Goal: Task Accomplishment & Management: Complete application form

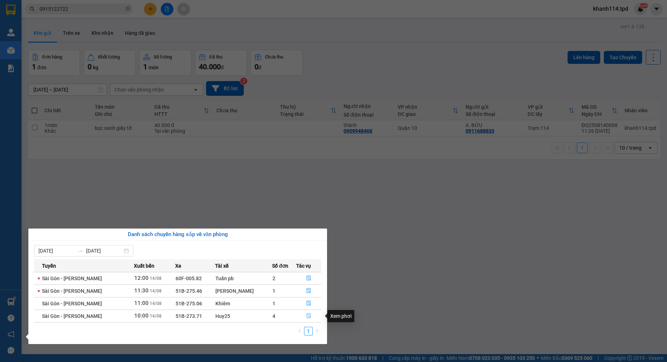
click at [310, 318] on button "button" at bounding box center [309, 316] width 24 height 11
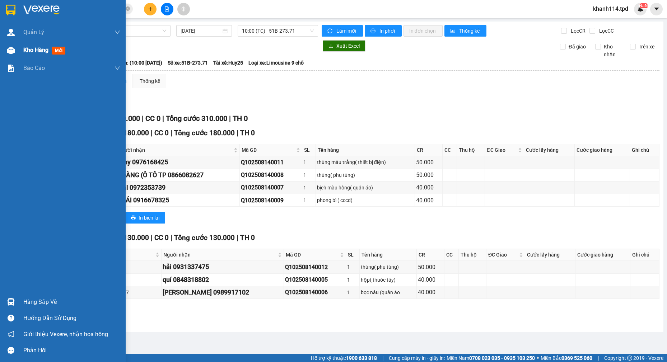
click at [31, 53] on span "Kho hàng" at bounding box center [35, 50] width 25 height 7
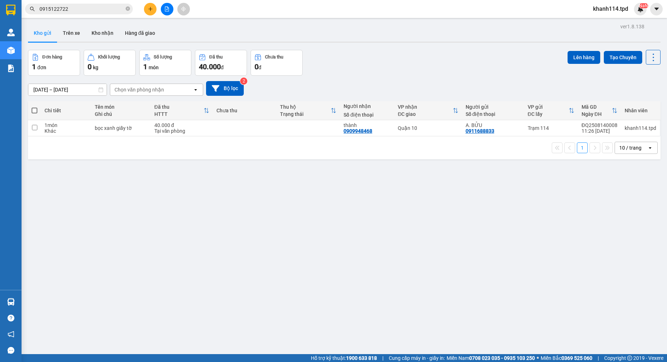
click at [34, 111] on span at bounding box center [35, 111] width 6 height 6
click at [34, 107] on input "checkbox" at bounding box center [34, 107] width 0 height 0
checkbox input "true"
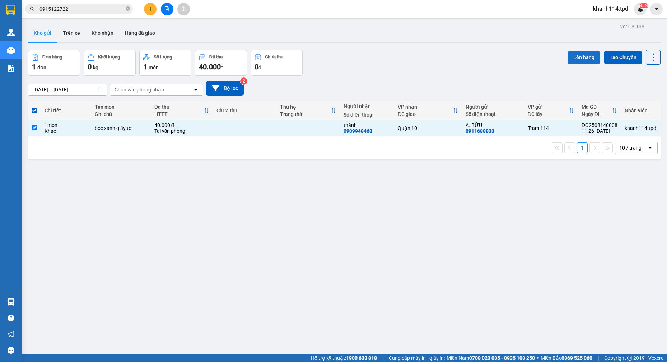
click at [568, 57] on button "Lên hàng" at bounding box center [584, 57] width 33 height 13
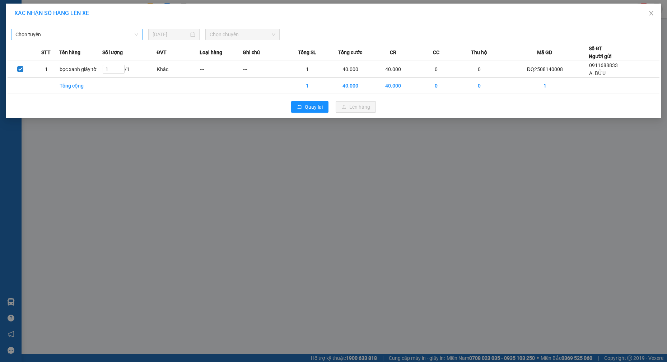
click at [122, 34] on span "Chọn tuyến" at bounding box center [76, 34] width 123 height 11
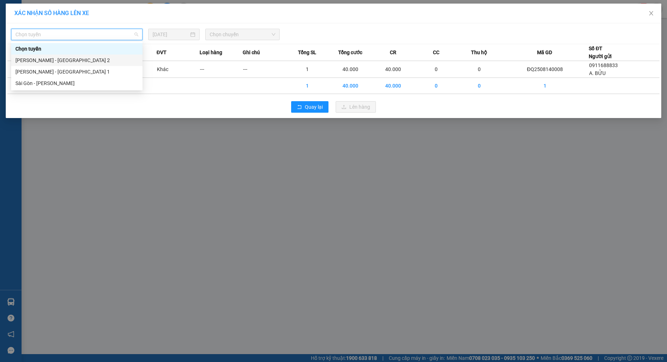
click at [76, 59] on div "[PERSON_NAME] - [GEOGRAPHIC_DATA] 2" at bounding box center [76, 60] width 123 height 8
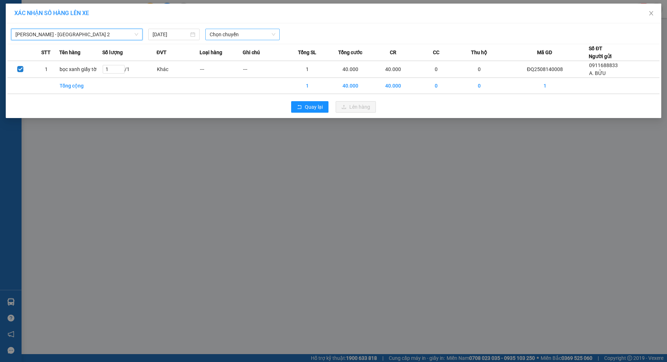
click at [243, 34] on span "Chọn chuyến" at bounding box center [243, 34] width 66 height 11
click at [252, 33] on span "Chọn chuyến" at bounding box center [243, 34] width 66 height 11
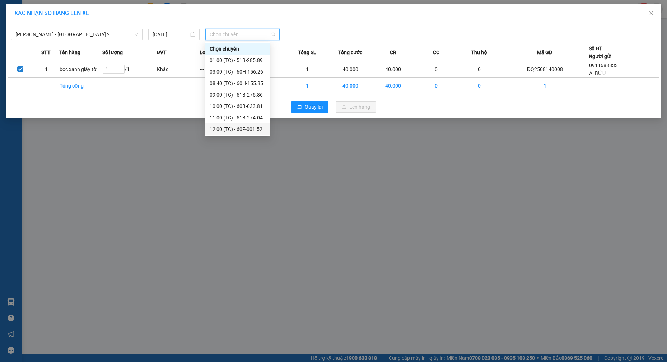
click at [244, 130] on div "12:00 (TC) - 60F-001.52" at bounding box center [238, 129] width 56 height 8
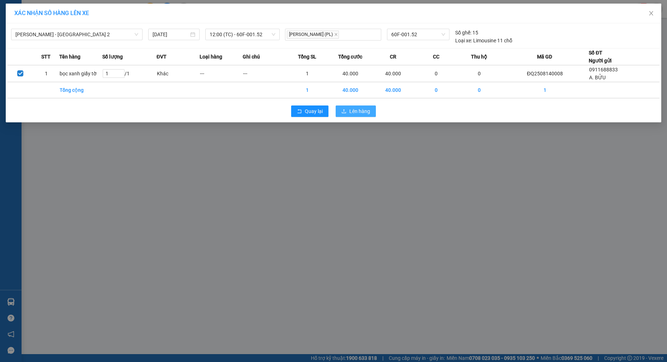
click at [359, 112] on span "Lên hàng" at bounding box center [359, 111] width 21 height 8
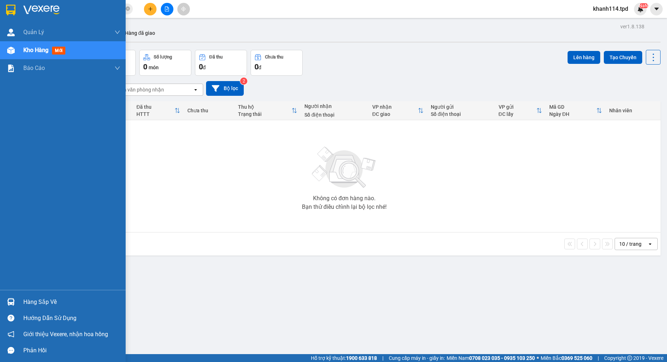
click at [32, 300] on div "Hàng sắp về" at bounding box center [71, 302] width 97 height 11
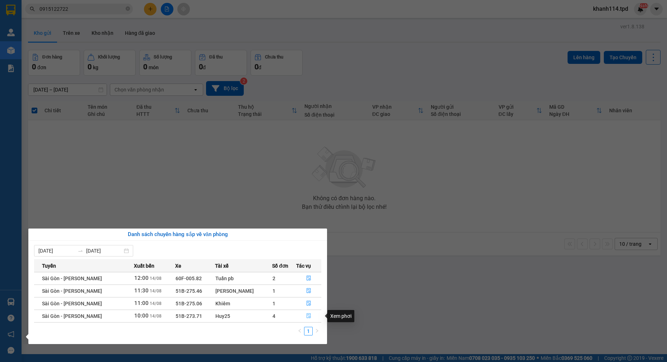
click at [306, 318] on icon "file-done" at bounding box center [308, 315] width 5 height 5
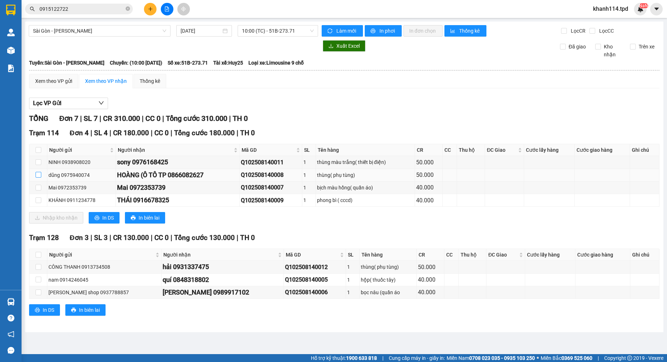
click at [38, 177] on input "checkbox" at bounding box center [39, 175] width 6 height 6
checkbox input "true"
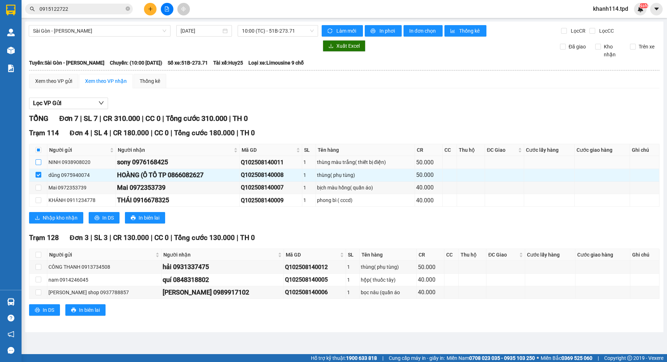
click at [37, 164] on input "checkbox" at bounding box center [39, 162] width 6 height 6
checkbox input "true"
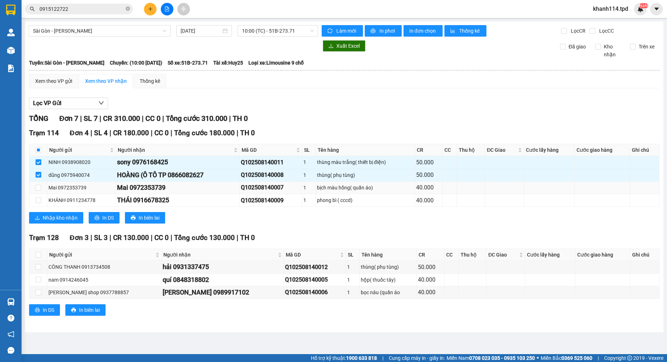
click at [34, 190] on td at bounding box center [38, 188] width 18 height 13
click at [39, 188] on input "checkbox" at bounding box center [39, 188] width 6 height 6
checkbox input "true"
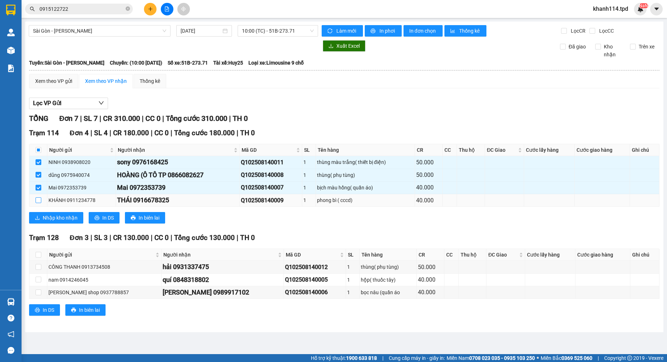
click at [37, 199] on input "checkbox" at bounding box center [39, 200] width 6 height 6
checkbox input "true"
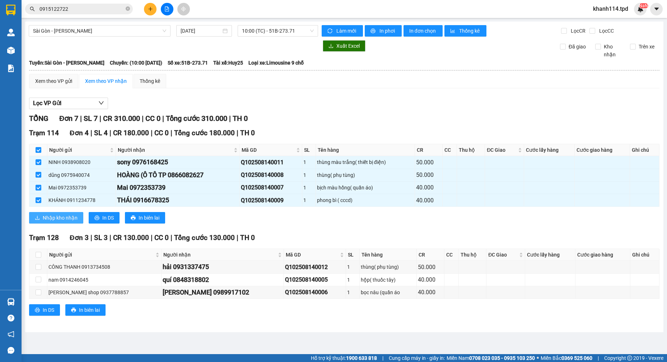
click at [68, 215] on span "Nhập kho nhận" at bounding box center [60, 218] width 35 height 8
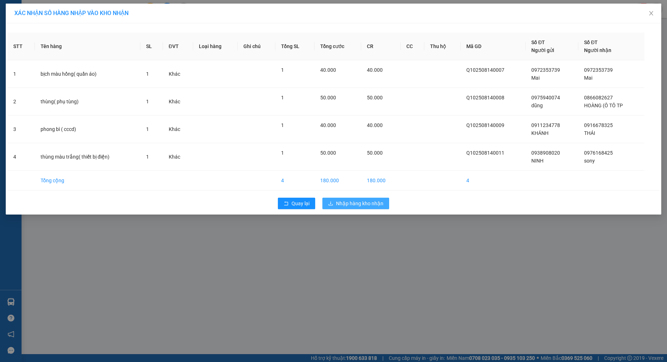
click at [343, 198] on button "Nhập hàng kho nhận" at bounding box center [355, 203] width 67 height 11
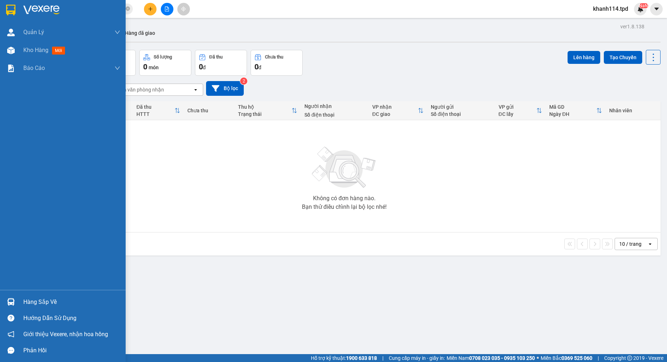
click at [40, 303] on div "Hàng sắp về" at bounding box center [71, 302] width 97 height 11
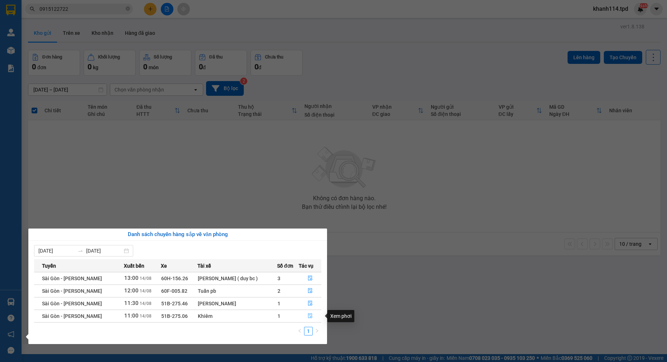
click at [309, 316] on icon "file-done" at bounding box center [310, 315] width 5 height 5
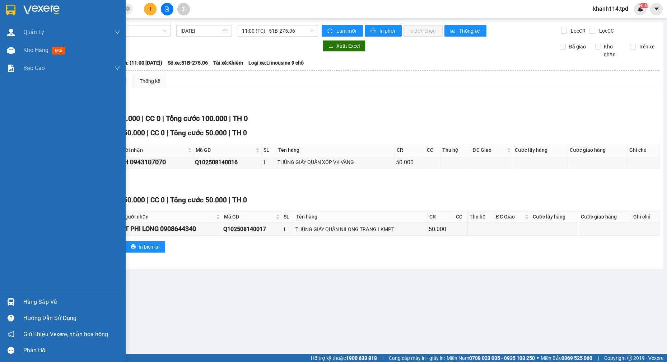
click at [41, 307] on div "Hàng sắp về" at bounding box center [71, 302] width 97 height 11
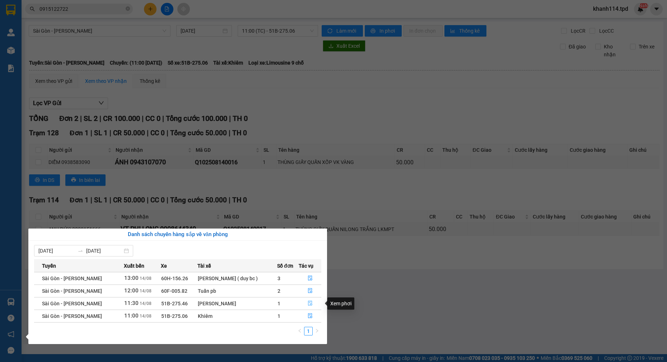
click at [308, 303] on icon "file-done" at bounding box center [310, 303] width 5 height 5
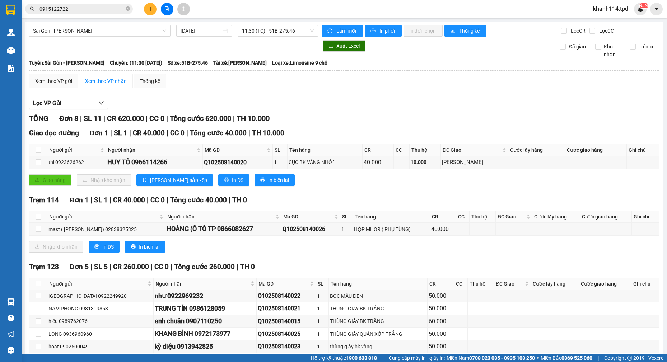
click at [89, 10] on input "0915122722" at bounding box center [81, 9] width 85 height 8
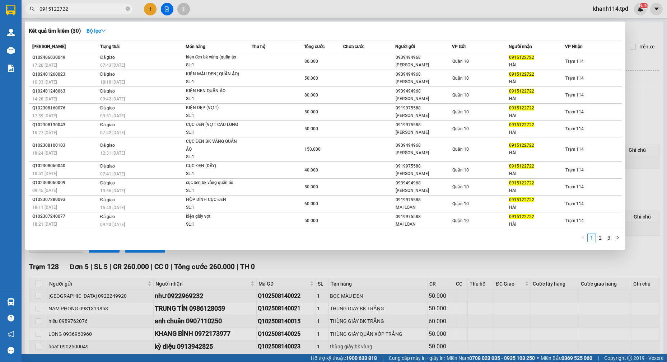
click at [89, 10] on input "0915122722" at bounding box center [81, 9] width 85 height 8
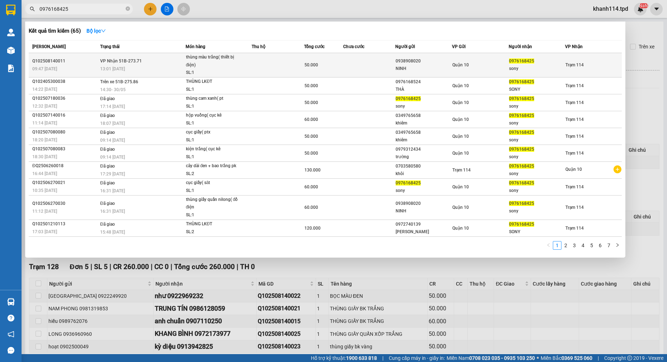
type input "0976168425"
click at [246, 66] on span "thùng màu trắng( thiết bị điện) SL: 1" at bounding box center [218, 64] width 65 height 23
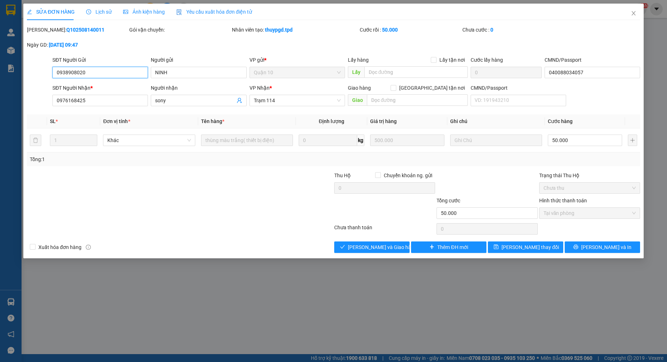
type input "0938908020"
type input "NINH"
type input "040088034057"
type input "0976168425"
type input "sony"
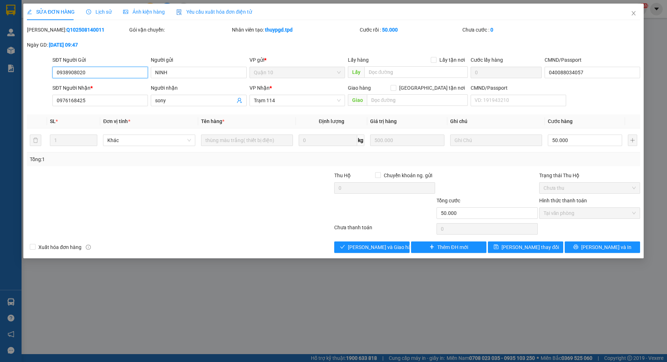
type input "50.000"
click at [386, 248] on span "Giao hàng" at bounding box center [375, 247] width 23 height 8
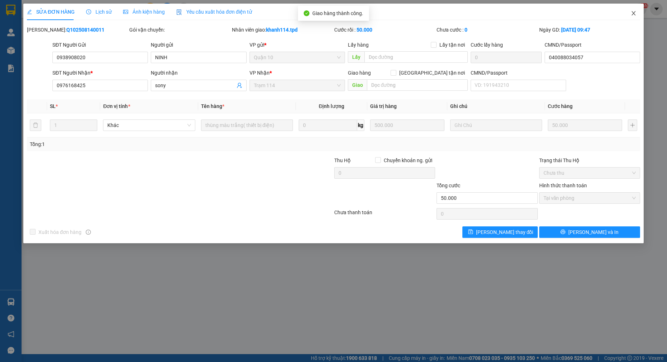
click at [634, 15] on icon "close" at bounding box center [634, 13] width 6 height 6
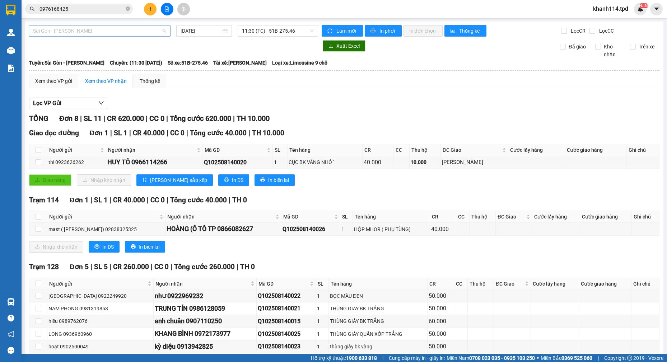
click at [120, 30] on span "Sài Gòn - [PERSON_NAME]" at bounding box center [99, 30] width 133 height 11
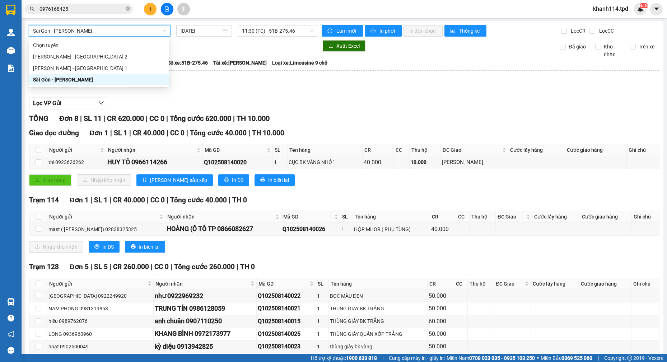
click at [120, 30] on span "Sài Gòn - [PERSON_NAME]" at bounding box center [99, 30] width 133 height 11
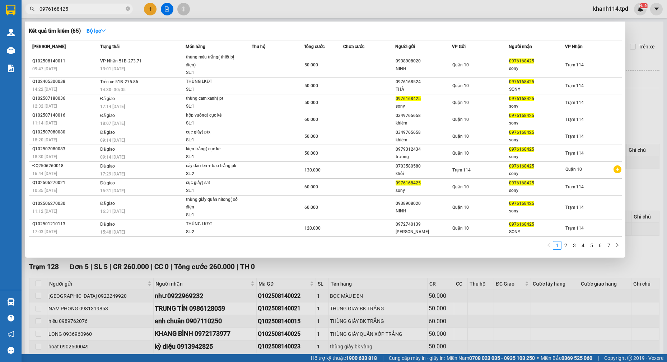
click at [105, 8] on input "0976168425" at bounding box center [81, 9] width 85 height 8
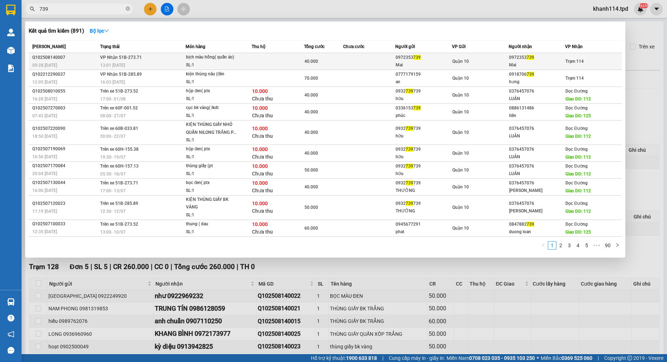
type input "739"
click at [447, 62] on div "Mai" at bounding box center [424, 65] width 56 height 8
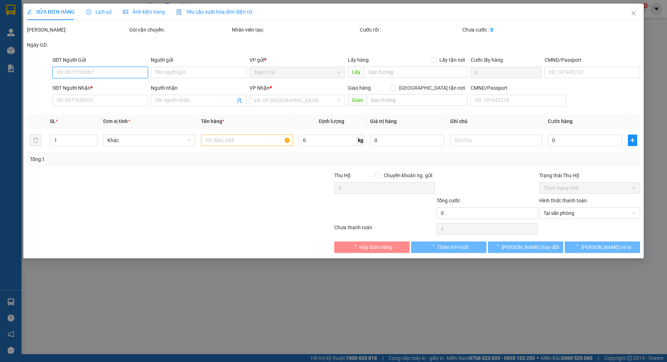
type input "0972353739"
type input "Mai"
type input "044088000978"
type input "0972353739"
type input "Mai"
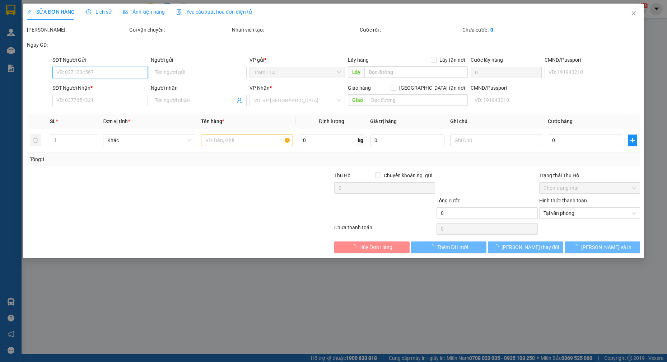
type input "40.000"
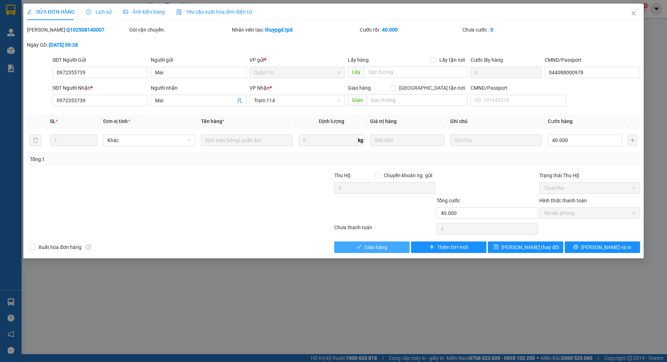
click at [369, 248] on span "Giao hàng" at bounding box center [375, 247] width 23 height 8
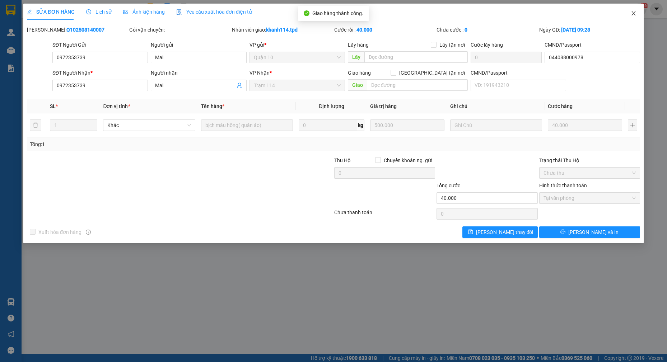
click at [632, 13] on icon "close" at bounding box center [634, 13] width 6 height 6
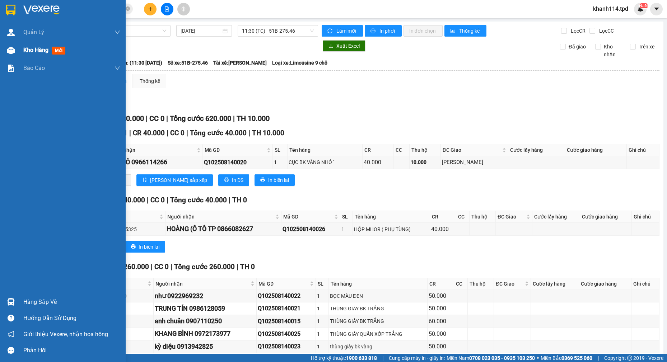
click at [17, 54] on div at bounding box center [11, 50] width 13 height 13
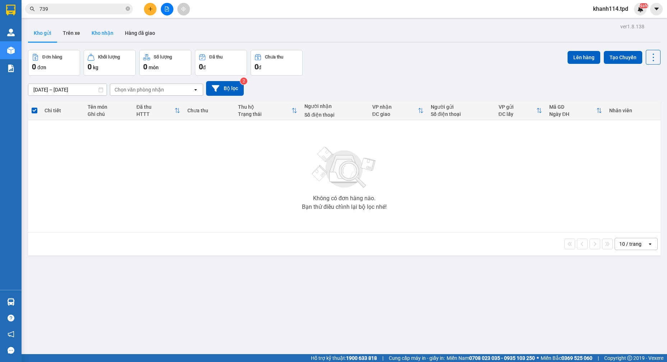
click at [112, 34] on button "Kho nhận" at bounding box center [102, 32] width 33 height 17
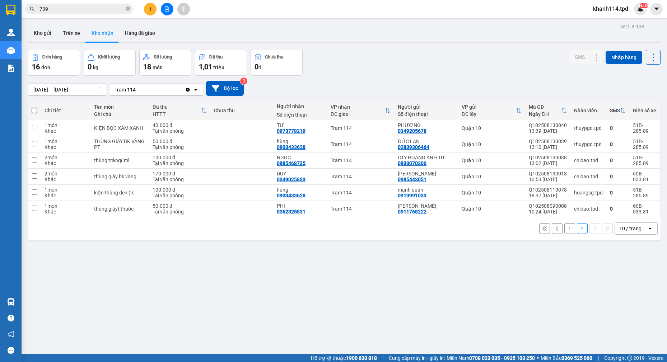
click at [92, 8] on input "739" at bounding box center [81, 9] width 85 height 8
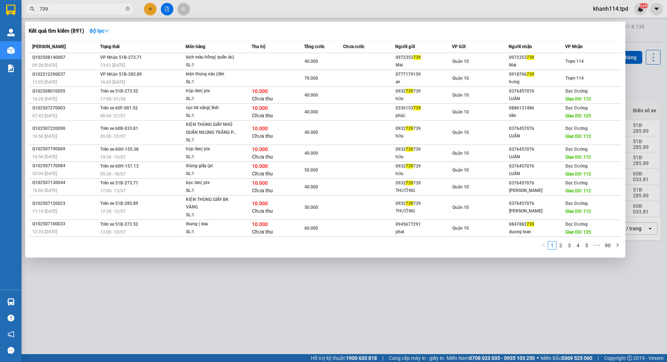
click at [92, 8] on input "739" at bounding box center [81, 9] width 85 height 8
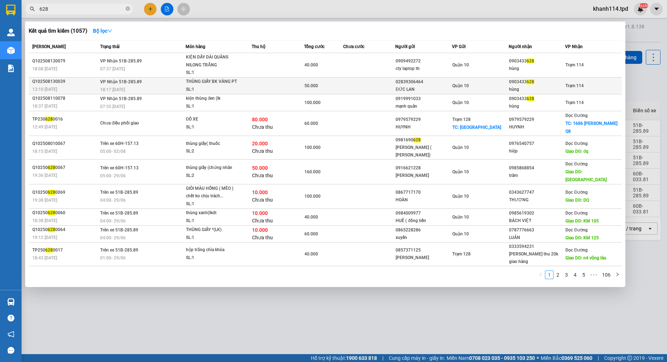
type input "628"
click at [428, 84] on div "02839306464" at bounding box center [424, 82] width 56 height 8
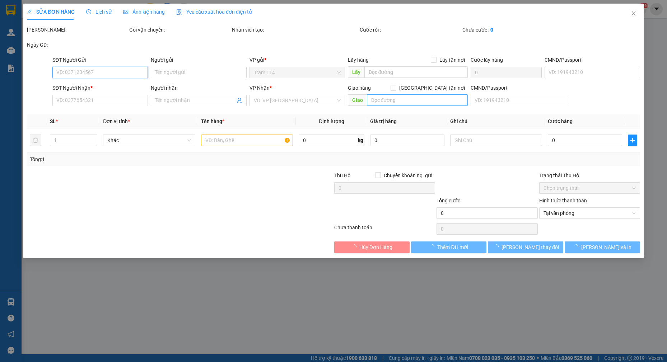
type input "02839306464"
type input "ĐỨC LAN"
type input "079096000773"
type input "0903433628"
type input "hùng"
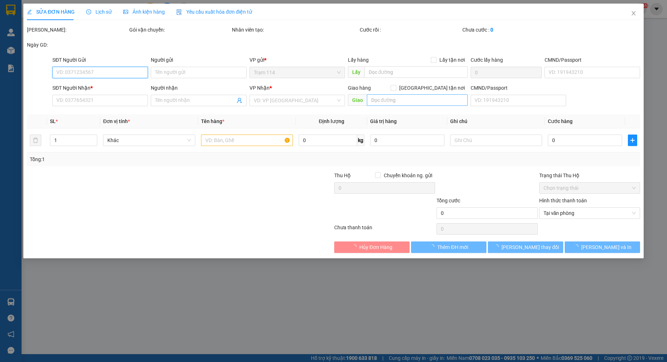
type input "50.000"
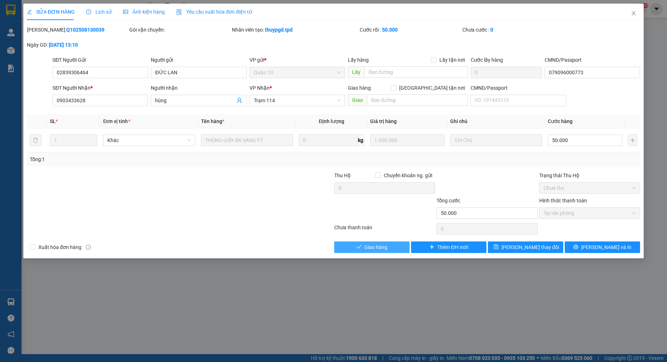
click at [379, 248] on span "Giao hàng" at bounding box center [375, 247] width 23 height 8
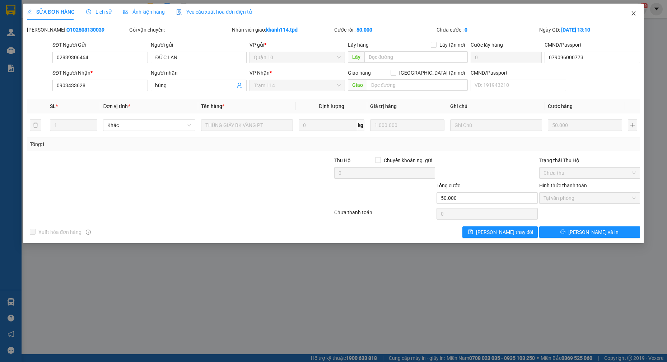
click at [634, 13] on icon "close" at bounding box center [634, 13] width 6 height 6
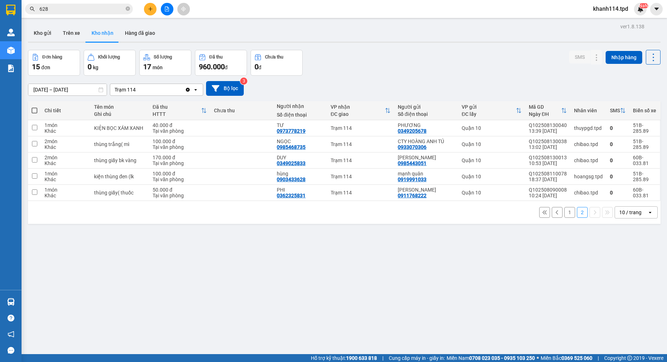
click at [79, 9] on input "628" at bounding box center [81, 9] width 85 height 8
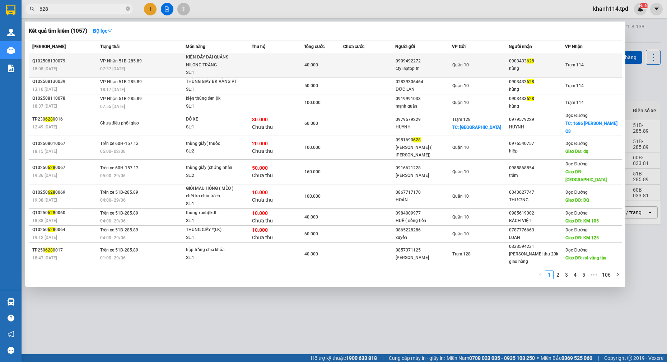
click at [303, 69] on td at bounding box center [278, 65] width 52 height 24
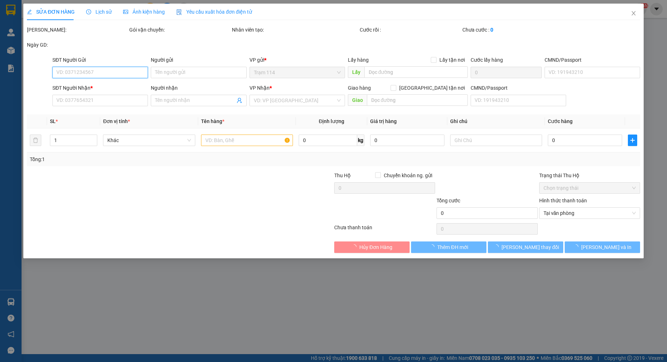
type input "0909492272"
type input "cty laptop th"
type input "079085014220"
type input "0903433628"
type input "hùng"
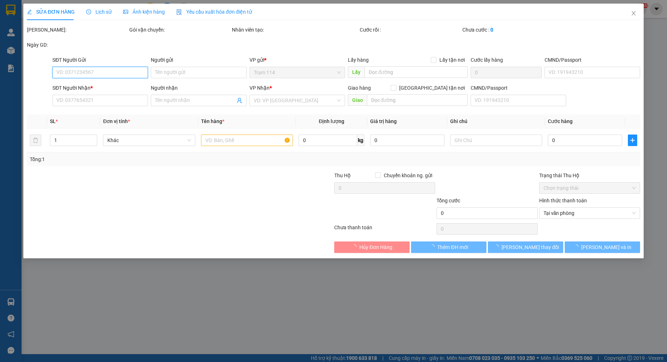
type input "40.000"
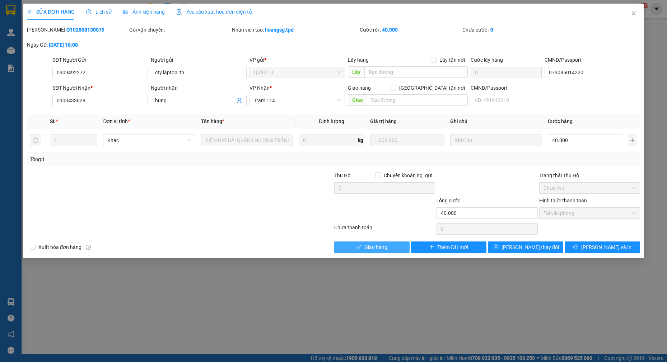
click at [381, 249] on span "Giao hàng" at bounding box center [375, 247] width 23 height 8
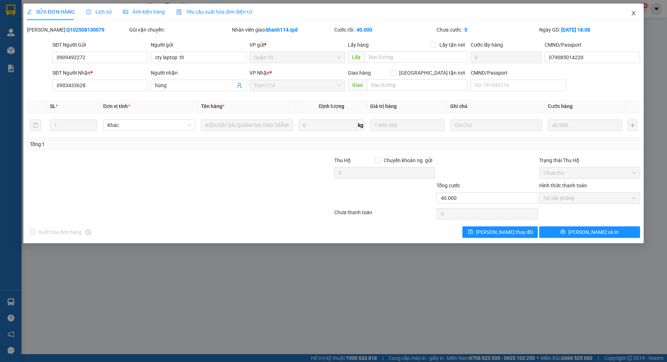
click at [631, 15] on icon "close" at bounding box center [634, 13] width 6 height 6
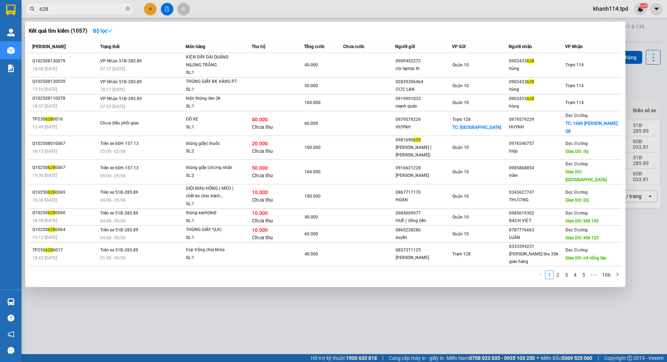
click at [105, 11] on input "628" at bounding box center [81, 9] width 85 height 8
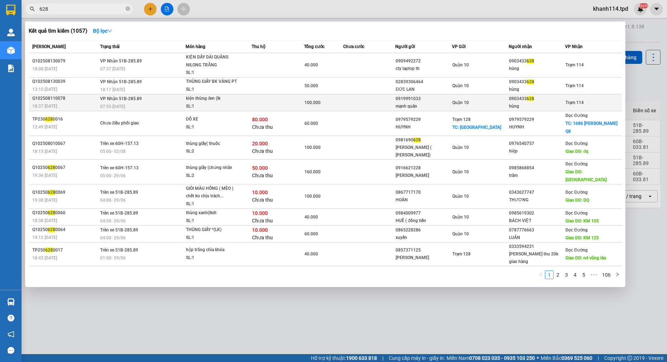
click at [504, 104] on div "Quận 10" at bounding box center [480, 103] width 56 height 8
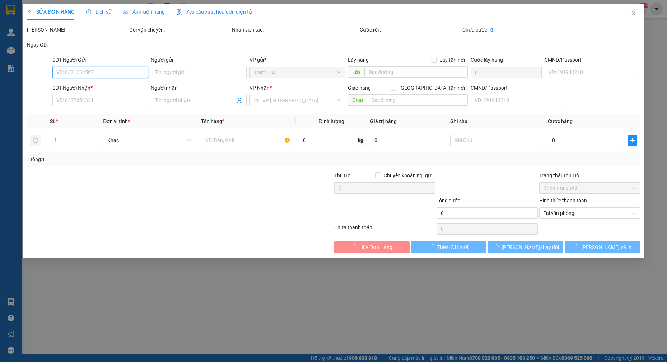
type input "0919991033"
type input "mạnh quân"
type input "046087018037"
type input "0903433628"
type input "hùng"
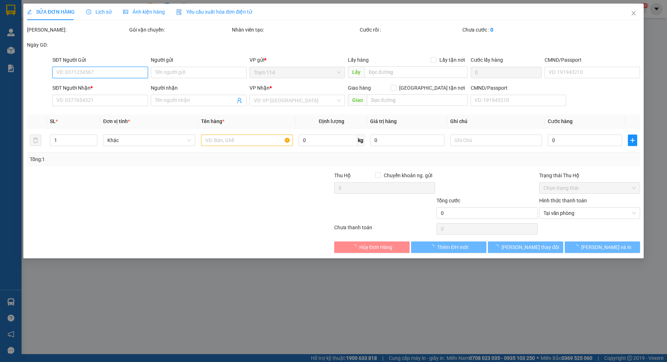
type input "100.000"
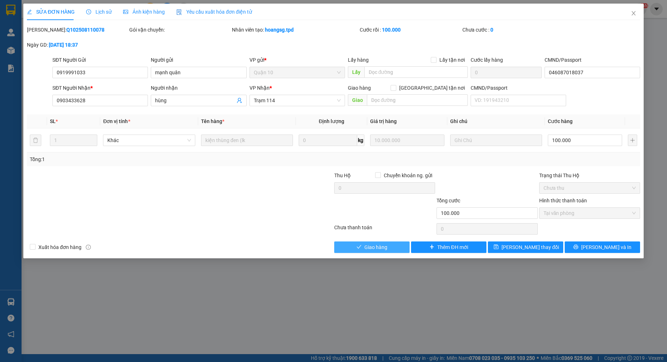
click at [371, 249] on span "Giao hàng" at bounding box center [375, 247] width 23 height 8
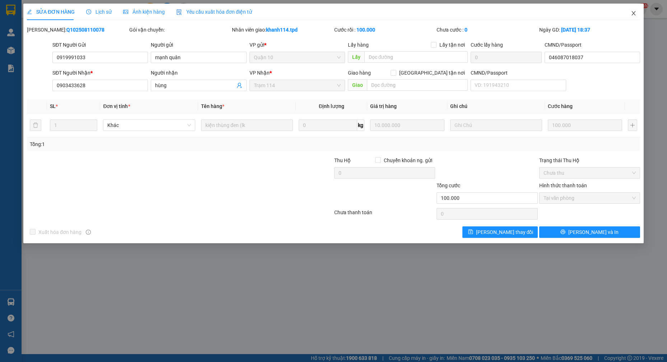
click at [631, 11] on icon "close" at bounding box center [634, 13] width 6 height 6
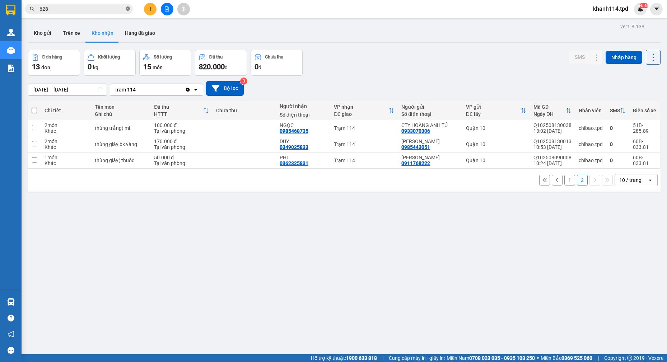
click at [127, 8] on icon "close-circle" at bounding box center [128, 8] width 4 height 4
click at [108, 9] on input "text" at bounding box center [81, 9] width 85 height 8
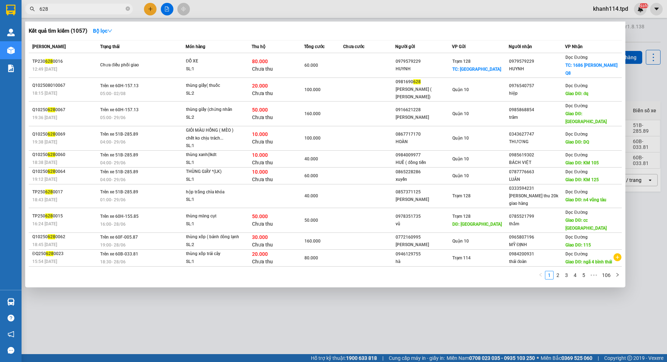
click at [358, 310] on div at bounding box center [333, 181] width 667 height 362
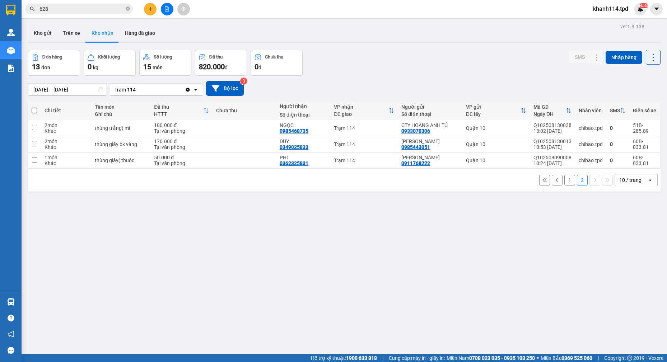
click at [564, 181] on button "1" at bounding box center [569, 180] width 11 height 11
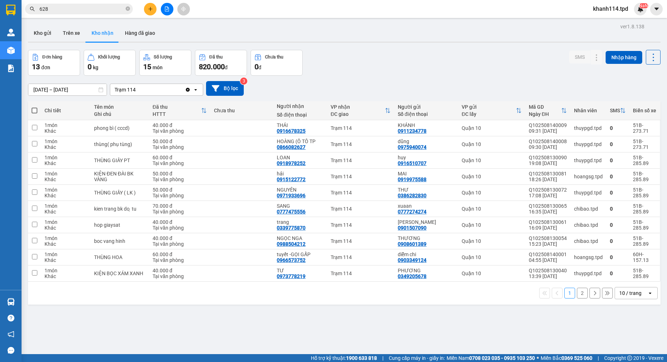
click at [93, 7] on input "628" at bounding box center [81, 9] width 85 height 8
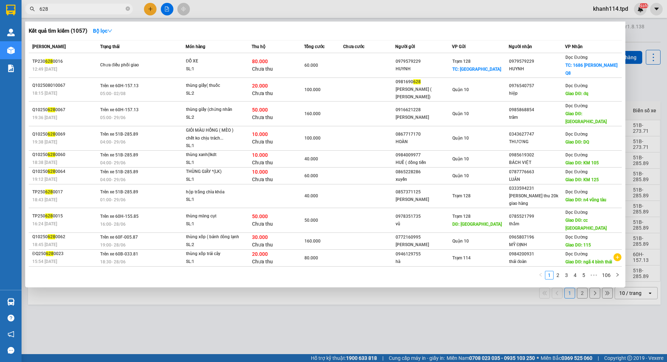
click at [93, 7] on input "628" at bounding box center [81, 9] width 85 height 8
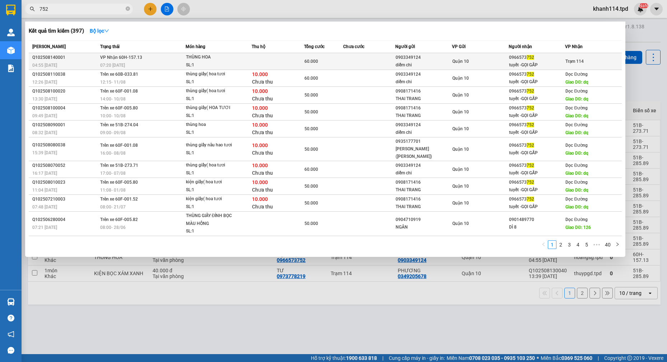
type input "752"
click at [461, 69] on td "Quận 10" at bounding box center [480, 61] width 57 height 17
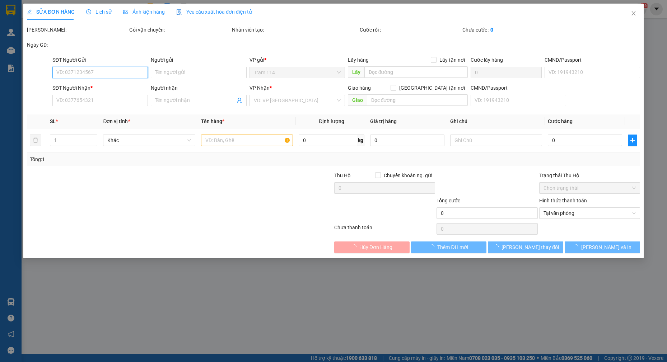
type input "0903349124"
type input "diễm chi"
type input "083206003042"
type input "0966573752"
type input "tuyết -GỌI GẤP"
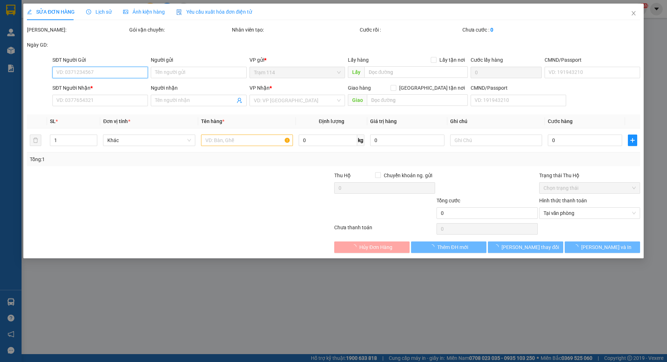
type input "60.000"
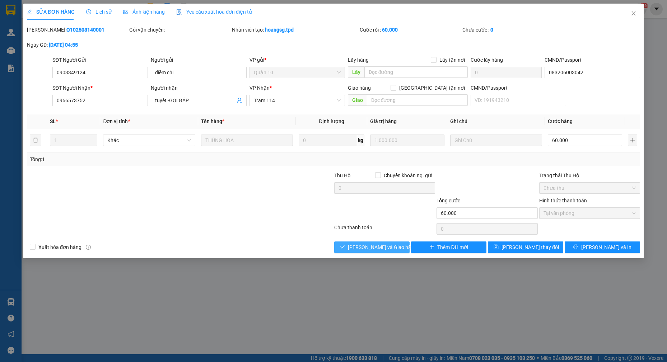
click at [372, 248] on span "[PERSON_NAME] và Giao hàng" at bounding box center [382, 247] width 69 height 8
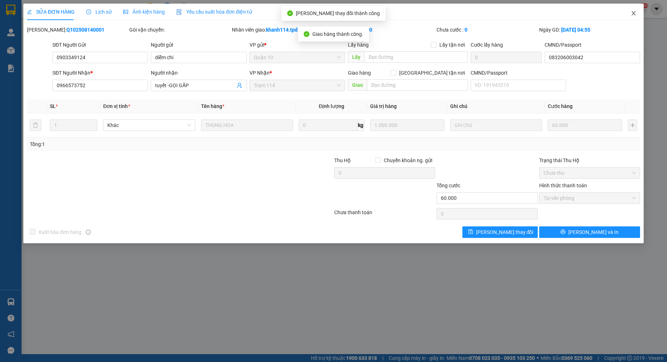
click at [631, 14] on icon "close" at bounding box center [634, 13] width 6 height 6
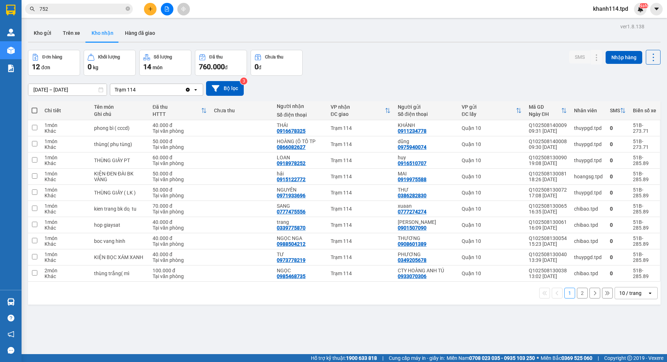
click at [104, 13] on input "752" at bounding box center [81, 9] width 85 height 8
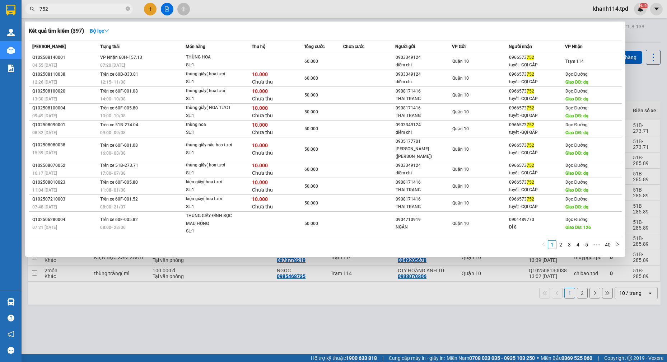
click at [104, 13] on input "752" at bounding box center [81, 9] width 85 height 8
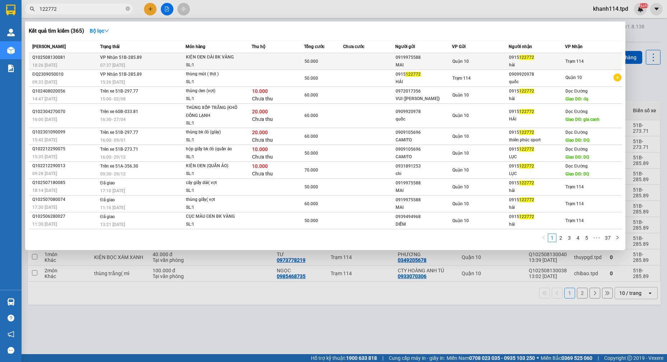
type input "122772"
click at [465, 63] on span "Quận 10" at bounding box center [460, 61] width 17 height 5
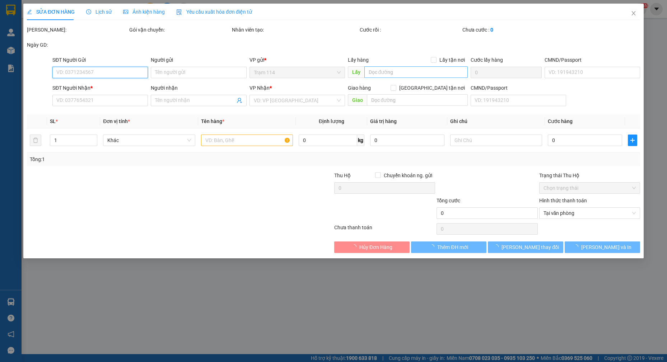
type input "0919975588"
type input "MAI"
type input "023692926"
type input "0915122772"
type input "hải"
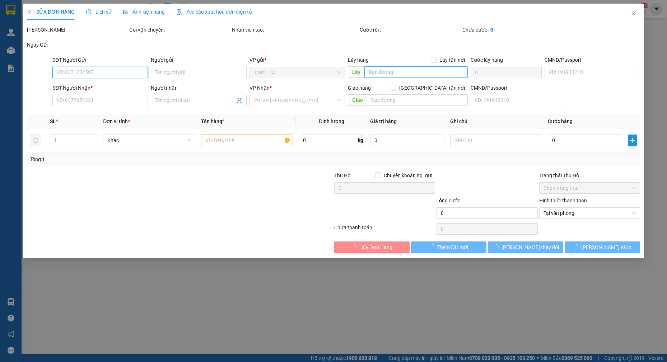
type input "50.000"
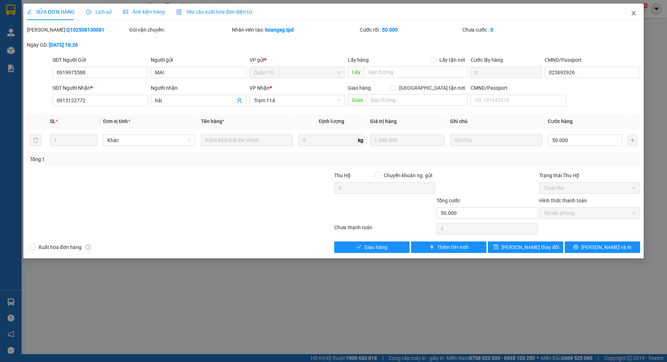
click at [633, 15] on icon "close" at bounding box center [634, 13] width 6 height 6
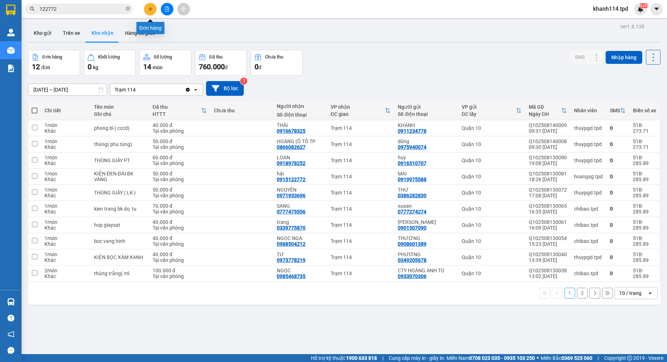
click at [149, 8] on icon "plus" at bounding box center [150, 8] width 5 height 5
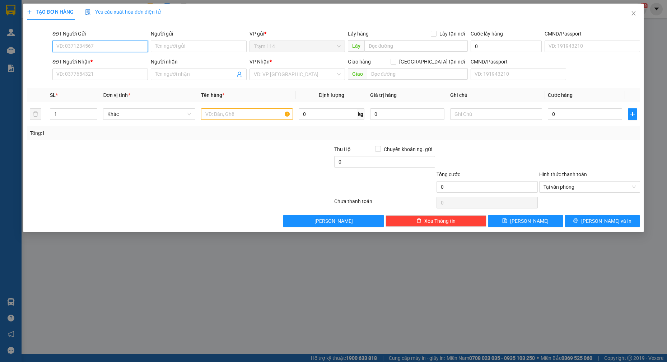
click at [108, 50] on input "SĐT Người Gửi" at bounding box center [99, 46] width 95 height 11
type input "0976588919"
click at [108, 49] on input "0976588919" at bounding box center [99, 46] width 95 height 11
click at [104, 62] on div "0976588919 - vân" at bounding box center [100, 61] width 87 height 8
type input "vân"
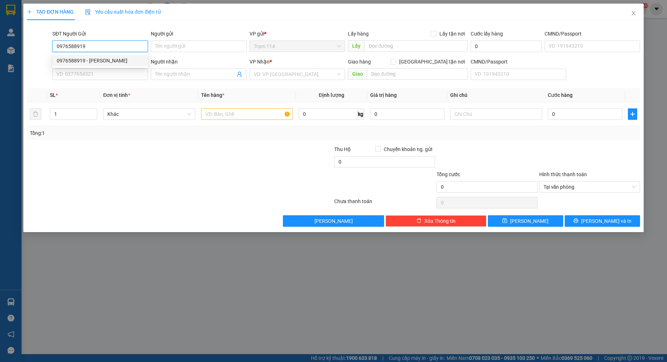
type input "0937191945"
type input "min"
type input "0976588919"
click at [242, 115] on input "text" at bounding box center [247, 113] width 92 height 11
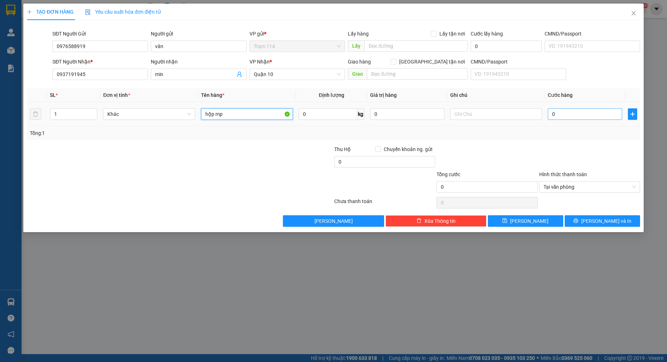
type input "hộp mp"
click at [583, 114] on input "0" at bounding box center [585, 113] width 74 height 11
type input "4"
type input "40"
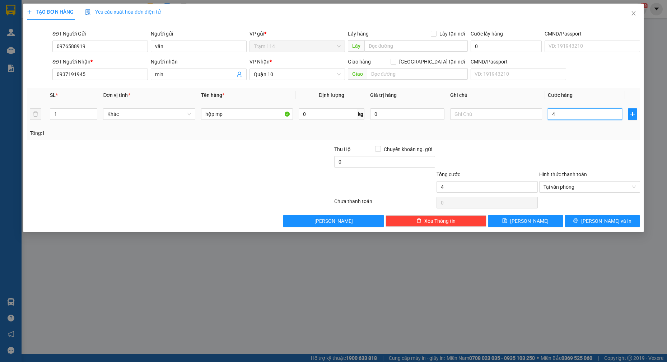
type input "40"
type input "40.000"
click at [611, 219] on span "[PERSON_NAME] và In" at bounding box center [606, 221] width 50 height 8
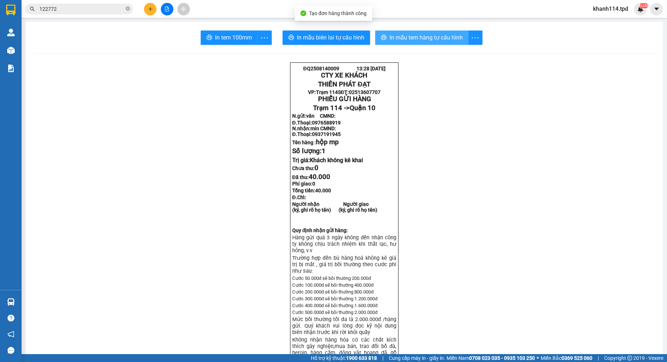
click at [418, 38] on span "In mẫu tem hàng tự cấu hình" at bounding box center [425, 37] width 73 height 9
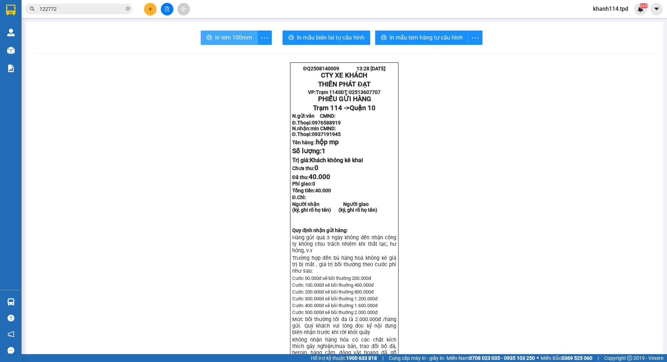
click at [216, 38] on span "In tem 100mm" at bounding box center [233, 37] width 37 height 9
click at [101, 8] on input "122772" at bounding box center [81, 9] width 85 height 8
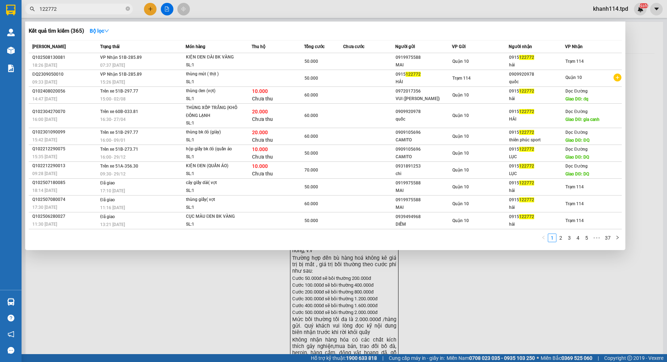
click at [101, 8] on input "122772" at bounding box center [81, 9] width 85 height 8
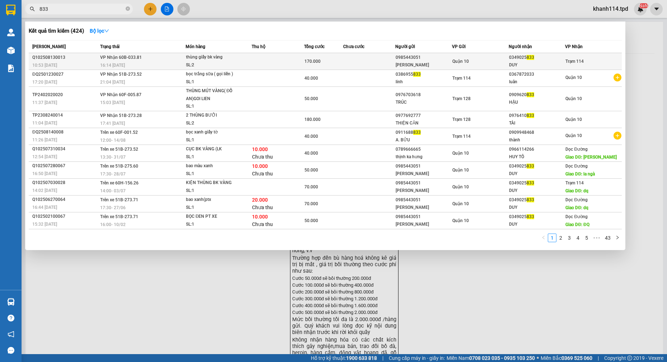
type input "833"
click at [502, 62] on div "Quận 10" at bounding box center [480, 61] width 56 height 8
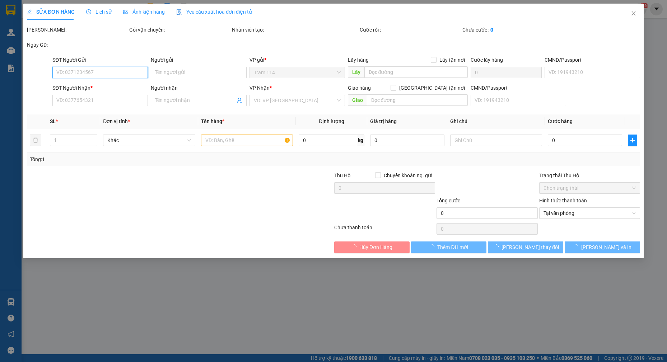
type input "0985443051"
type input "[PERSON_NAME]"
type input "072091001168"
type input "0349025833"
type input "DUY"
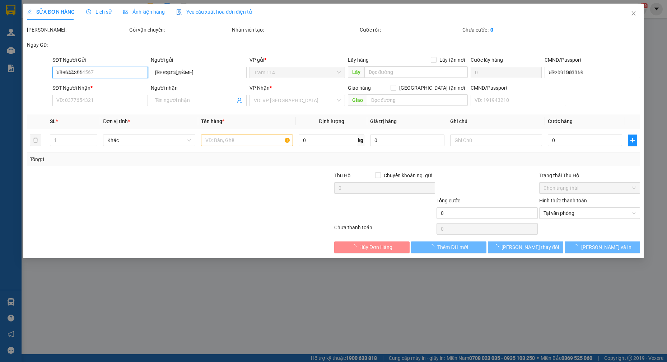
type input "170.000"
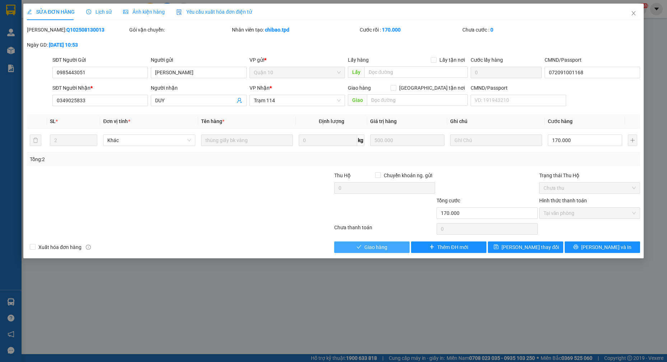
click at [382, 246] on span "Giao hàng" at bounding box center [375, 247] width 23 height 8
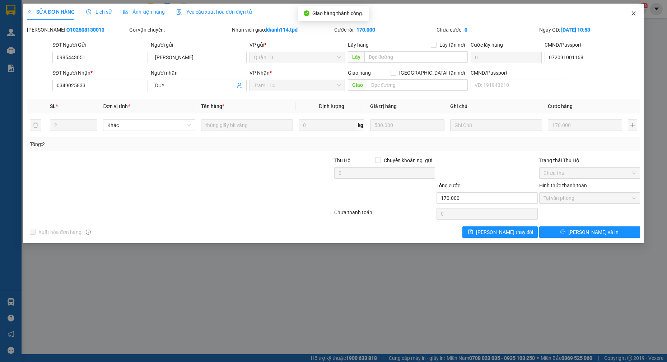
click at [631, 13] on icon "close" at bounding box center [634, 13] width 6 height 6
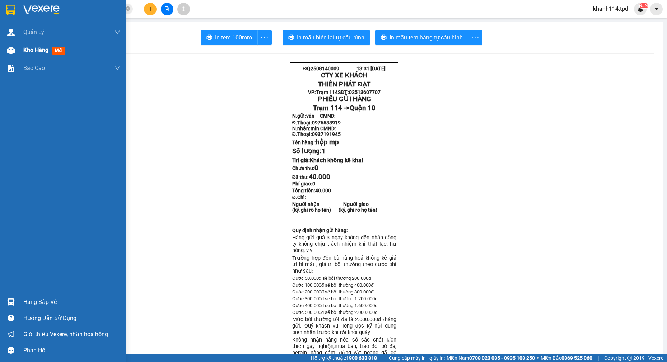
click at [43, 50] on span "Kho hàng" at bounding box center [35, 50] width 25 height 7
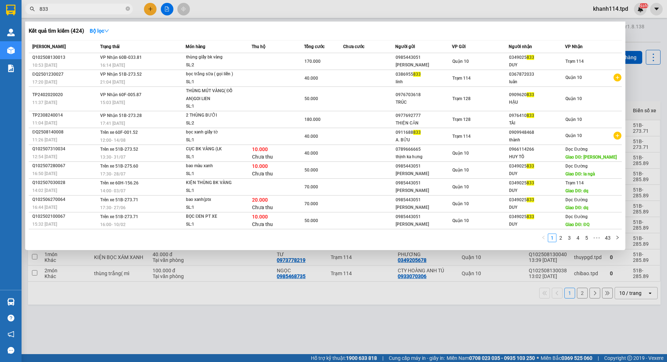
click at [87, 9] on input "833" at bounding box center [81, 9] width 85 height 8
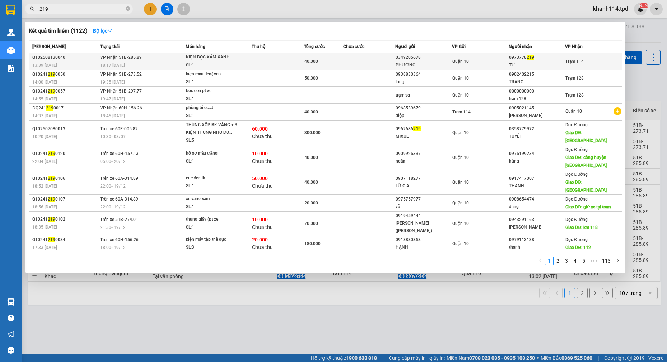
type input "219"
click at [398, 59] on div "0349205678" at bounding box center [424, 58] width 56 height 8
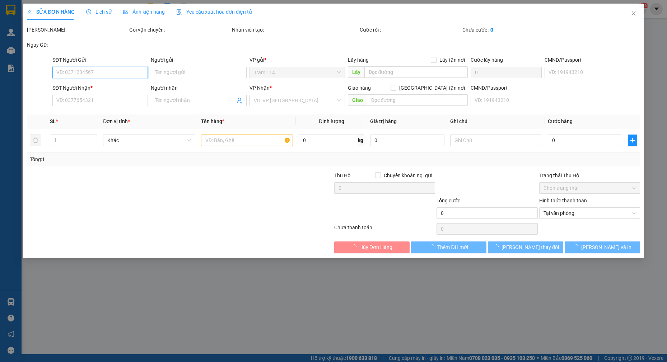
type input "0349205678"
type input "PHƯƠNG"
type input "271533202"
type input "0973778219"
type input "TƯ"
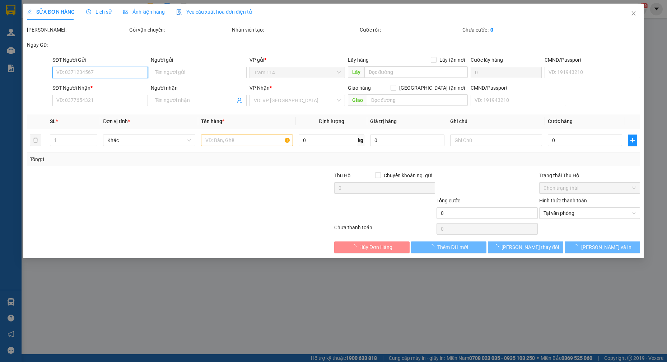
type input "40.000"
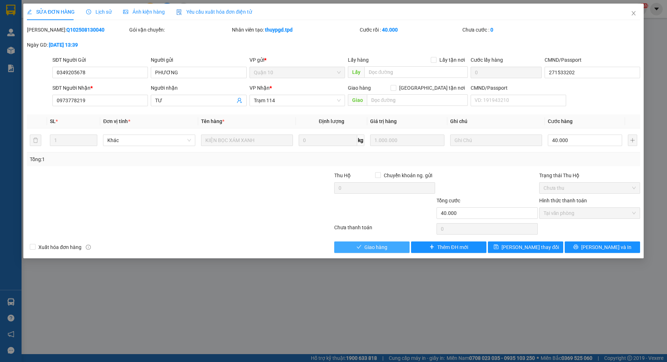
click at [382, 246] on span "Giao hàng" at bounding box center [375, 247] width 23 height 8
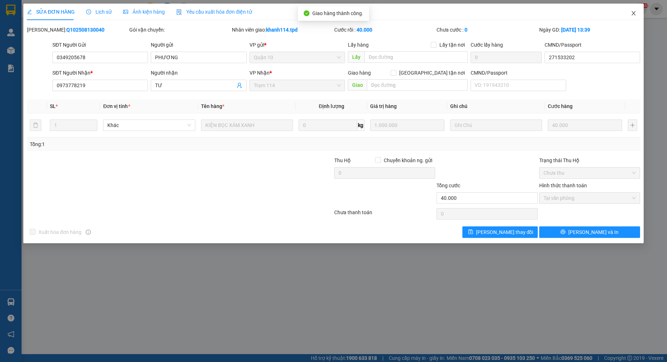
click at [631, 14] on icon "close" at bounding box center [634, 13] width 6 height 6
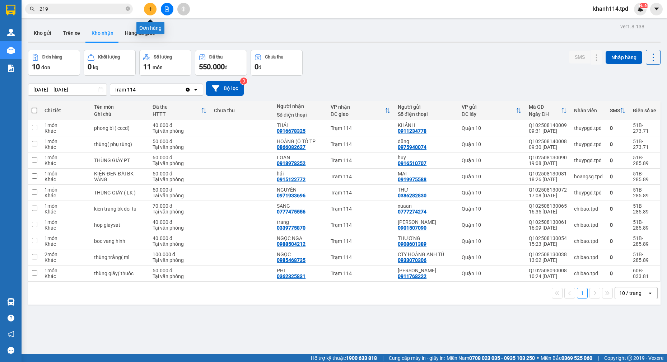
click at [153, 7] on button at bounding box center [150, 9] width 13 height 13
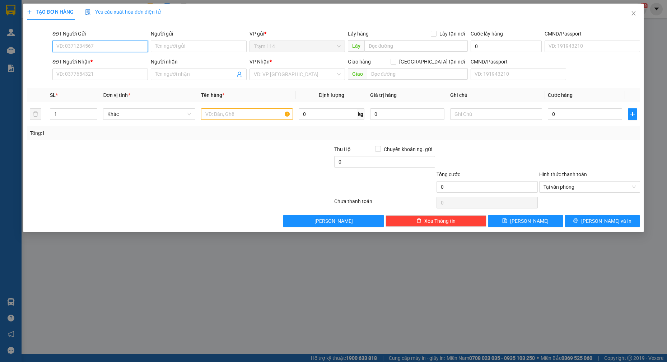
click at [113, 41] on input "SĐT Người Gửi" at bounding box center [99, 46] width 95 height 11
click at [111, 48] on input "SĐT Người Gửi" at bounding box center [99, 46] width 95 height 11
type input "0374856494"
click at [101, 59] on div "0374856494 - SINH" at bounding box center [100, 61] width 87 height 8
type input "SINH"
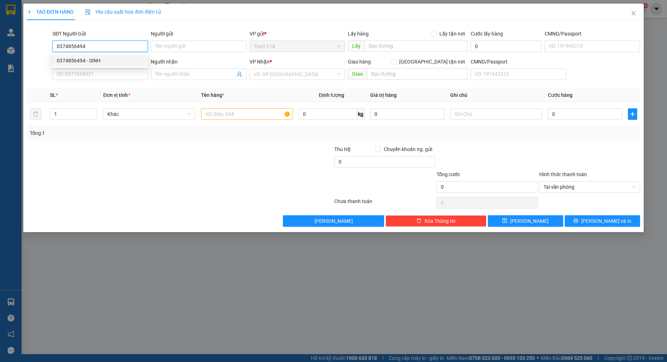
type input "0918765388"
type input "THÀNH"
type input "0374856494"
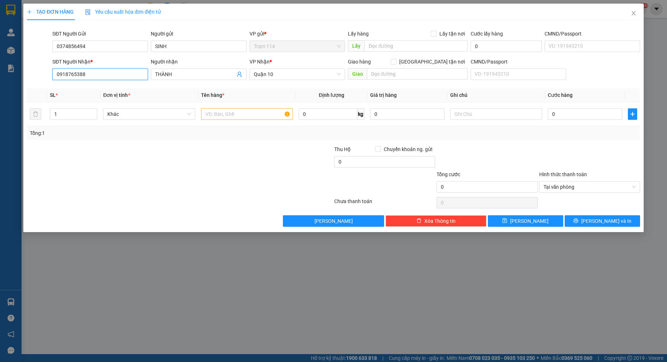
click at [127, 72] on input "0918765388" at bounding box center [99, 74] width 95 height 11
click at [221, 113] on input "text" at bounding box center [247, 113] width 92 height 11
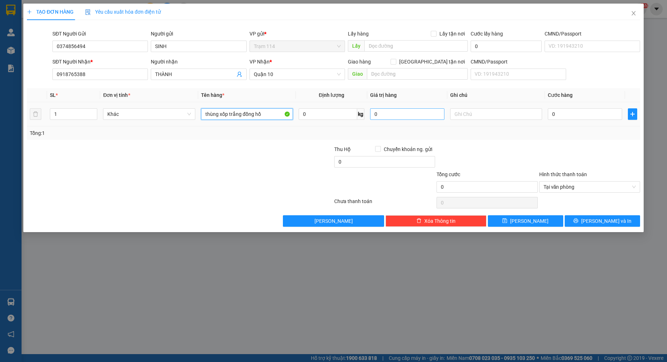
type input "thùng xốp trắng đồng hồ"
click at [406, 114] on input "0" at bounding box center [407, 113] width 74 height 11
click at [418, 111] on input "0" at bounding box center [407, 113] width 74 height 11
click at [435, 113] on input "3.000.000" at bounding box center [407, 113] width 74 height 11
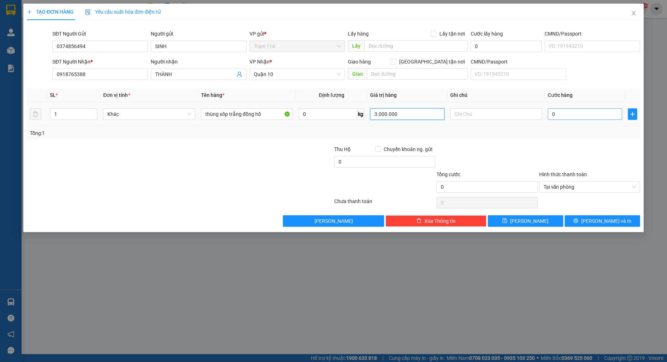
type input "3.000.000"
click at [593, 113] on input "0" at bounding box center [585, 113] width 74 height 11
click at [594, 113] on input "0" at bounding box center [585, 113] width 74 height 11
type input "7"
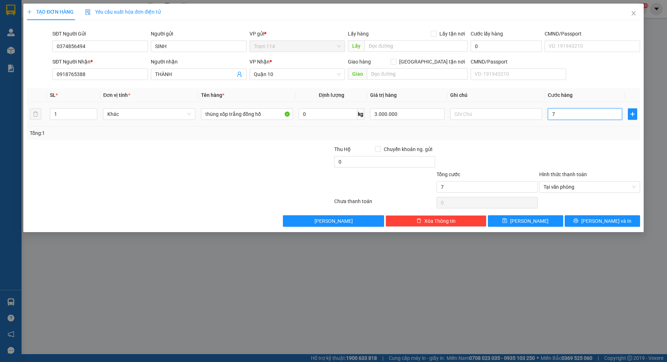
type input "70"
type input "70.000"
click at [552, 148] on div at bounding box center [589, 157] width 102 height 25
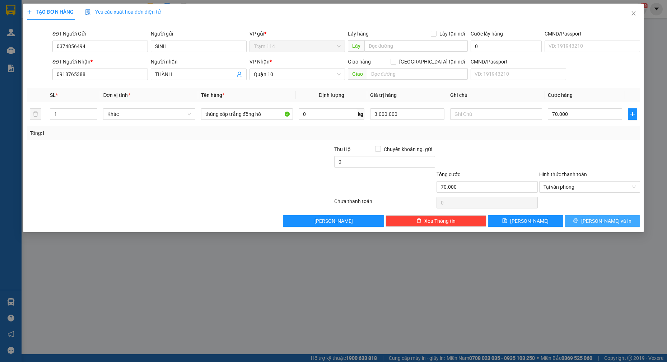
click at [621, 219] on button "[PERSON_NAME] và In" at bounding box center [602, 220] width 75 height 11
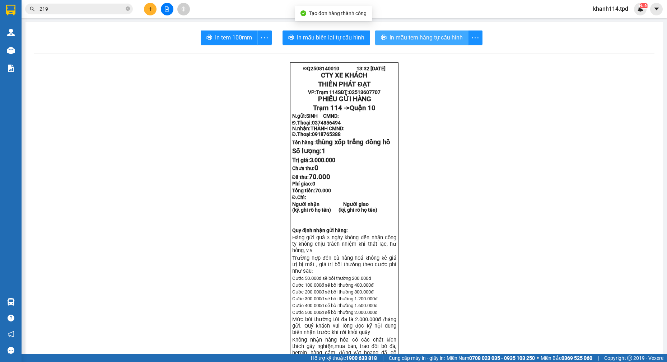
click at [434, 37] on span "In mẫu tem hàng tự cấu hình" at bounding box center [425, 37] width 73 height 9
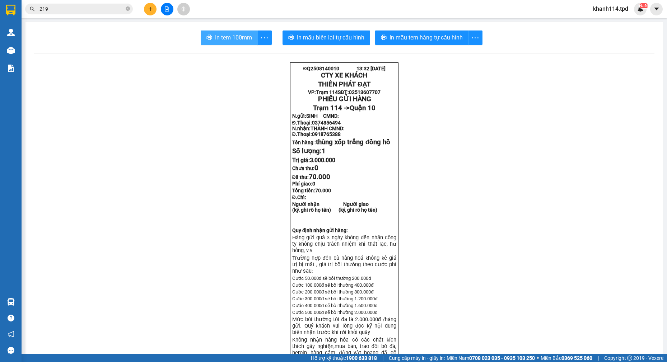
click at [235, 39] on span "In tem 100mm" at bounding box center [233, 37] width 37 height 9
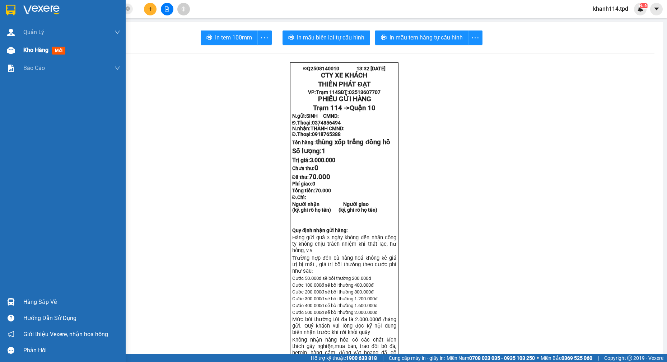
click at [41, 54] on div "Kho hàng mới" at bounding box center [45, 50] width 45 height 9
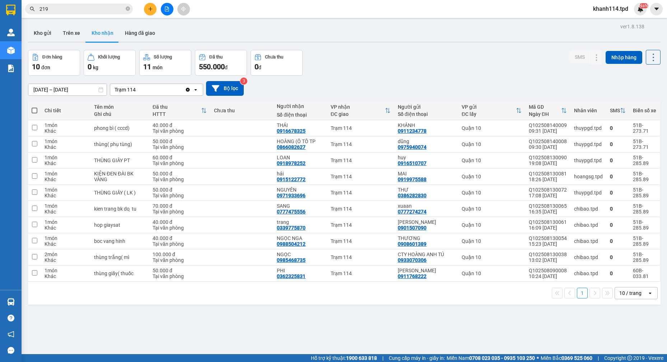
click at [90, 10] on input "219" at bounding box center [81, 9] width 85 height 8
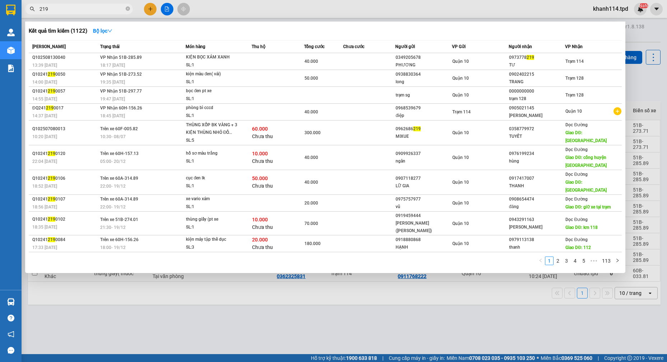
click at [90, 10] on input "219" at bounding box center [81, 9] width 85 height 8
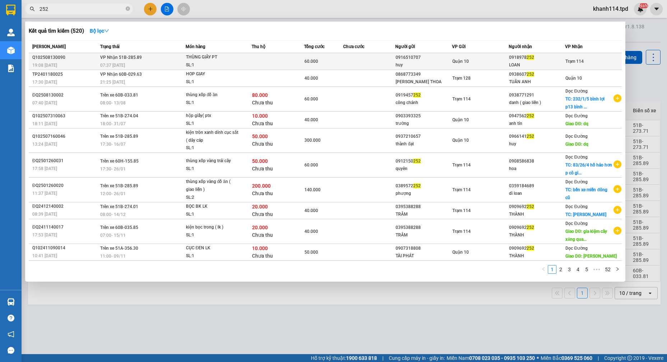
type input "252"
click at [418, 61] on div "huy" at bounding box center [424, 65] width 56 height 8
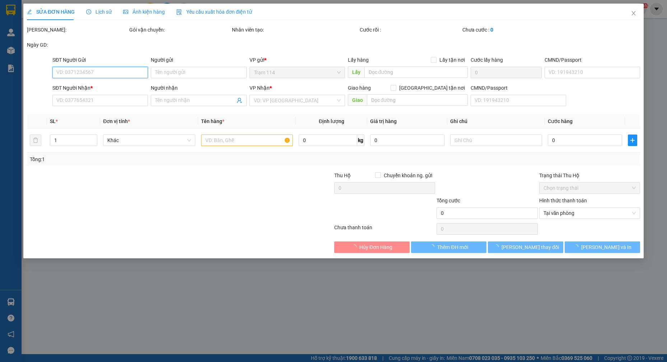
type input "0916510707"
type input "huy"
type input "079187014955- VI"
type input "0918978252"
type input "LOAN"
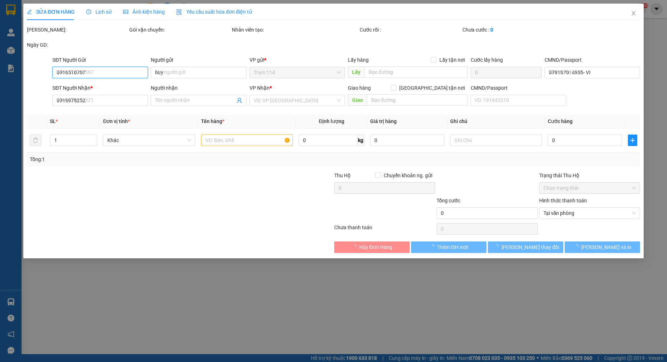
type input "60.000"
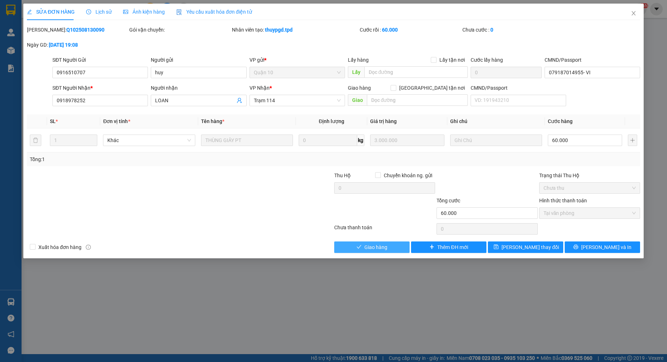
click at [361, 249] on icon "check" at bounding box center [358, 246] width 5 height 5
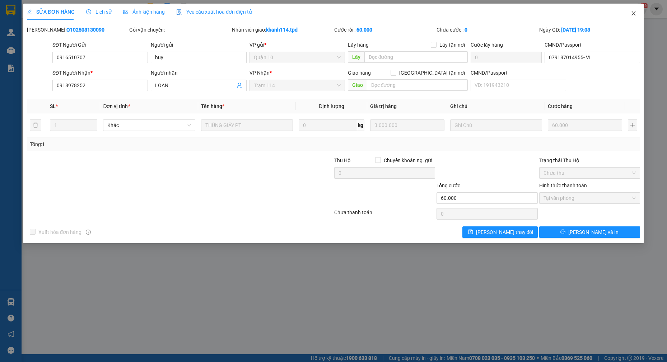
click at [632, 15] on icon "close" at bounding box center [634, 13] width 6 height 6
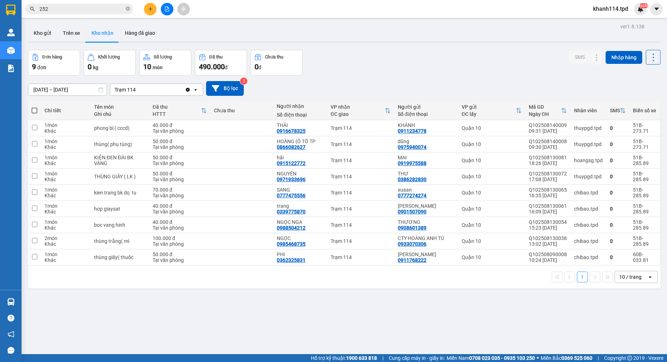
click at [95, 10] on input "252" at bounding box center [81, 9] width 85 height 8
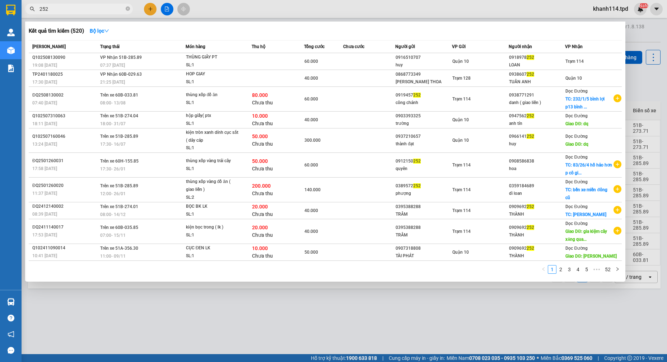
click at [95, 10] on input "252" at bounding box center [81, 9] width 85 height 8
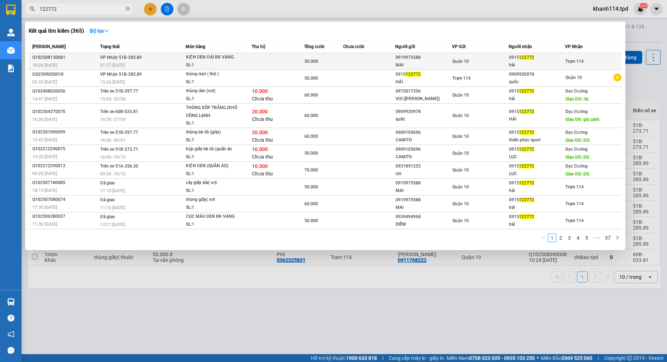
type input "122772"
click at [436, 64] on div "MAI" at bounding box center [424, 65] width 56 height 8
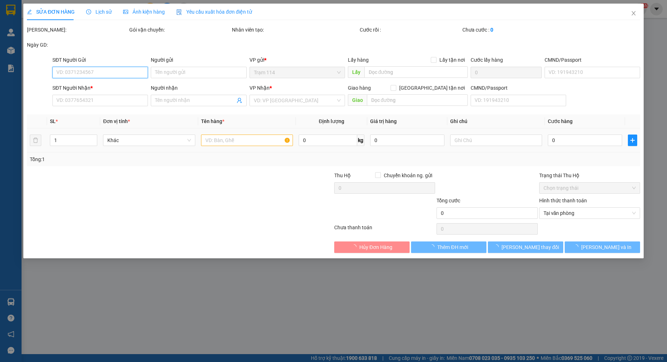
type input "0919975588"
type input "MAI"
type input "023692926"
type input "0915122772"
type input "hải"
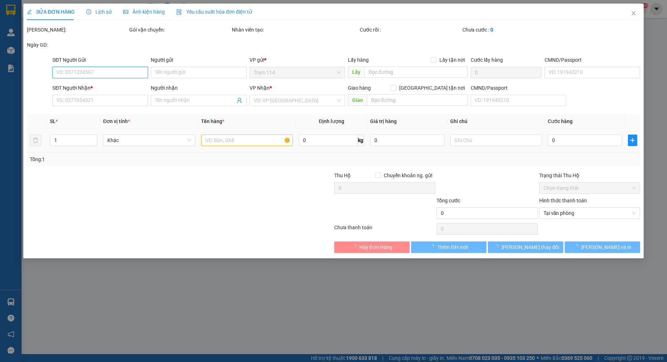
type input "50.000"
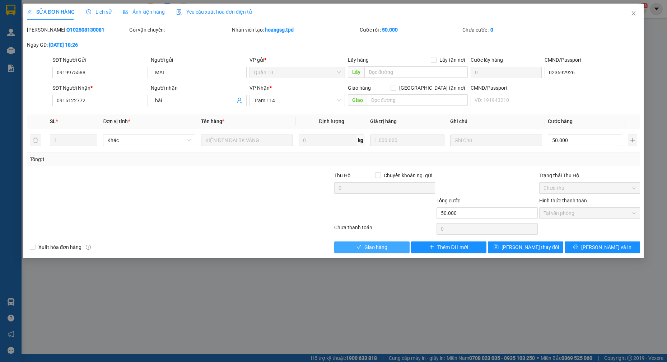
click at [383, 248] on span "Giao hàng" at bounding box center [375, 247] width 23 height 8
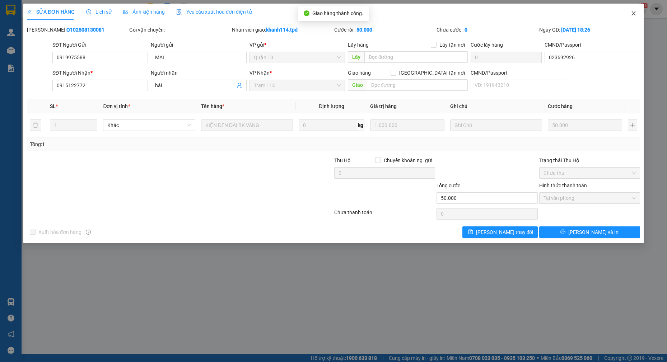
click at [632, 13] on icon "close" at bounding box center [634, 13] width 6 height 6
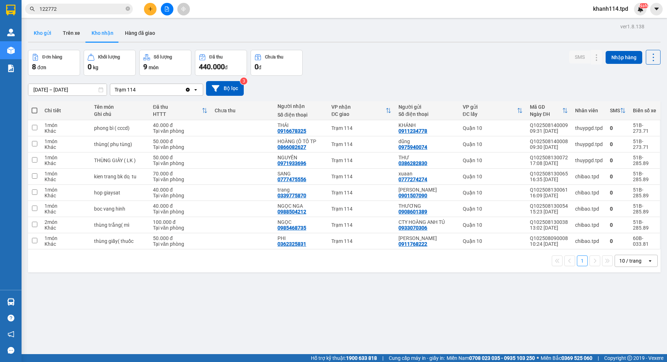
click at [51, 35] on button "Kho gửi" at bounding box center [42, 32] width 29 height 17
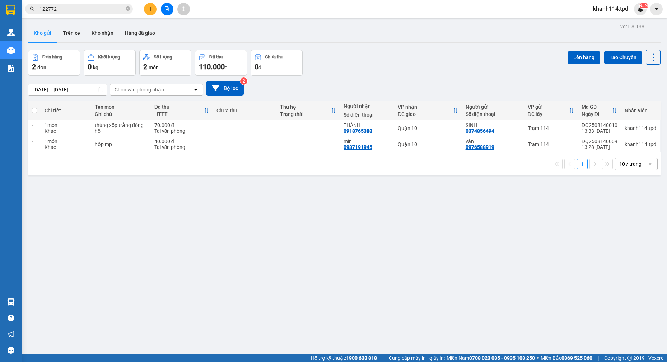
click at [64, 8] on input "122772" at bounding box center [81, 9] width 85 height 8
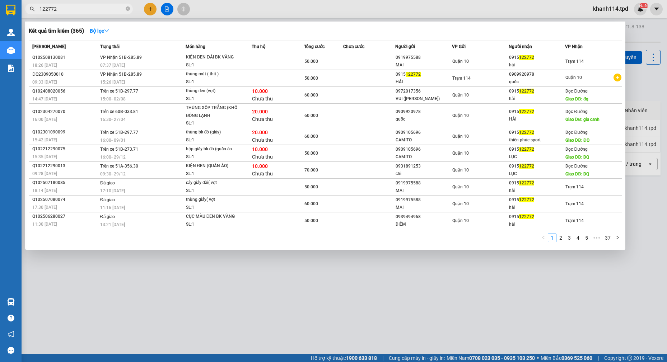
click at [64, 8] on input "122772" at bounding box center [81, 9] width 85 height 8
paste input "0916678325"
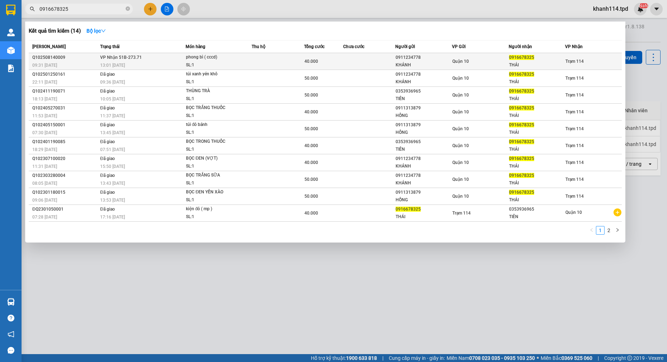
type input "0916678325"
click at [112, 62] on div "13:01 [DATE]" at bounding box center [142, 65] width 85 height 8
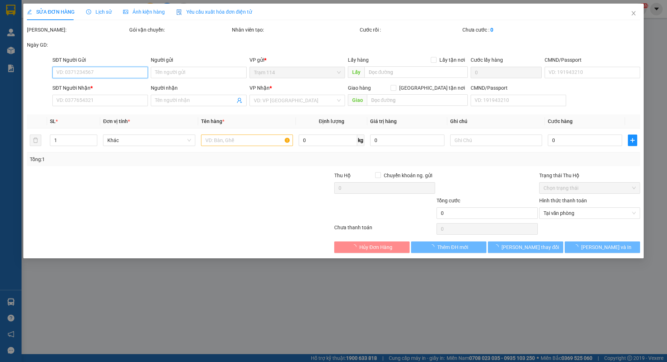
type input "0911234778"
type input "KHÁNH"
type input "0916678325"
type input "THÁI"
type input "40.000"
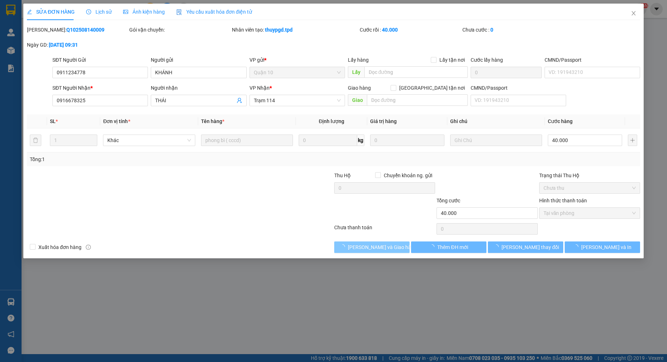
click at [378, 248] on span "[PERSON_NAME] và Giao hàng" at bounding box center [382, 247] width 69 height 8
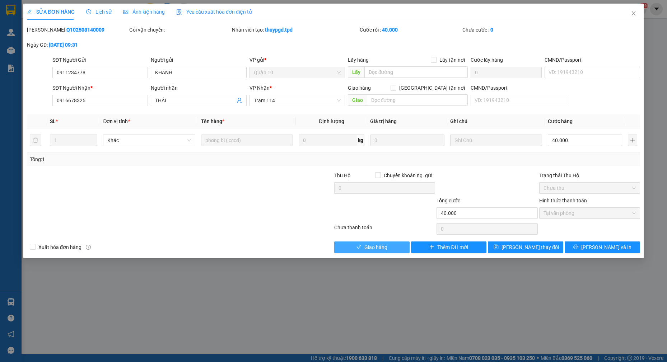
click at [378, 248] on span "Giao hàng" at bounding box center [375, 247] width 23 height 8
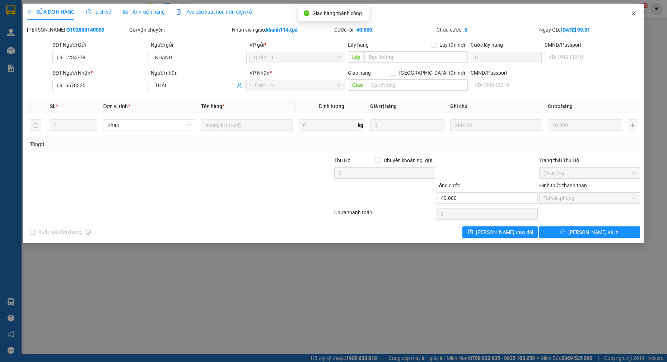
click at [633, 14] on icon "close" at bounding box center [634, 13] width 6 height 6
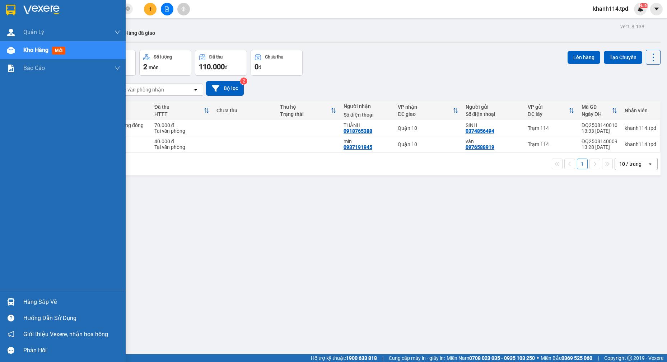
click at [58, 302] on div "Hàng sắp về" at bounding box center [71, 302] width 97 height 11
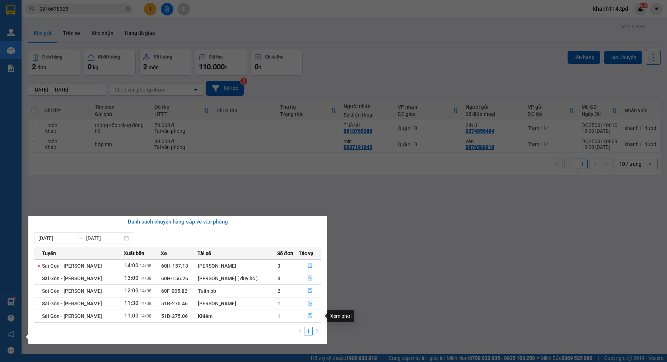
click at [309, 317] on icon "file-done" at bounding box center [310, 315] width 5 height 5
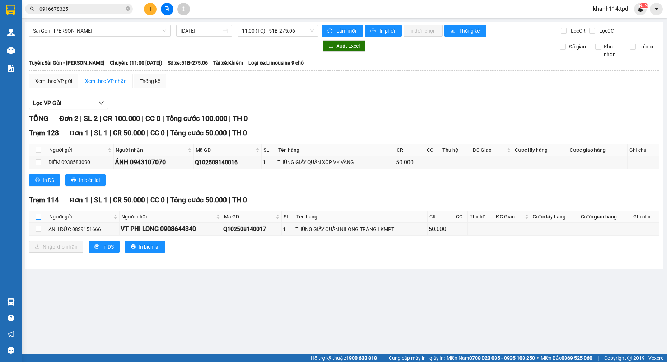
click at [37, 217] on input "checkbox" at bounding box center [39, 217] width 6 height 6
checkbox input "true"
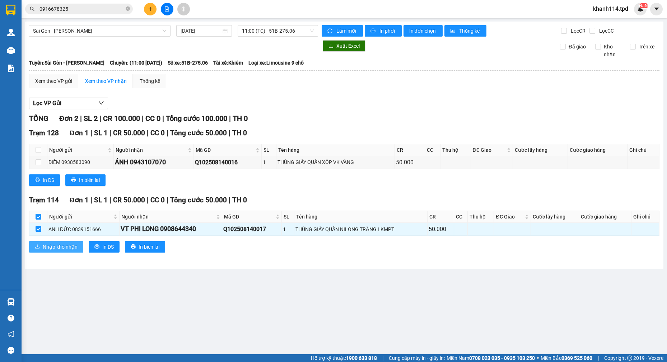
click at [47, 243] on span "Nhập kho nhận" at bounding box center [60, 247] width 35 height 8
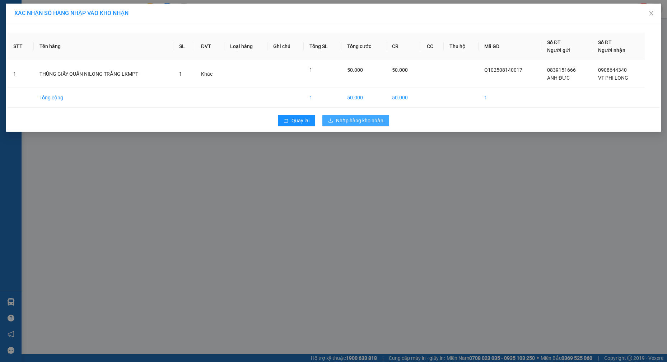
click at [333, 122] on icon "download" at bounding box center [330, 120] width 4 height 4
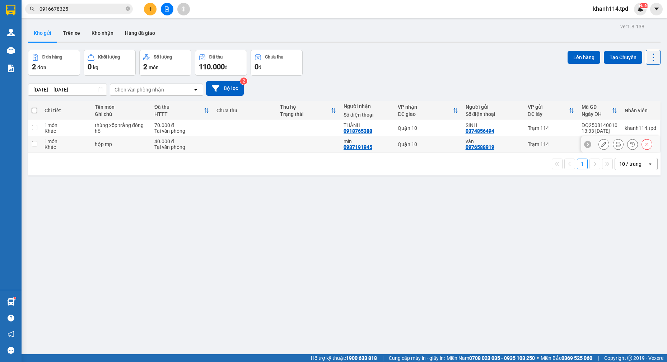
click at [36, 145] on input "checkbox" at bounding box center [34, 143] width 5 height 5
checkbox input "true"
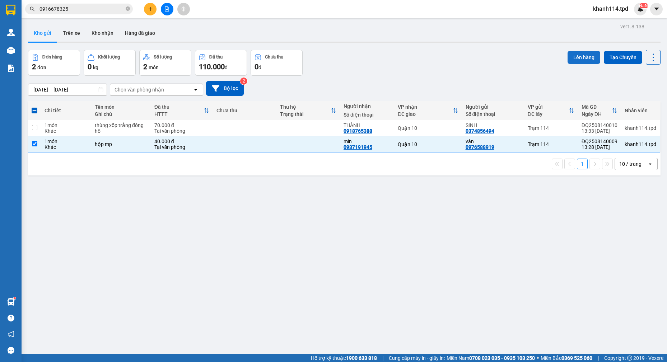
click at [580, 55] on button "Lên hàng" at bounding box center [584, 57] width 33 height 13
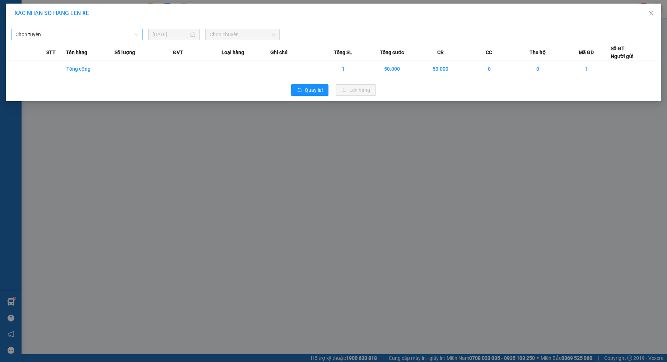
click at [91, 33] on span "Chọn tuyến" at bounding box center [76, 34] width 123 height 11
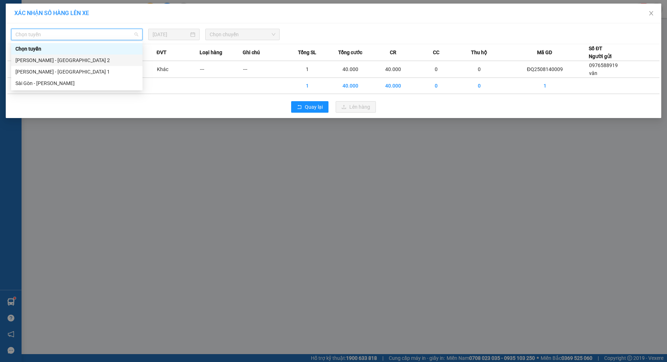
click at [51, 61] on div "Phương Lâm - Sài Gòn 2" at bounding box center [76, 60] width 123 height 8
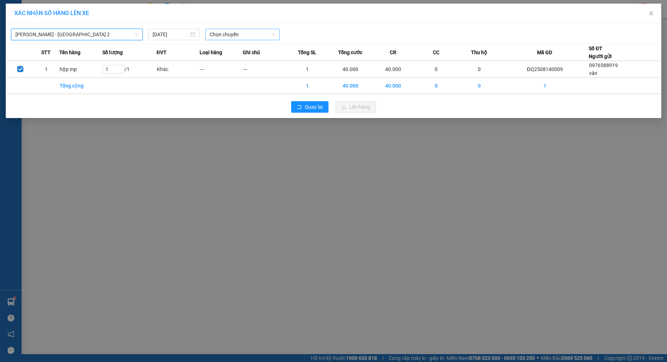
drag, startPoint x: 235, startPoint y: 33, endPoint x: 243, endPoint y: 38, distance: 9.5
click at [235, 33] on span "Chọn chuyến" at bounding box center [243, 34] width 66 height 11
type input "14"
click at [245, 62] on div "Thêm chuyến " 14:00 "" at bounding box center [243, 61] width 76 height 12
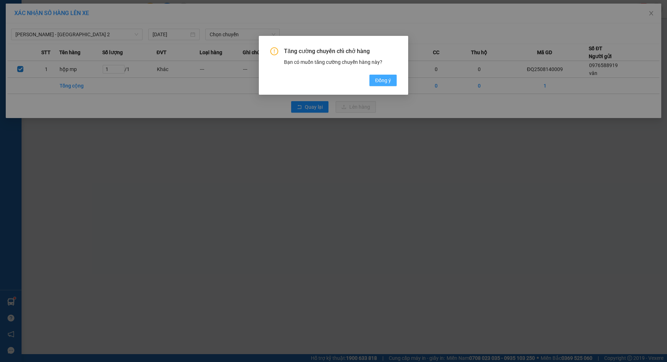
click at [388, 80] on span "Đồng ý" at bounding box center [383, 80] width 16 height 8
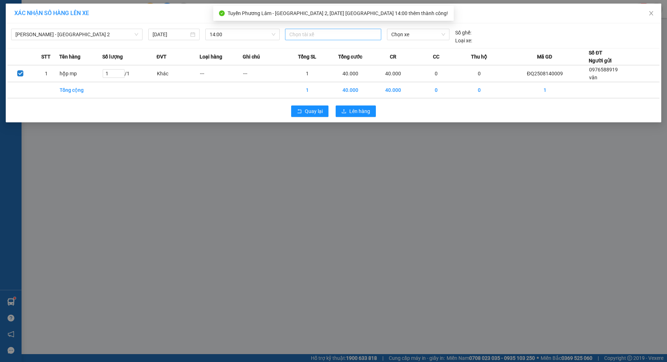
click at [332, 35] on div at bounding box center [333, 34] width 93 height 9
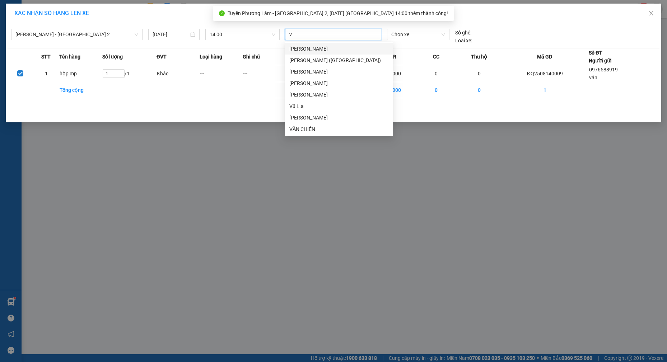
type input "vu"
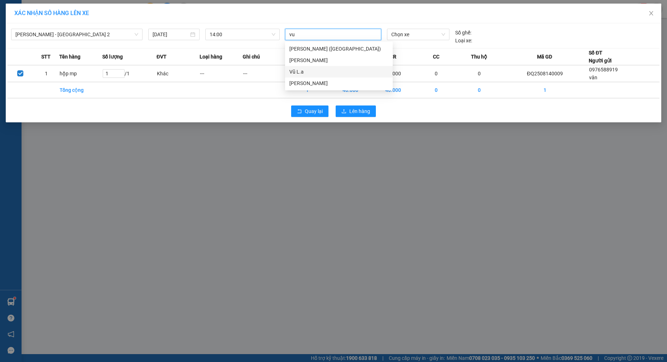
click at [303, 70] on div "Vũ L.a" at bounding box center [338, 72] width 99 height 8
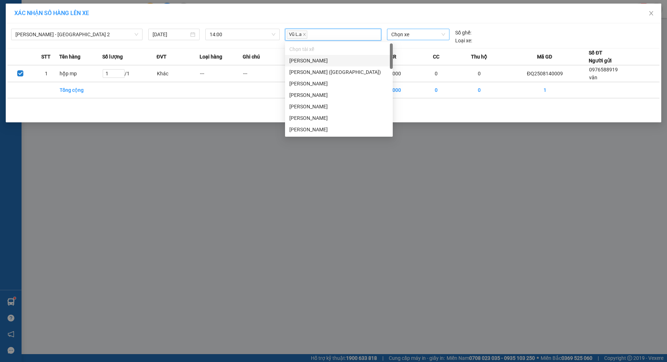
click at [424, 32] on span "Chọn xe" at bounding box center [418, 34] width 54 height 11
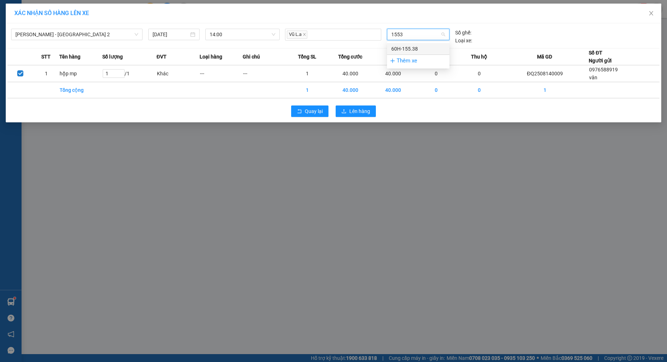
type input "15538"
click at [414, 47] on div "60H-155.38" at bounding box center [418, 49] width 54 height 8
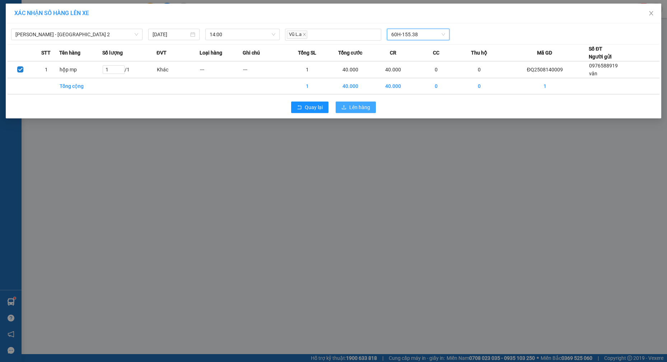
click at [362, 108] on span "Lên hàng" at bounding box center [359, 107] width 21 height 8
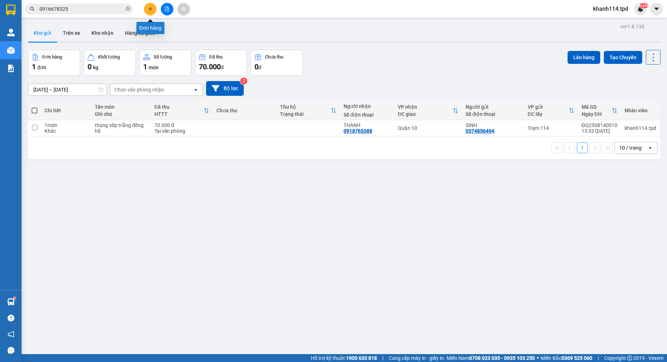
click at [151, 11] on button at bounding box center [150, 9] width 13 height 13
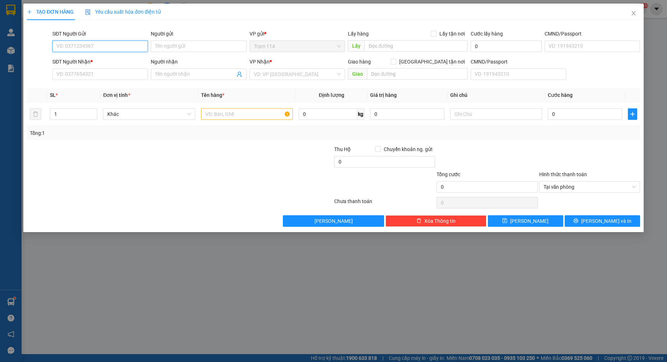
click at [95, 46] on input "SĐT Người Gửi" at bounding box center [99, 46] width 95 height 11
type input "0937483068"
click at [95, 46] on input "0937483068" at bounding box center [99, 46] width 95 height 11
click at [111, 50] on input "0937483068" at bounding box center [99, 46] width 95 height 11
click at [99, 62] on div "0937483068 - lục" at bounding box center [100, 61] width 87 height 8
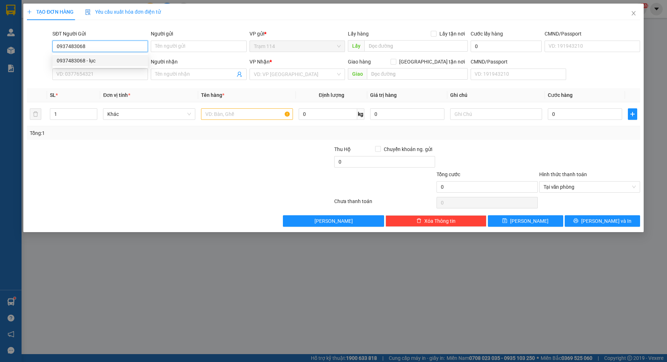
type input "lục"
type input "0908668634"
type input "BỔN"
type input "0937483068"
click at [253, 112] on input "text" at bounding box center [247, 113] width 92 height 11
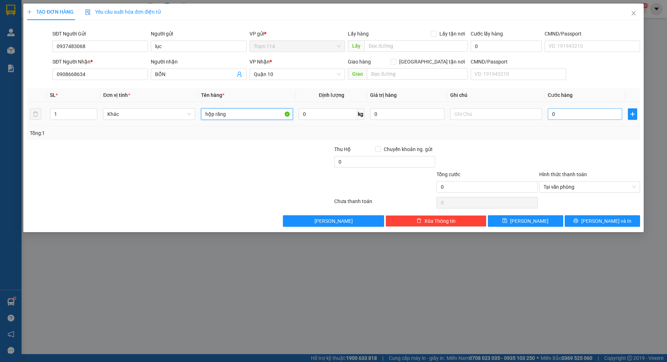
type input "hộp răng"
click at [570, 116] on input "0" at bounding box center [585, 113] width 74 height 11
type input "4"
type input "40"
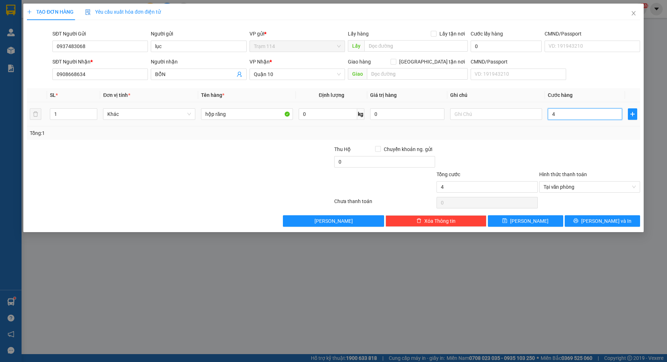
type input "40"
type input "40.000"
click at [608, 224] on span "[PERSON_NAME] và In" at bounding box center [606, 221] width 50 height 8
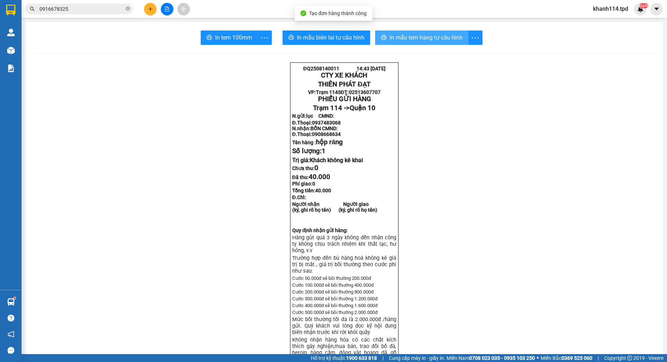
click at [430, 37] on span "In mẫu tem hàng tự cấu hình" at bounding box center [425, 37] width 73 height 9
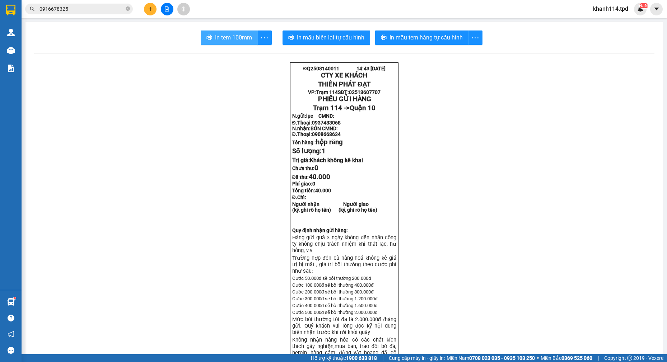
click at [232, 38] on span "In tem 100mm" at bounding box center [233, 37] width 37 height 9
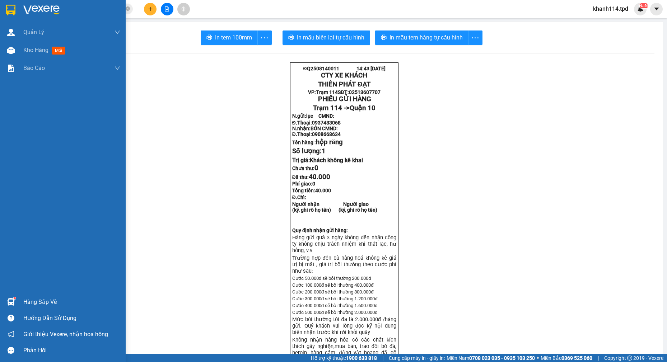
click at [43, 304] on div "Hàng sắp về" at bounding box center [71, 302] width 97 height 11
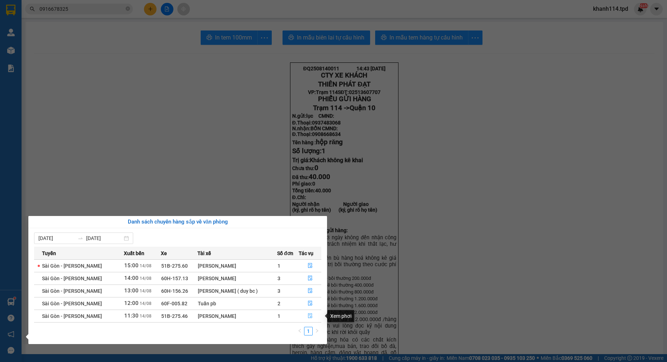
click at [308, 317] on icon "file-done" at bounding box center [310, 315] width 5 height 5
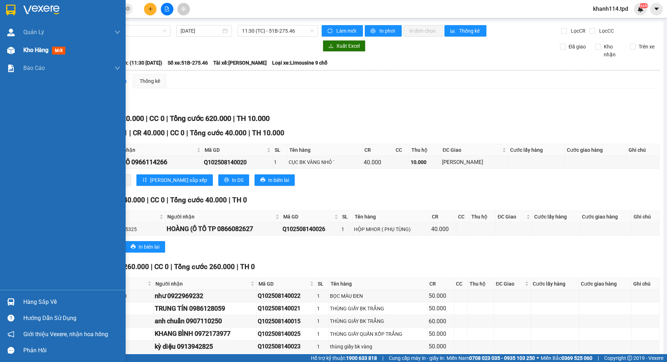
click at [38, 47] on span "Kho hàng" at bounding box center [35, 50] width 25 height 7
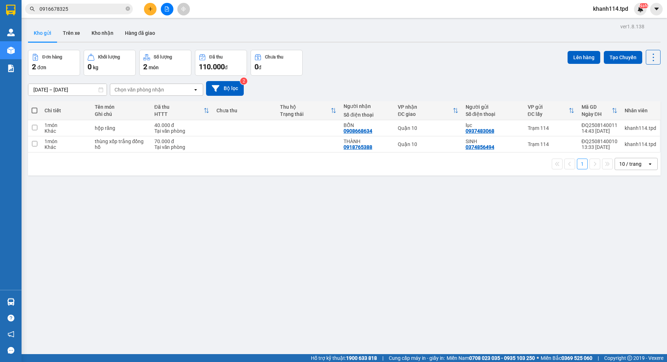
click at [150, 9] on icon "plus" at bounding box center [150, 8] width 5 height 5
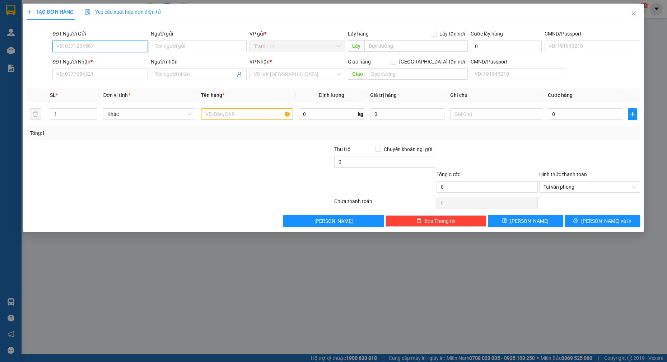
click at [112, 48] on input "SĐT Người Gửi" at bounding box center [99, 46] width 95 height 11
click at [116, 47] on input "0367814817" at bounding box center [99, 46] width 95 height 11
click at [115, 47] on input "0367814817" at bounding box center [99, 46] width 95 height 11
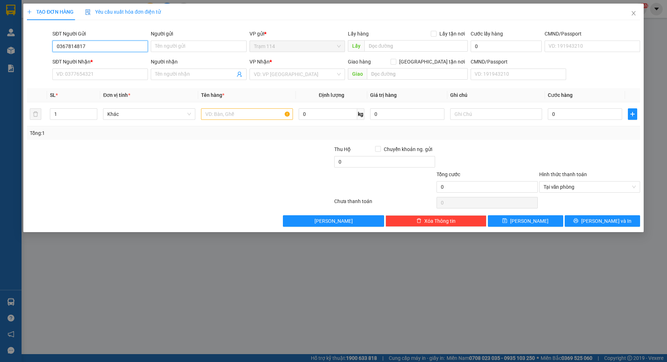
click at [116, 47] on input "0367814817" at bounding box center [99, 46] width 95 height 11
type input "0367814817"
click at [207, 51] on input "Người gửi" at bounding box center [198, 46] width 95 height 11
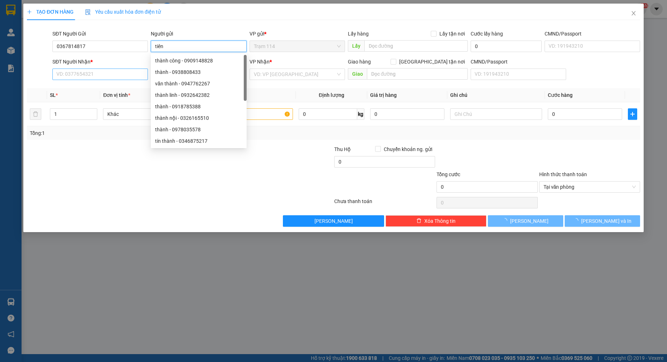
type input "tiên"
click at [124, 72] on input "SĐT Người Nhận *" at bounding box center [99, 74] width 95 height 11
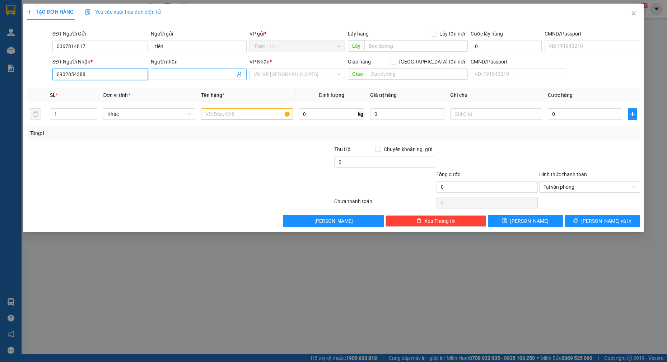
type input "0902854388"
drag, startPoint x: 175, startPoint y: 76, endPoint x: 182, endPoint y: 75, distance: 6.9
click at [178, 75] on input "Người nhận" at bounding box center [195, 74] width 80 height 8
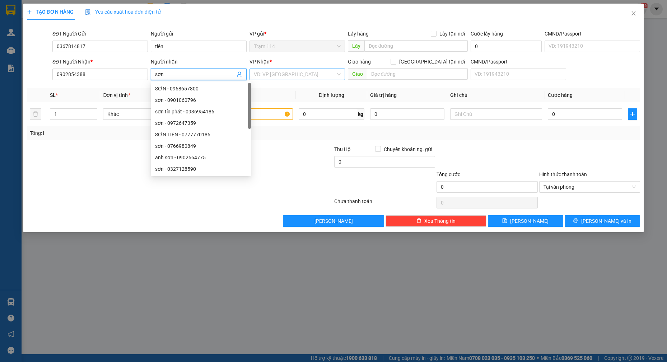
type input "sơn"
click at [284, 76] on input "search" at bounding box center [295, 74] width 82 height 11
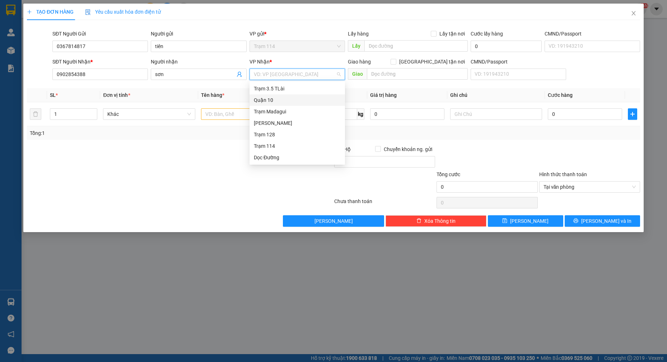
click at [275, 99] on div "Quận 10" at bounding box center [297, 100] width 87 height 8
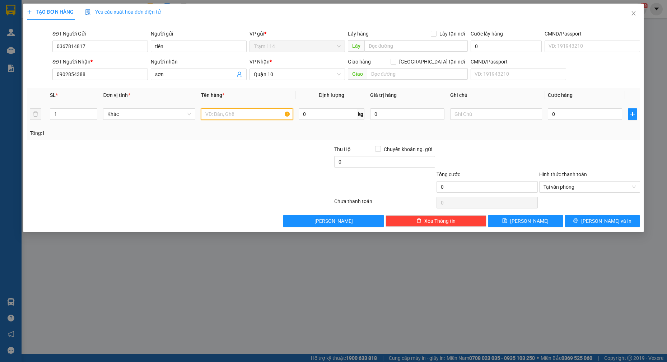
click at [220, 116] on input "text" at bounding box center [247, 113] width 92 height 11
type input "thùng xốp trái cây"
click at [579, 116] on input "0" at bounding box center [585, 113] width 74 height 11
type input "7"
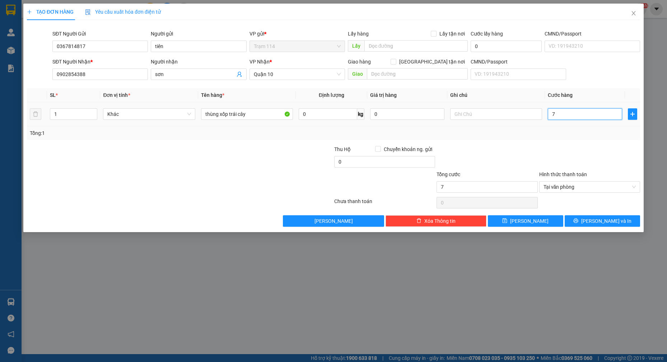
type input "70"
type input "70.000"
click at [508, 135] on div "Tổng: 1" at bounding box center [333, 133] width 607 height 8
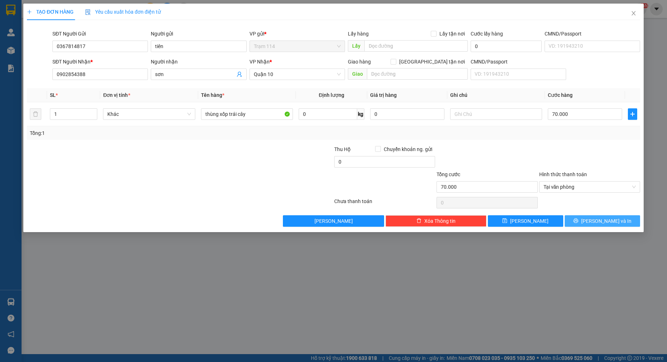
click at [602, 224] on span "[PERSON_NAME] và In" at bounding box center [606, 221] width 50 height 8
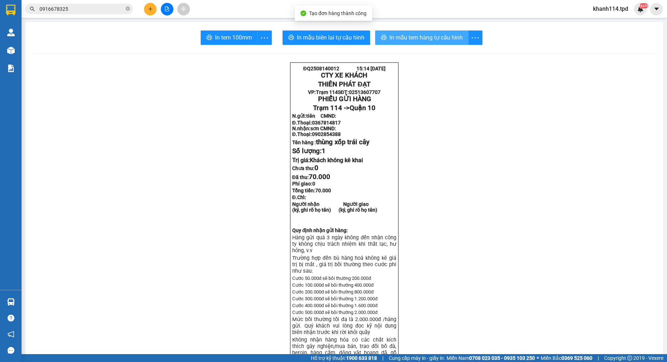
click at [395, 33] on span "In mẫu tem hàng tự cấu hình" at bounding box center [425, 37] width 73 height 9
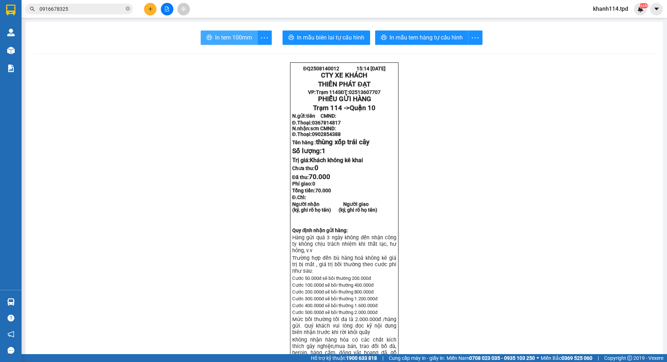
click at [229, 42] on span "In tem 100mm" at bounding box center [233, 37] width 37 height 9
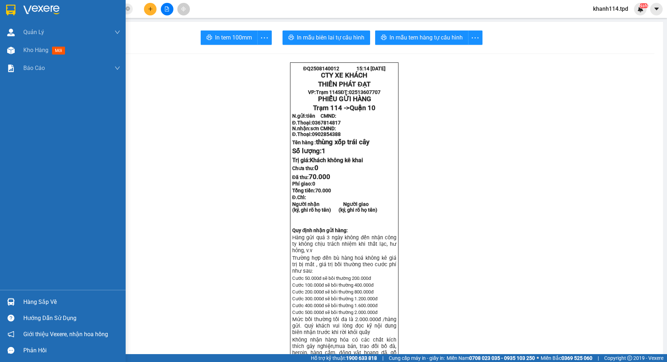
drag, startPoint x: 46, startPoint y: 301, endPoint x: 67, endPoint y: 299, distance: 21.3
click at [46, 301] on div "Hàng sắp về" at bounding box center [71, 302] width 97 height 11
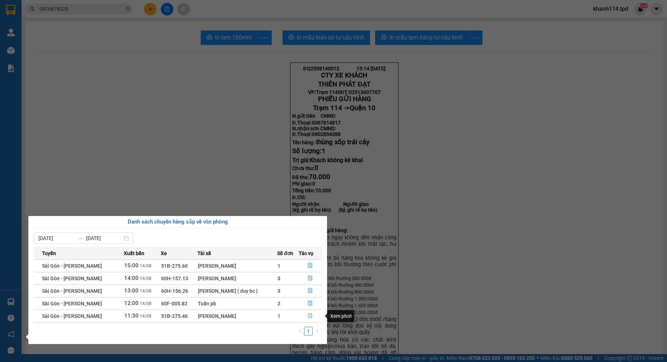
click at [310, 316] on icon "file-done" at bounding box center [310, 315] width 5 height 5
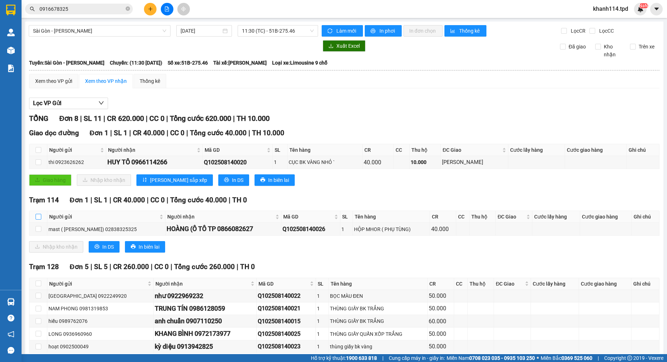
click at [38, 216] on input "checkbox" at bounding box center [39, 217] width 6 height 6
checkbox input "true"
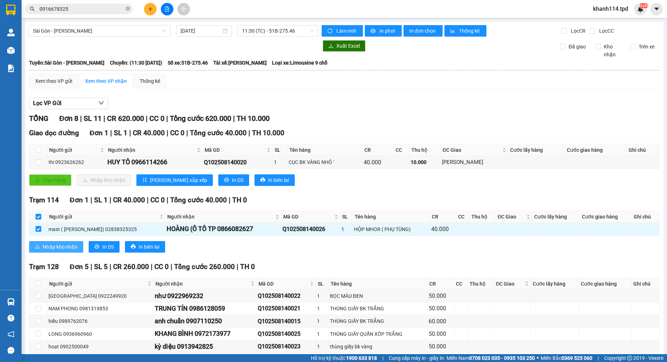
click at [58, 246] on span "Nhập kho nhận" at bounding box center [60, 247] width 35 height 8
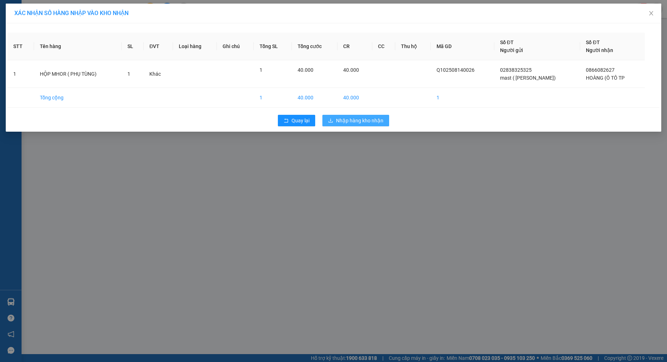
click at [367, 123] on span "Nhập hàng kho nhận" at bounding box center [359, 121] width 47 height 8
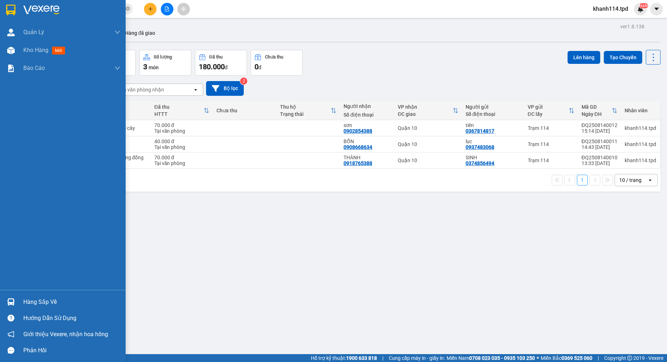
click at [55, 305] on div "Hàng sắp về" at bounding box center [71, 302] width 97 height 11
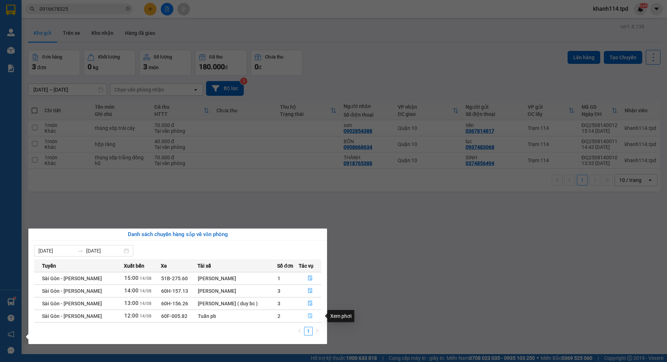
click at [312, 315] on icon "file-done" at bounding box center [310, 315] width 5 height 5
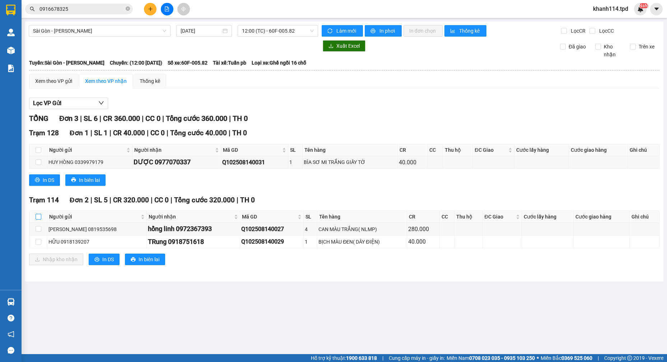
click at [38, 219] on input "checkbox" at bounding box center [39, 217] width 6 height 6
checkbox input "true"
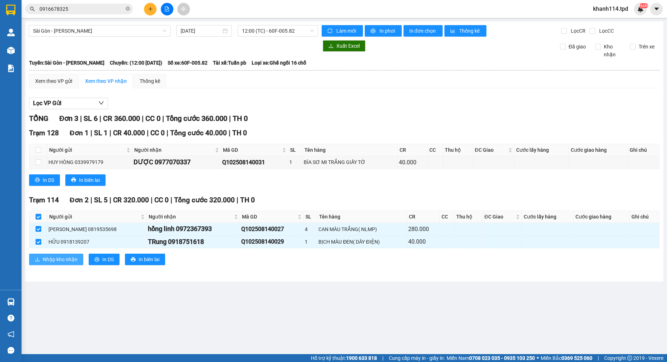
click at [65, 260] on span "Nhập kho nhận" at bounding box center [60, 260] width 35 height 8
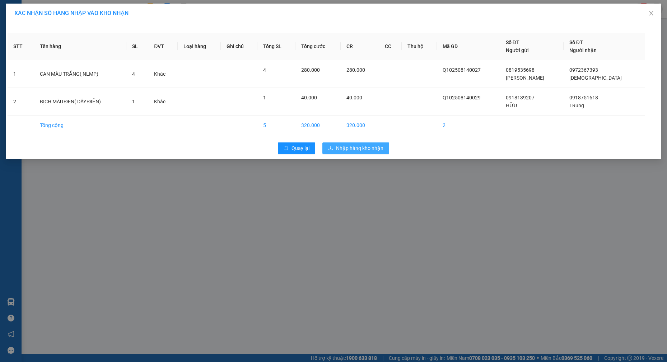
click at [353, 146] on span "Nhập hàng kho nhận" at bounding box center [359, 148] width 47 height 8
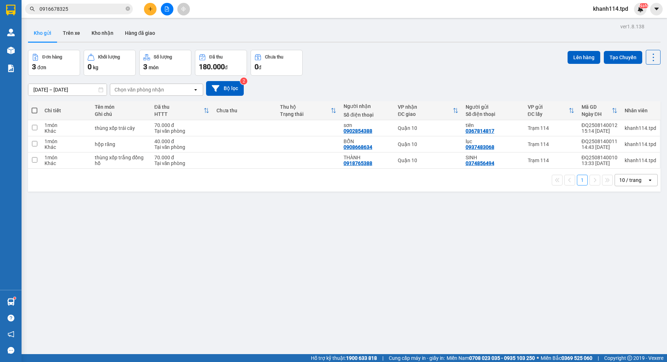
click at [31, 111] on th at bounding box center [34, 110] width 13 height 19
click at [37, 110] on th at bounding box center [34, 110] width 13 height 19
click at [35, 111] on span at bounding box center [35, 111] width 6 height 6
click at [34, 107] on input "checkbox" at bounding box center [34, 107] width 0 height 0
checkbox input "true"
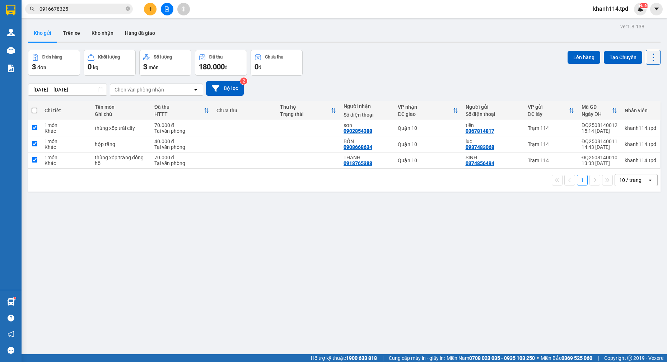
checkbox input "true"
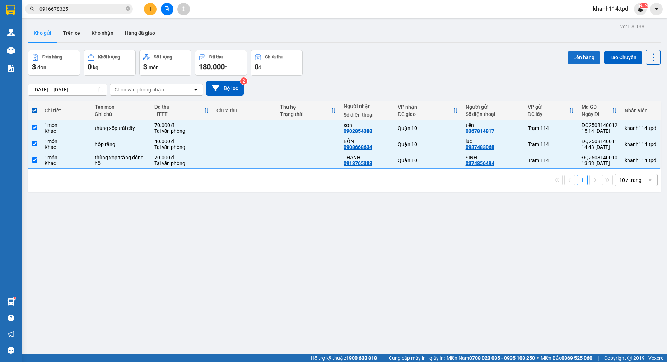
click at [579, 56] on button "Lên hàng" at bounding box center [584, 57] width 33 height 13
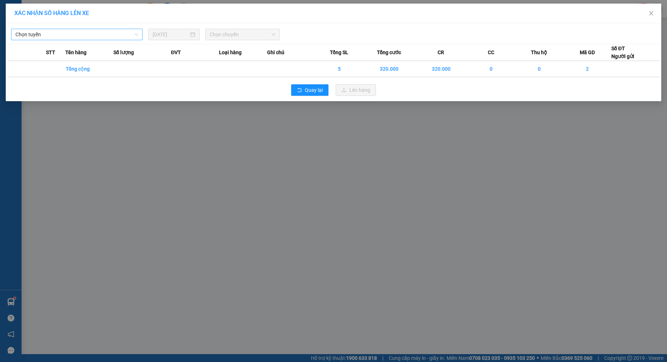
click at [70, 35] on span "Chọn tuyến" at bounding box center [76, 34] width 123 height 11
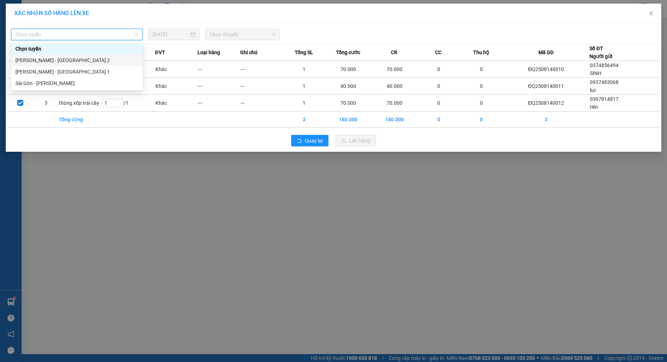
click at [56, 60] on div "Phương Lâm - Sài Gòn 2" at bounding box center [76, 60] width 123 height 8
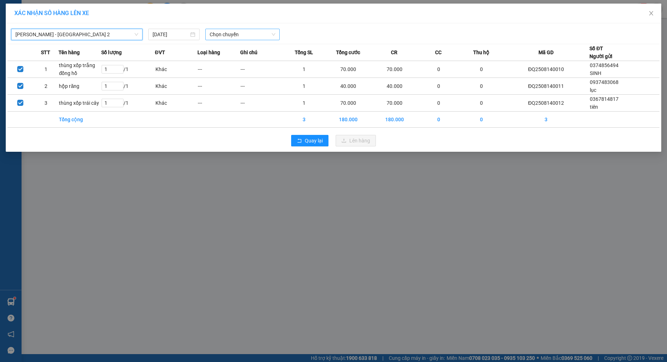
click at [239, 31] on span "Chọn chuyến" at bounding box center [243, 34] width 66 height 11
type input "1530"
click at [230, 60] on div "Thêm chuyến " 15:30 "" at bounding box center [243, 61] width 76 height 12
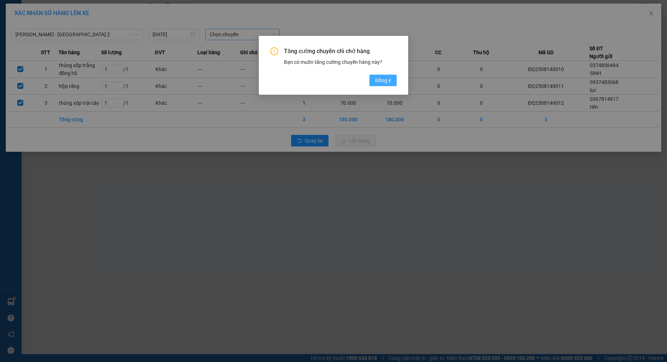
click at [386, 78] on span "Đồng ý" at bounding box center [383, 80] width 16 height 8
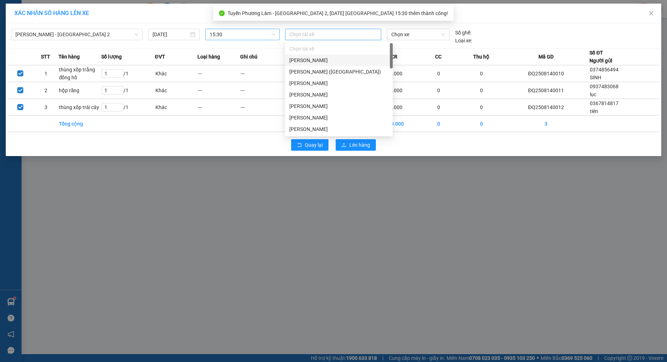
click at [336, 37] on div at bounding box center [333, 34] width 93 height 9
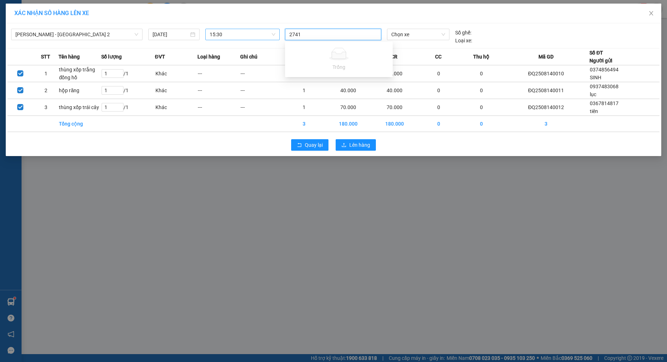
type input "27417"
click at [337, 36] on div at bounding box center [333, 34] width 93 height 9
type input "d"
type input "điệp"
click at [320, 50] on div "Điệp" at bounding box center [338, 49] width 99 height 8
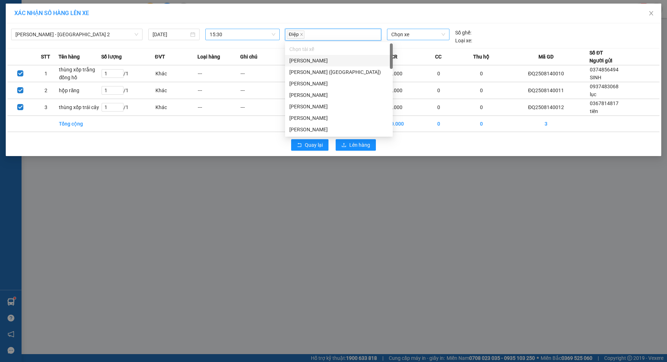
click at [406, 35] on span "Chọn xe" at bounding box center [418, 34] width 54 height 11
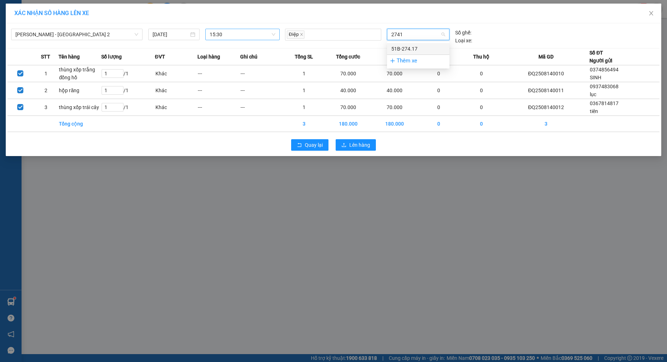
type input "27417"
click at [427, 49] on div "51B-274.17" at bounding box center [418, 49] width 54 height 8
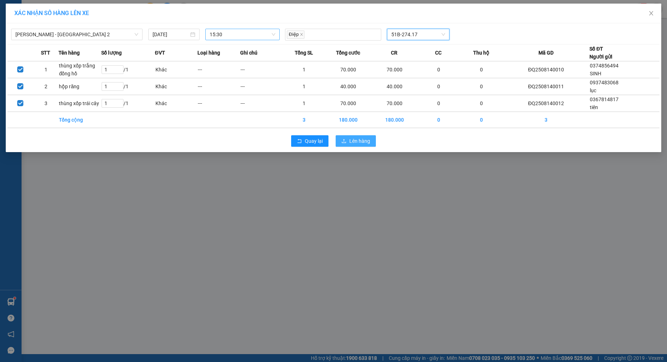
click at [358, 143] on span "Lên hàng" at bounding box center [359, 141] width 21 height 8
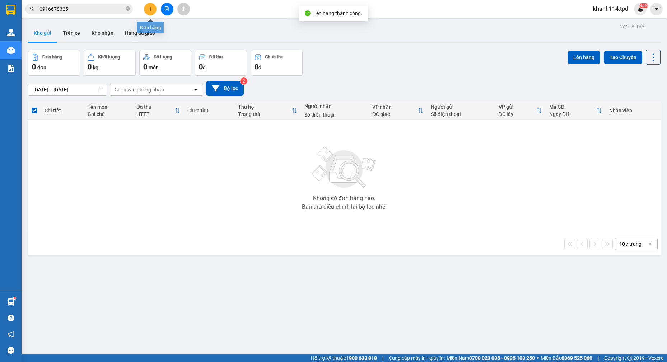
click at [154, 7] on button at bounding box center [150, 9] width 13 height 13
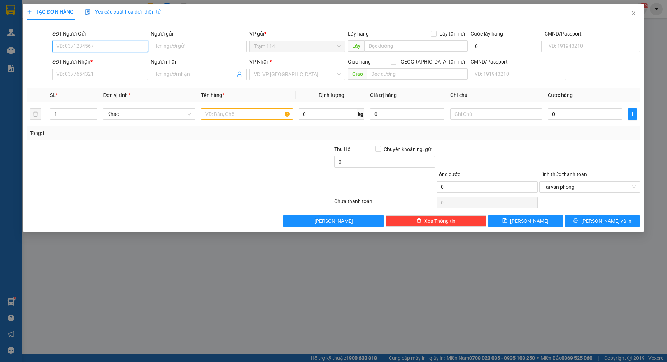
click at [119, 48] on input "SĐT Người Gửi" at bounding box center [99, 46] width 95 height 11
click at [119, 48] on input "0988842478" at bounding box center [99, 46] width 95 height 11
type input "0988842478"
click at [186, 44] on input "Người gửi" at bounding box center [198, 46] width 95 height 11
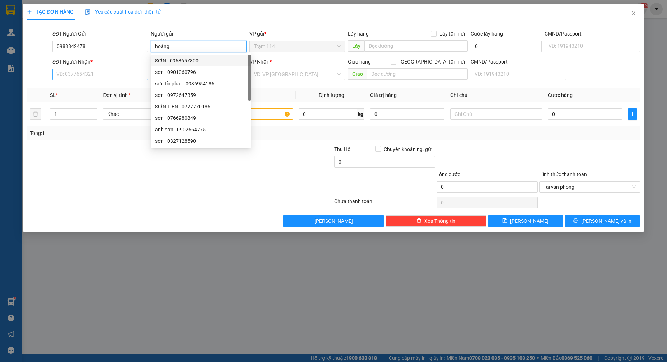
type input "hoàng"
click at [114, 74] on input "SĐT Người Nhận *" at bounding box center [99, 74] width 95 height 11
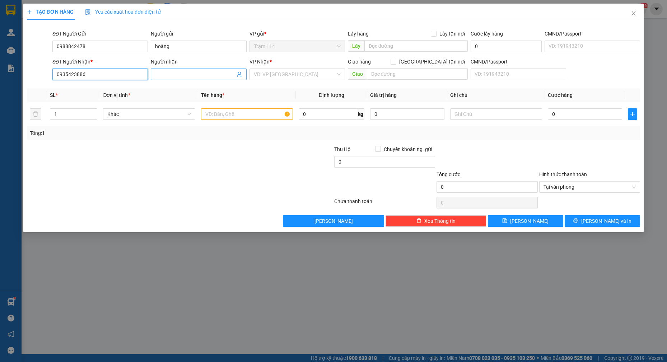
type input "0935423886"
click at [184, 73] on input "Người nhận" at bounding box center [195, 74] width 80 height 8
type input "spero"
click at [284, 75] on input "search" at bounding box center [295, 74] width 82 height 11
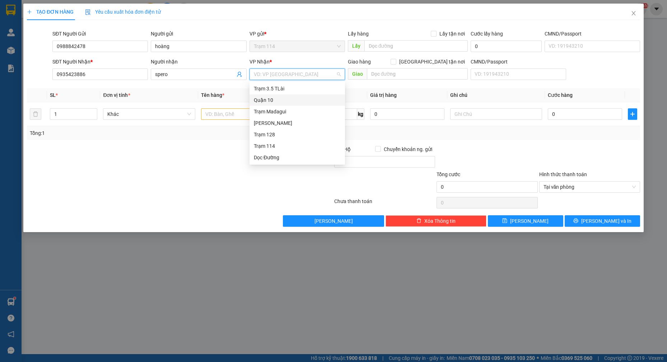
click at [282, 100] on div "Quận 10" at bounding box center [297, 100] width 87 height 8
click at [235, 114] on input "text" at bounding box center [247, 113] width 92 height 11
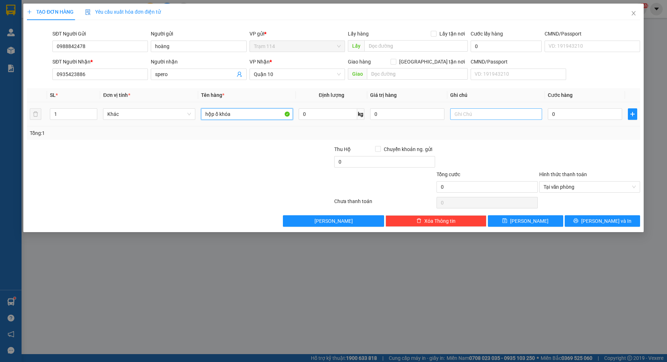
type input "hộp ổ khóa"
click at [480, 113] on input "text" at bounding box center [496, 113] width 92 height 11
click at [411, 110] on input "0" at bounding box center [407, 113] width 74 height 11
type input "2.000.000"
click at [593, 112] on input "0" at bounding box center [585, 113] width 74 height 11
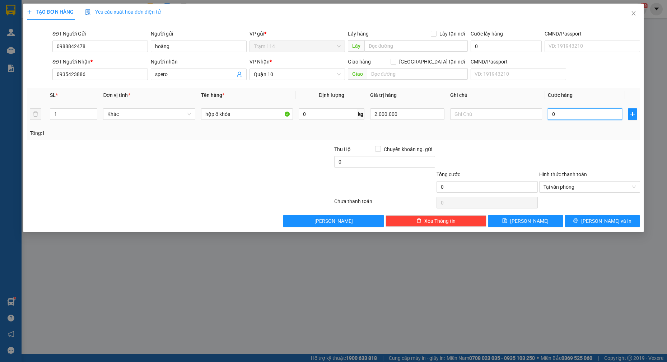
type input "5"
type input "50"
type input "50.000"
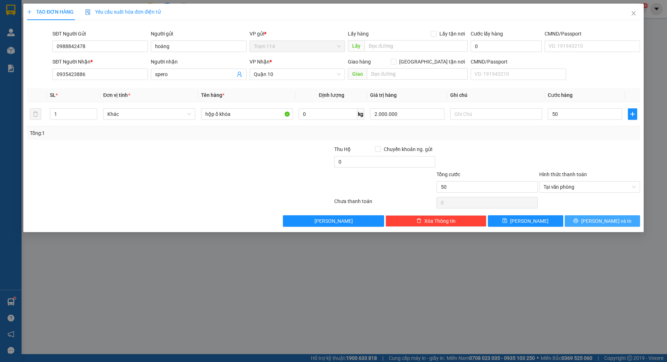
type input "50.000"
click at [609, 223] on span "[PERSON_NAME] và In" at bounding box center [606, 221] width 50 height 8
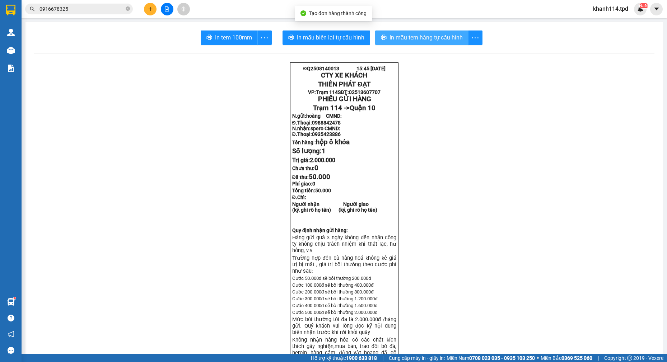
click at [411, 40] on span "In mẫu tem hàng tự cấu hình" at bounding box center [425, 37] width 73 height 9
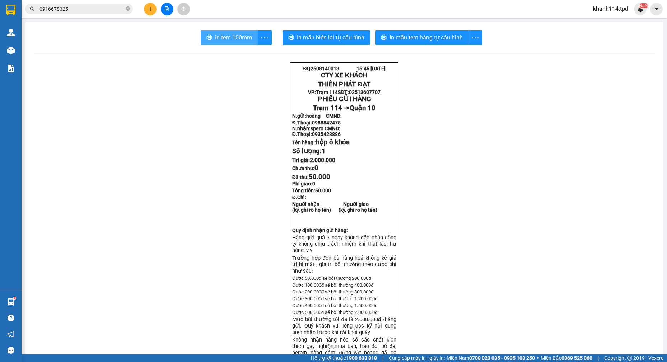
click at [234, 39] on span "In tem 100mm" at bounding box center [233, 37] width 37 height 9
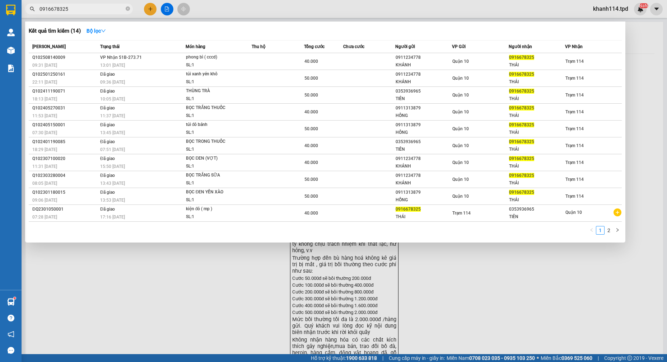
click at [107, 8] on input "0916678325" at bounding box center [81, 9] width 85 height 8
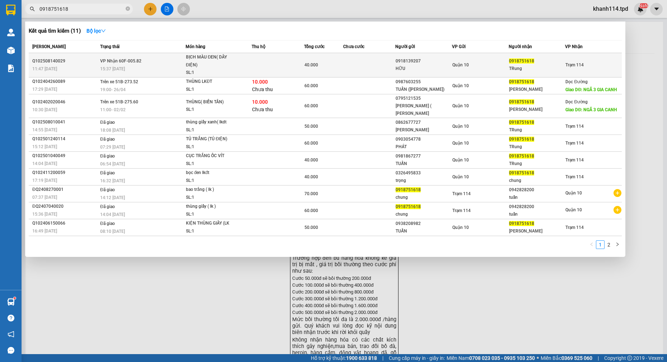
type input "0918751618"
click at [258, 59] on td at bounding box center [278, 65] width 52 height 24
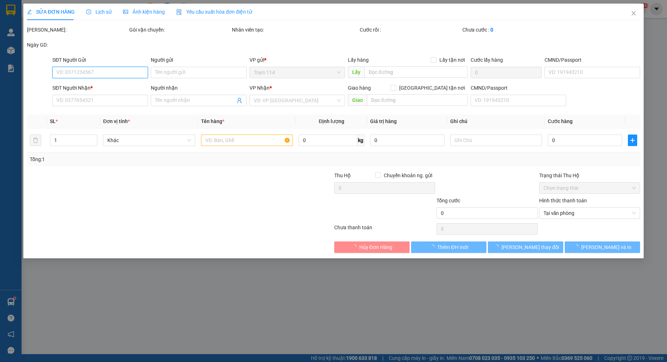
type input "0918139207"
type input "HỮU"
type input "060202013285"
type input "0918751618"
type input "TRung"
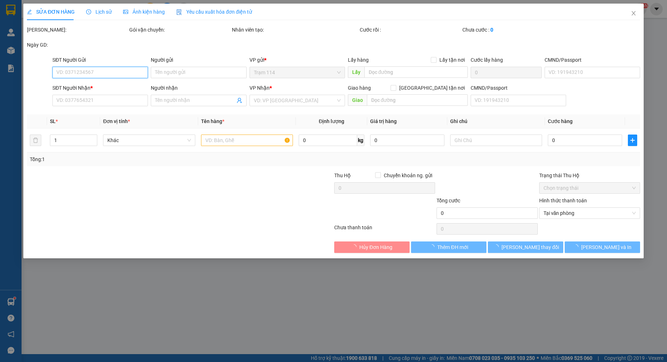
type input "40.000"
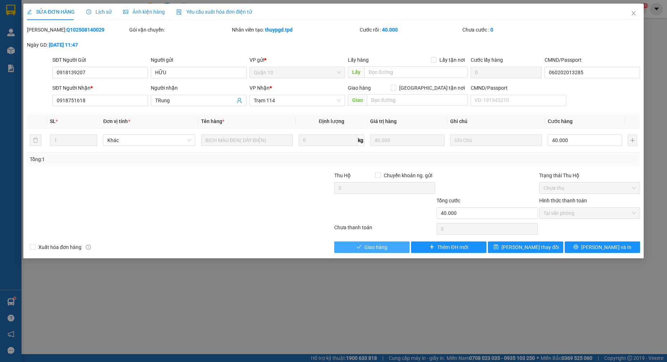
click at [368, 248] on span "Giao hàng" at bounding box center [375, 247] width 23 height 8
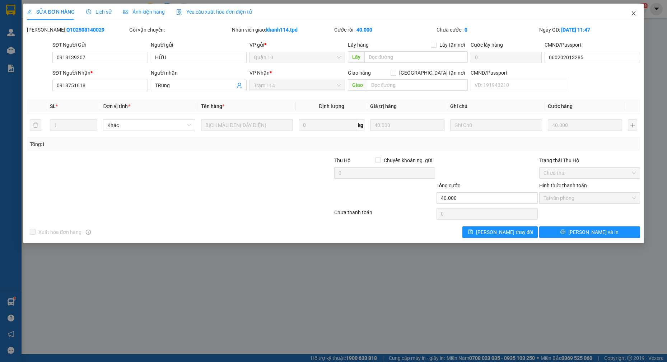
click at [632, 17] on span "Close" at bounding box center [634, 14] width 20 height 20
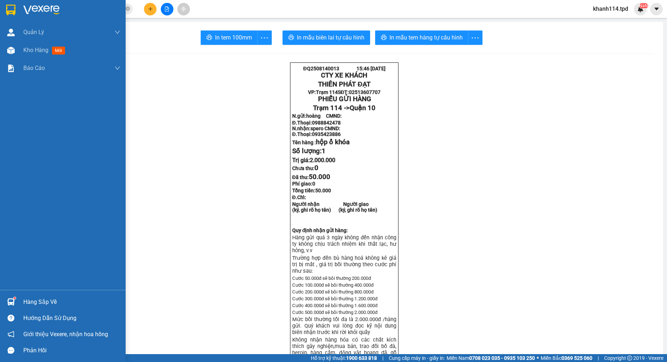
click at [51, 302] on div "Hàng sắp về" at bounding box center [71, 302] width 97 height 11
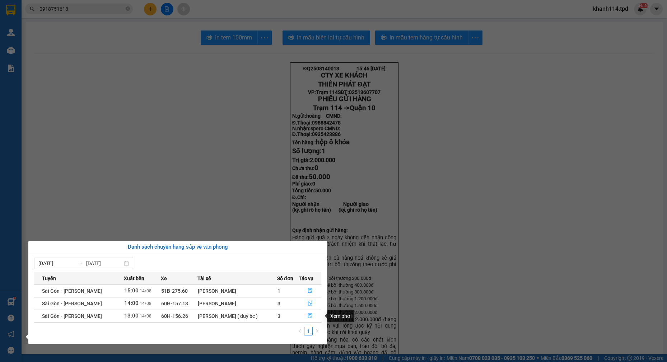
click at [309, 317] on icon "file-done" at bounding box center [310, 315] width 5 height 5
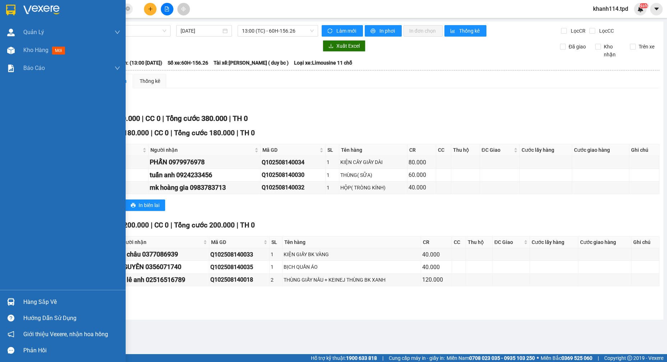
click at [46, 298] on div "Hàng sắp về" at bounding box center [71, 302] width 97 height 11
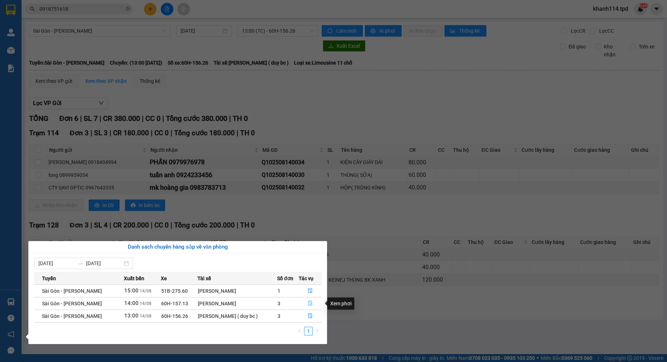
click at [308, 304] on icon "file-done" at bounding box center [310, 303] width 5 height 5
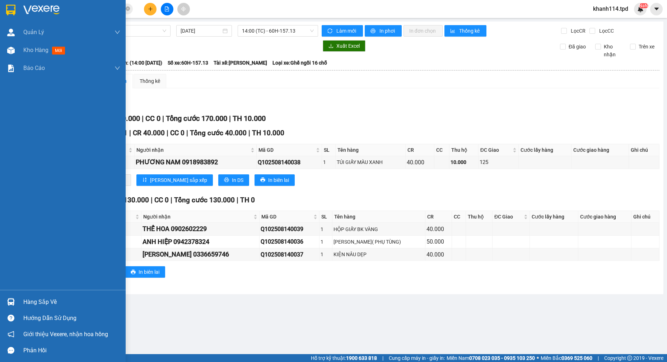
click at [52, 300] on div "Hàng sắp về" at bounding box center [71, 302] width 97 height 11
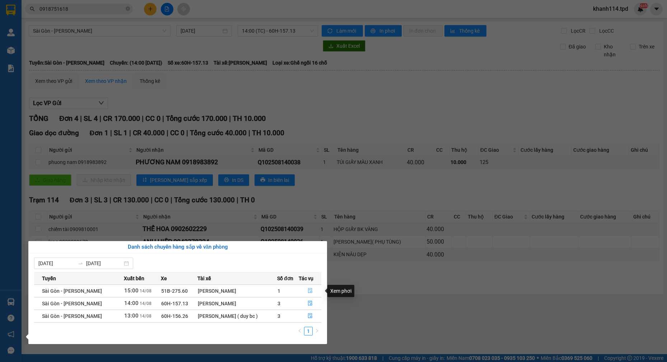
click at [311, 291] on icon "file-done" at bounding box center [310, 290] width 5 height 5
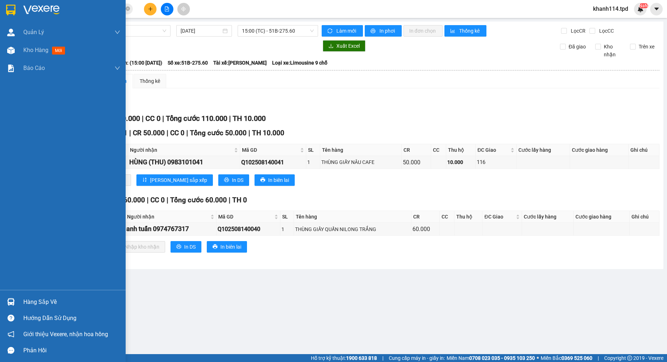
click at [44, 304] on div "Hàng sắp về" at bounding box center [71, 302] width 97 height 11
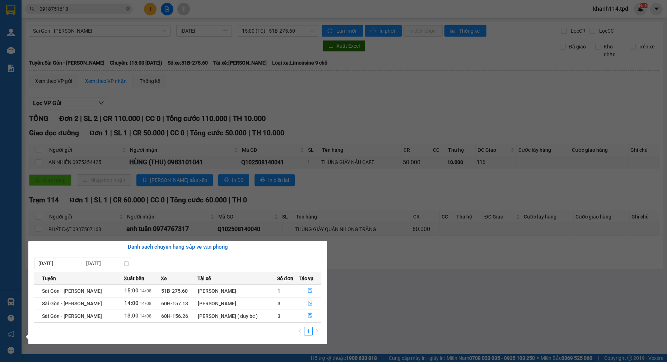
click at [393, 196] on section "Kết quả tìm kiếm ( 11 ) Bộ lọc Mã ĐH Trạng thái Món hàng Thu hộ Tổng cước Chưa …" at bounding box center [333, 181] width 667 height 362
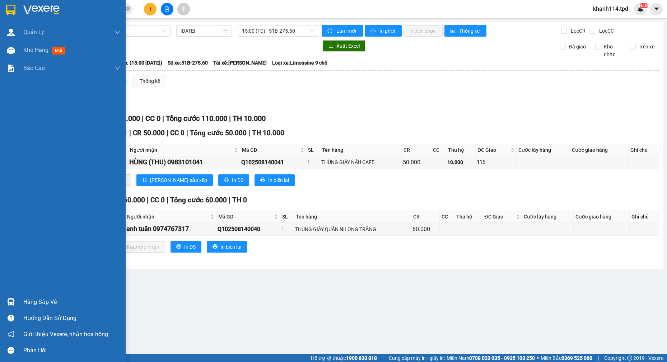
click at [39, 295] on div "Hàng sắp về" at bounding box center [63, 302] width 126 height 16
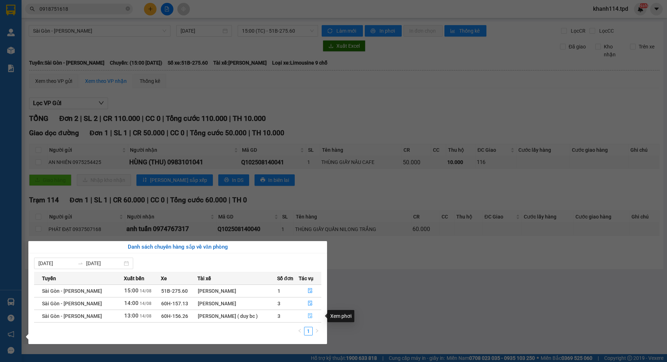
click at [313, 316] on button "button" at bounding box center [310, 316] width 22 height 11
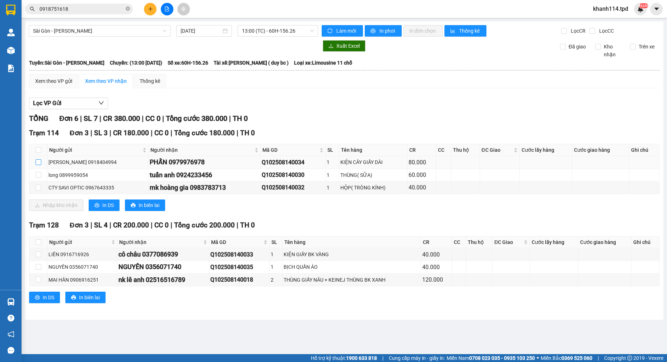
click at [38, 162] on input "checkbox" at bounding box center [39, 162] width 6 height 6
checkbox input "true"
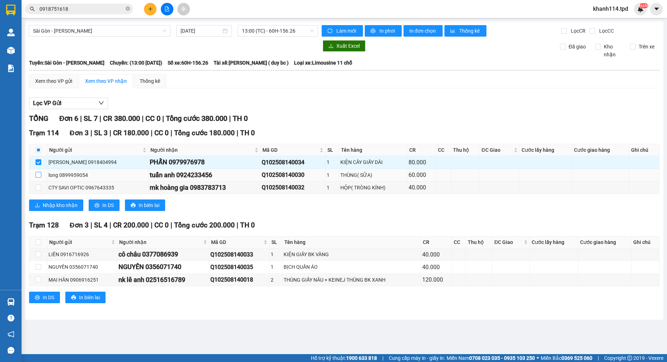
click at [39, 176] on input "checkbox" at bounding box center [39, 175] width 6 height 6
checkbox input "true"
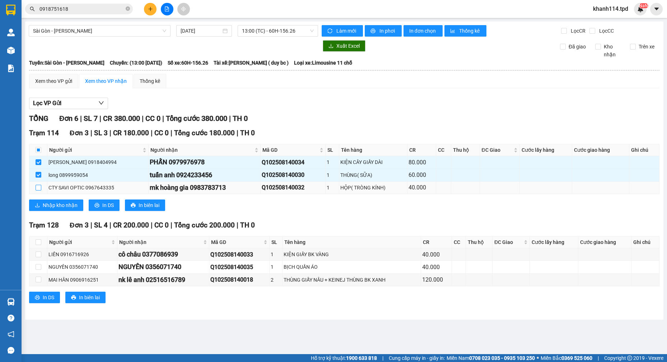
click at [39, 189] on input "checkbox" at bounding box center [39, 188] width 6 height 6
checkbox input "true"
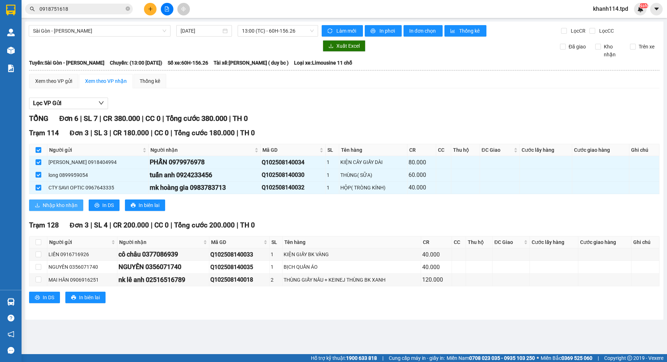
click at [62, 202] on span "Nhập kho nhận" at bounding box center [60, 205] width 35 height 8
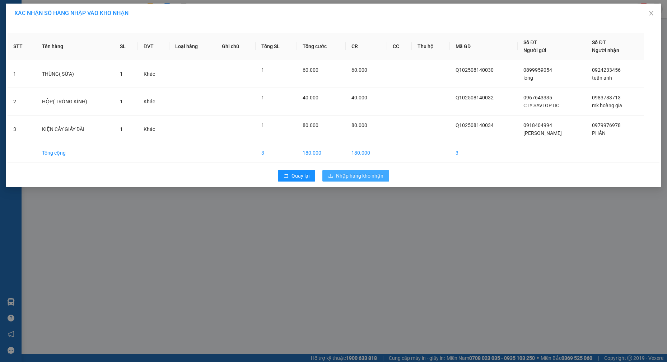
click at [354, 176] on span "Nhập hàng kho nhận" at bounding box center [359, 176] width 47 height 8
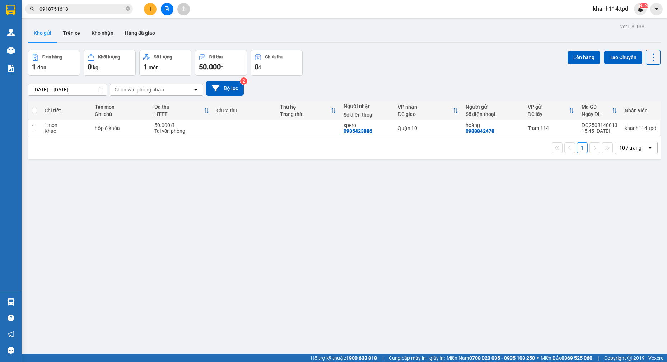
click at [34, 109] on span at bounding box center [35, 111] width 6 height 6
click at [34, 107] on input "checkbox" at bounding box center [34, 107] width 0 height 0
checkbox input "true"
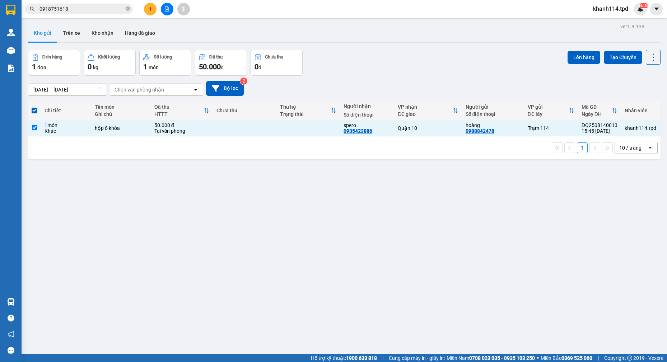
click at [578, 65] on div "Lên hàng Tạo Chuyến" at bounding box center [614, 63] width 93 height 26
click at [579, 60] on button "Lên hàng" at bounding box center [584, 57] width 33 height 13
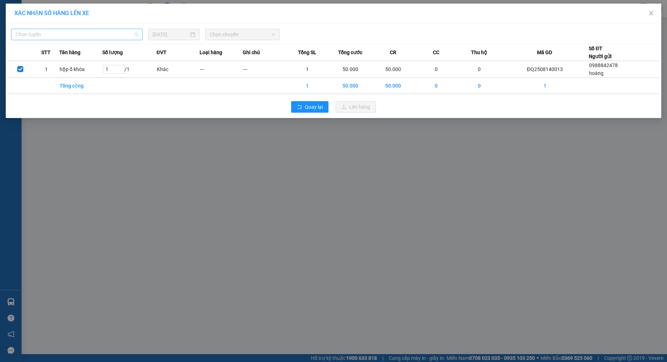
click at [79, 36] on span "Chọn tuyến" at bounding box center [76, 34] width 123 height 11
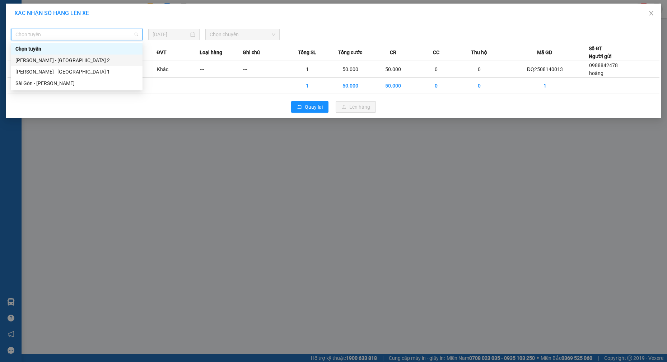
click at [68, 62] on div "Phương Lâm - Sài Gòn 2" at bounding box center [76, 60] width 123 height 8
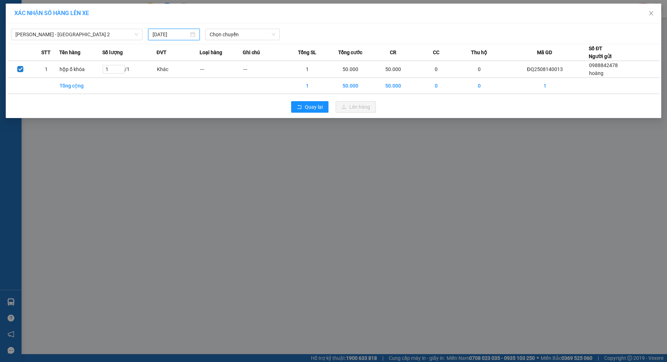
click at [188, 31] on input "[DATE]" at bounding box center [171, 35] width 36 height 8
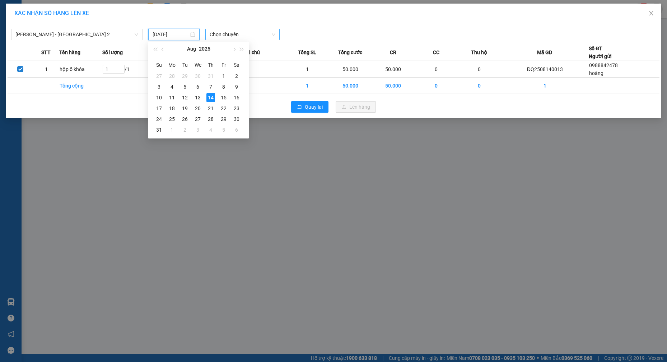
click at [240, 34] on span "Chọn chuyến" at bounding box center [243, 34] width 66 height 11
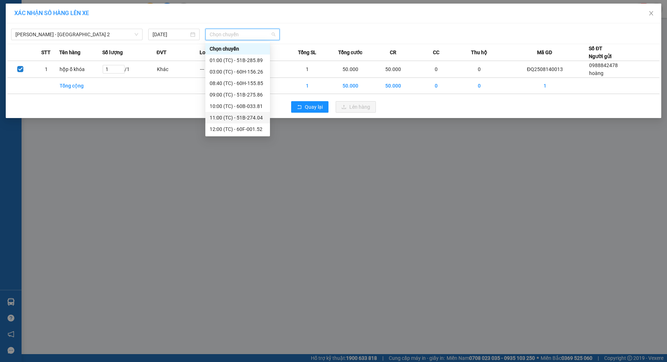
scroll to position [69, 0]
click at [244, 116] on div "16:00 (TC) - 51B-275.46" at bounding box center [238, 118] width 56 height 8
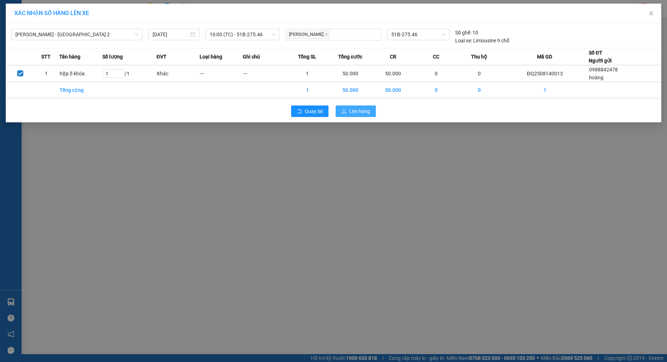
click at [360, 108] on span "Lên hàng" at bounding box center [359, 111] width 21 height 8
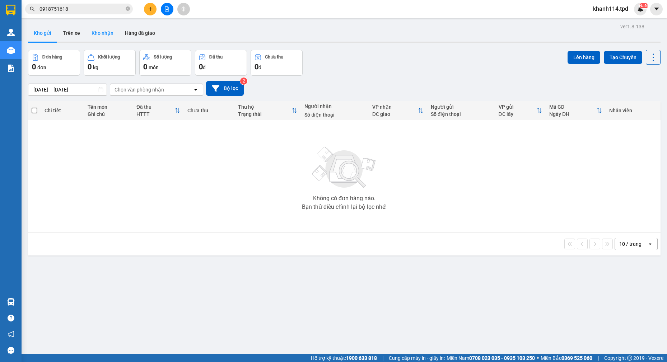
click at [103, 35] on button "Kho nhận" at bounding box center [102, 32] width 33 height 17
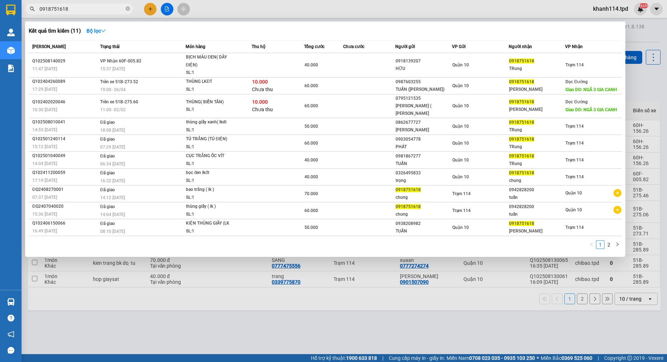
click at [86, 8] on input "0918751618" at bounding box center [81, 9] width 85 height 8
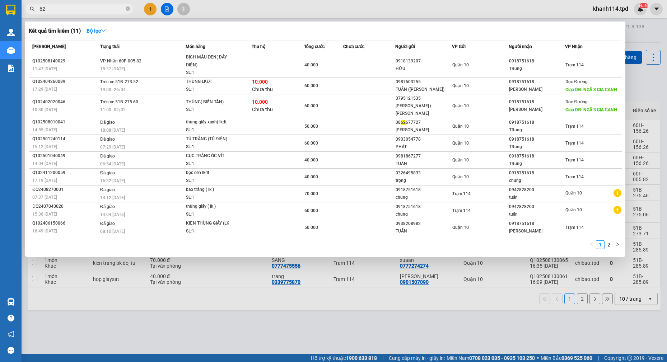
type input "6"
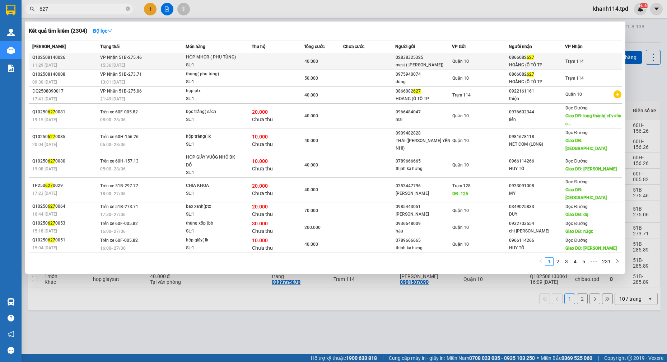
type input "627"
click at [539, 69] on div "HOÀNG (Ô TÔ TP" at bounding box center [537, 65] width 56 height 8
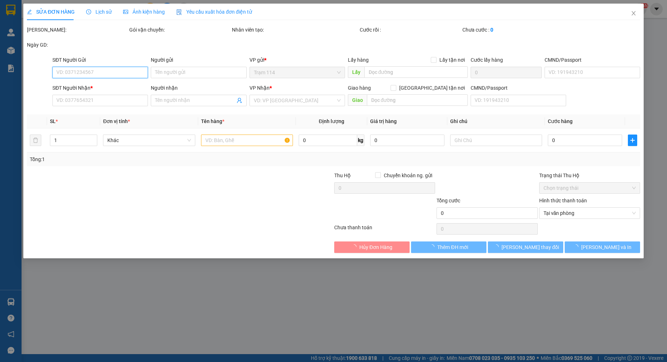
type input "02838325325"
type input "mast ( [PERSON_NAME])"
type input "079096038628"
type input "0866082627"
type input "HOÀNG (Ô TÔ TP"
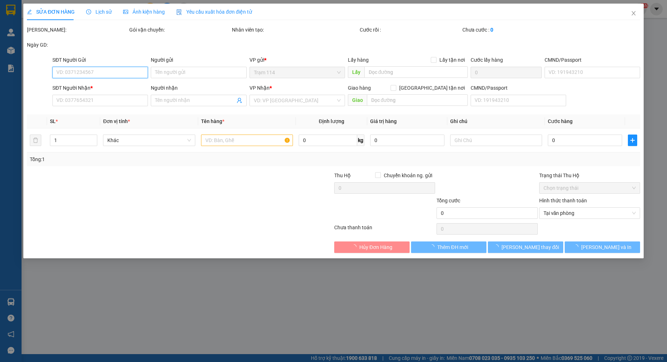
type input "40.000"
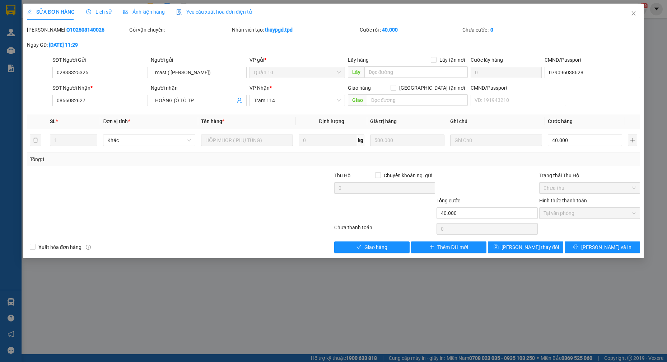
click at [365, 253] on div "SỬA ĐƠN HÀNG Lịch sử Ảnh kiện hàng Yêu cầu xuất hóa đơn điện tử Total Paid Fee …" at bounding box center [333, 131] width 620 height 255
click at [369, 253] on button "Giao hàng" at bounding box center [371, 247] width 75 height 11
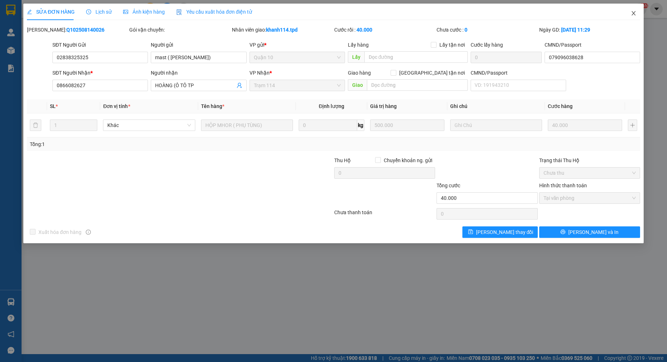
click at [631, 15] on icon "close" at bounding box center [634, 13] width 6 height 6
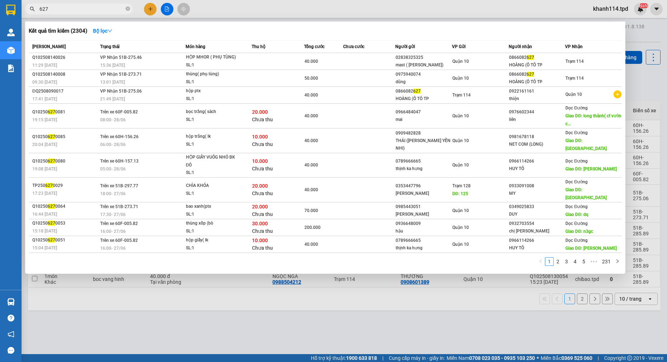
click at [81, 11] on input "627" at bounding box center [81, 9] width 85 height 8
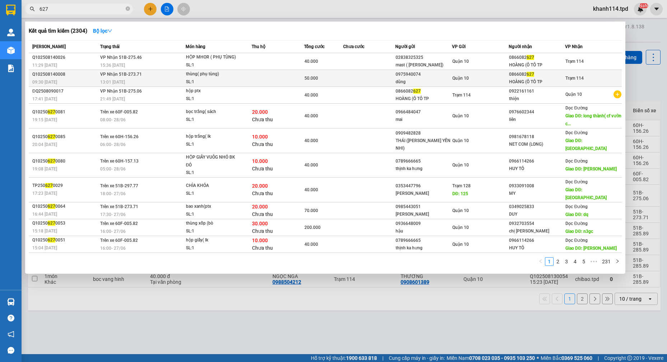
click at [489, 82] on div "Quận 10" at bounding box center [480, 78] width 56 height 8
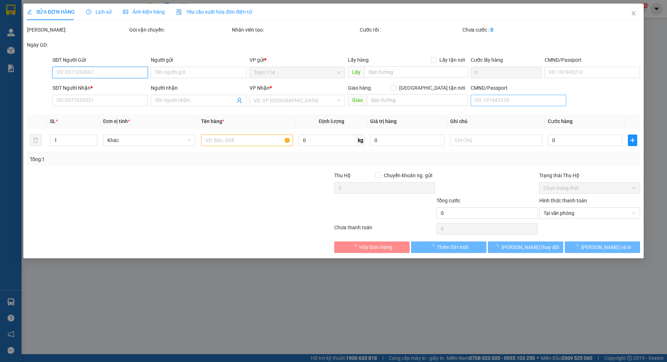
type input "0975940074"
type input "dũng"
type input "0866082627"
type input "HOÀNG (Ô TÔ TP"
type input "50.000"
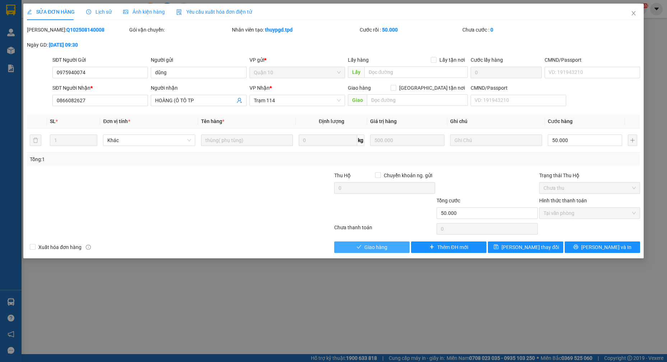
click at [383, 244] on span "Giao hàng" at bounding box center [375, 247] width 23 height 8
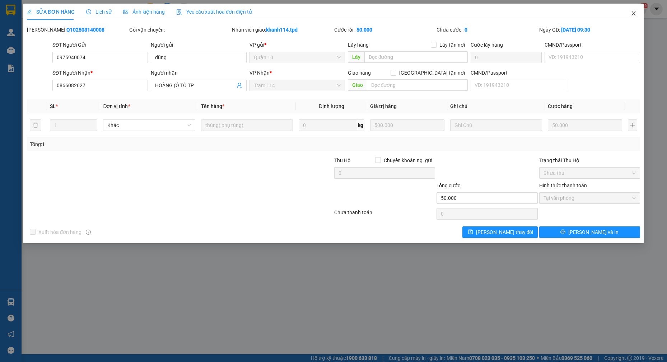
click at [633, 12] on icon "close" at bounding box center [634, 13] width 6 height 6
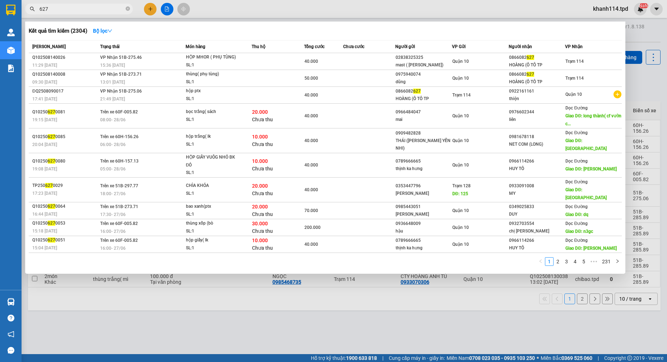
click at [87, 12] on input "627" at bounding box center [81, 9] width 85 height 8
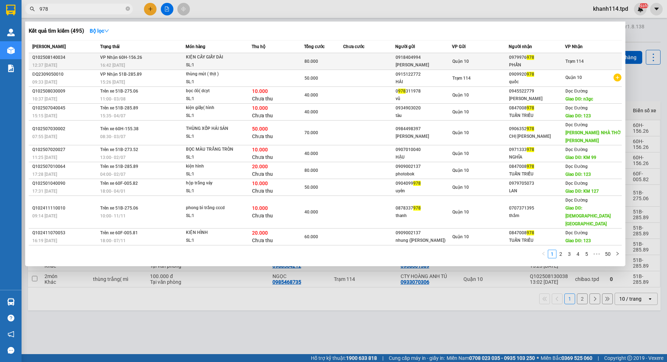
type input "978"
click at [471, 59] on div "Quận 10" at bounding box center [480, 61] width 56 height 8
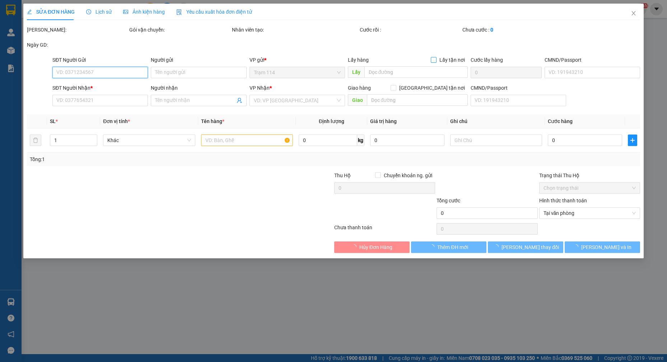
type input "0918404994"
type input "[PERSON_NAME]"
type input "0979976978"
type input "PHẤN"
type input "80.000"
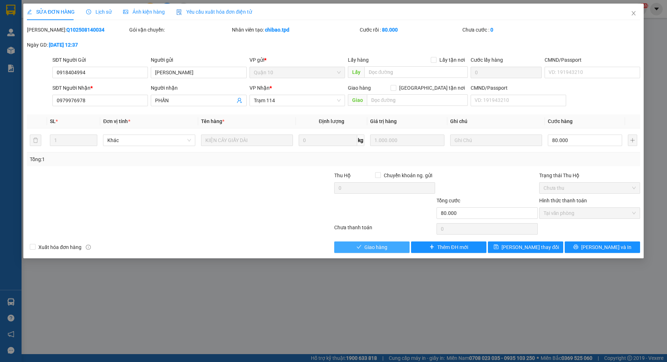
click at [368, 249] on span "Giao hàng" at bounding box center [375, 247] width 23 height 8
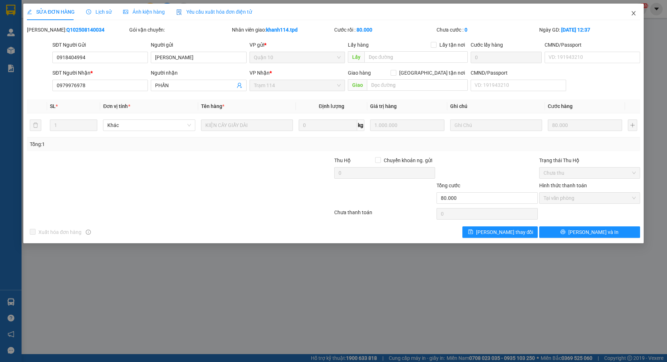
click at [631, 14] on icon "close" at bounding box center [634, 13] width 6 height 6
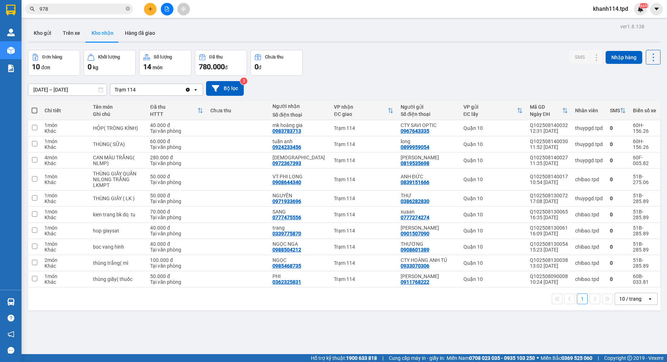
click at [108, 10] on input "978" at bounding box center [81, 9] width 85 height 8
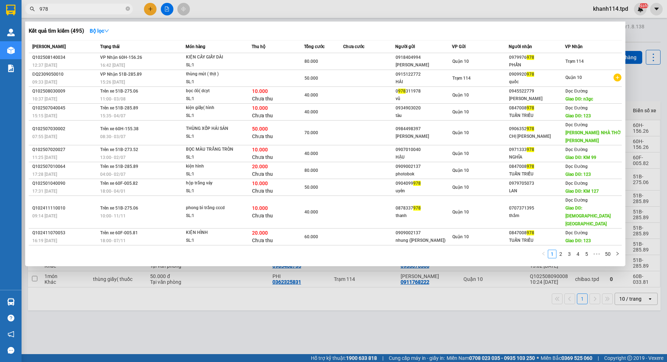
click at [108, 10] on input "978" at bounding box center [81, 9] width 85 height 8
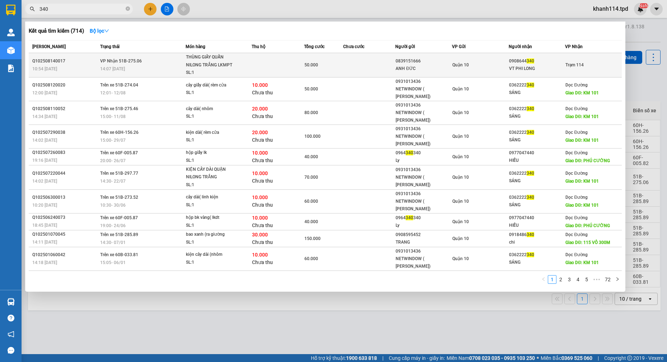
type input "340"
click at [476, 65] on div "Quận 10" at bounding box center [480, 65] width 56 height 8
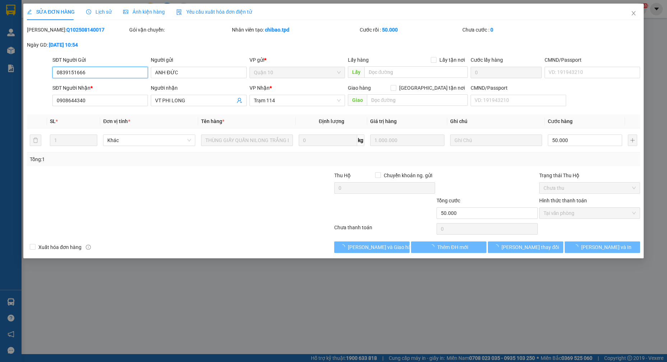
type input "0839151666"
type input "ANH ĐỨC"
type input "0908644340"
type input "VT PHI LONG"
type input "50.000"
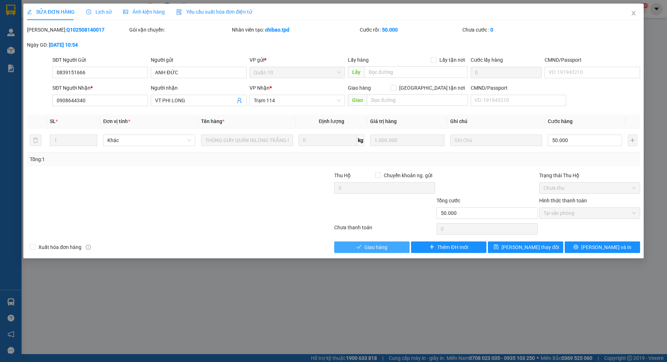
click at [386, 246] on span "Giao hàng" at bounding box center [375, 247] width 23 height 8
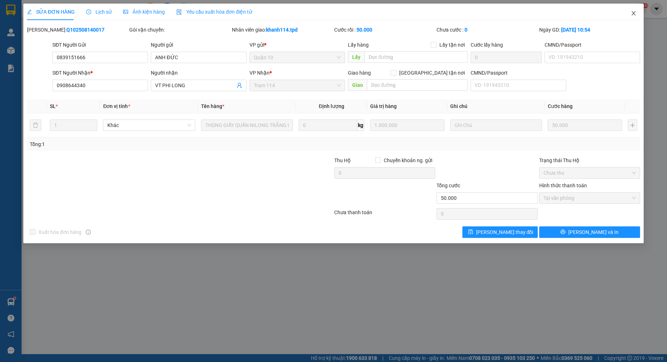
click at [632, 12] on icon "close" at bounding box center [634, 13] width 6 height 6
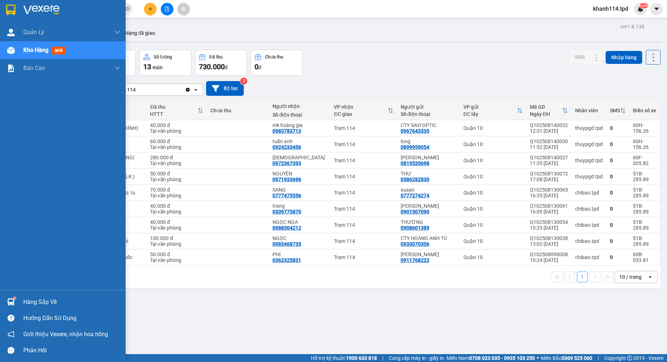
click at [54, 301] on div "Hàng sắp về" at bounding box center [71, 302] width 97 height 11
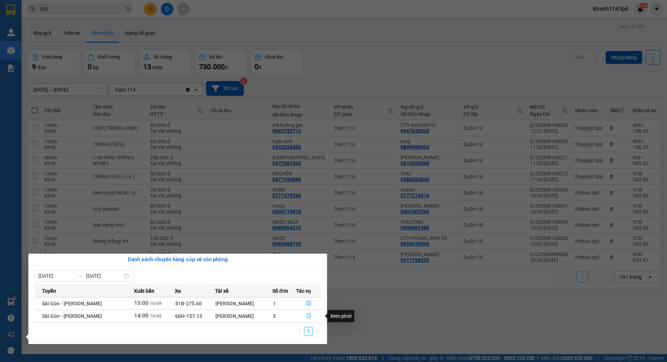
click at [308, 319] on span "file-done" at bounding box center [308, 316] width 5 height 6
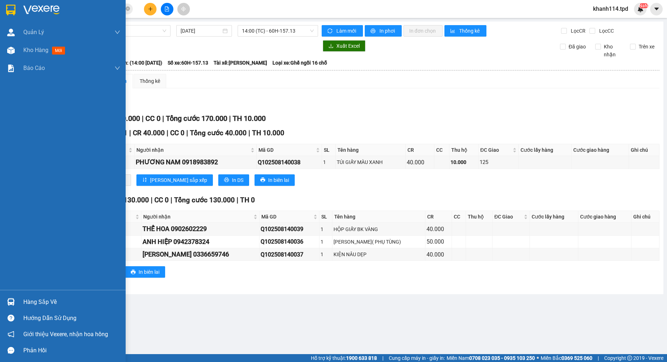
click at [42, 299] on div "Hàng sắp về" at bounding box center [71, 302] width 97 height 11
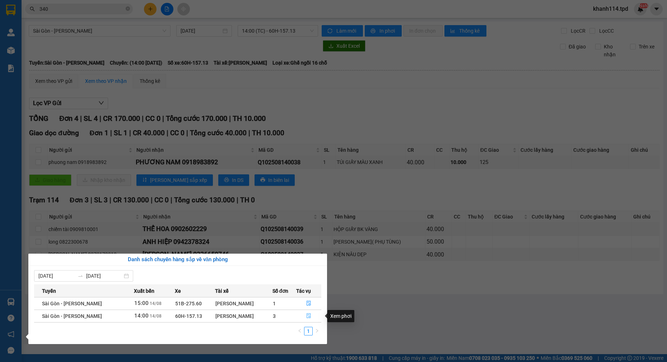
click at [312, 313] on button "button" at bounding box center [309, 316] width 24 height 11
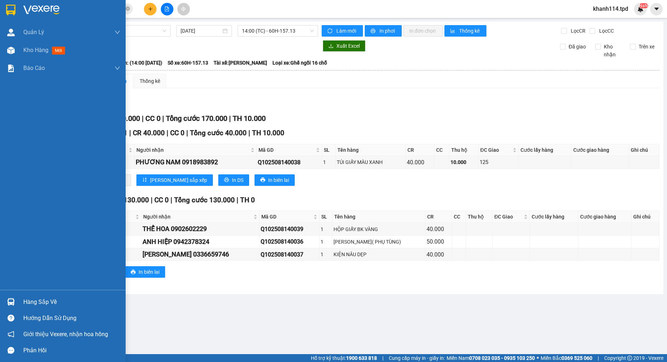
click at [30, 304] on div "Hàng sắp về" at bounding box center [71, 302] width 97 height 11
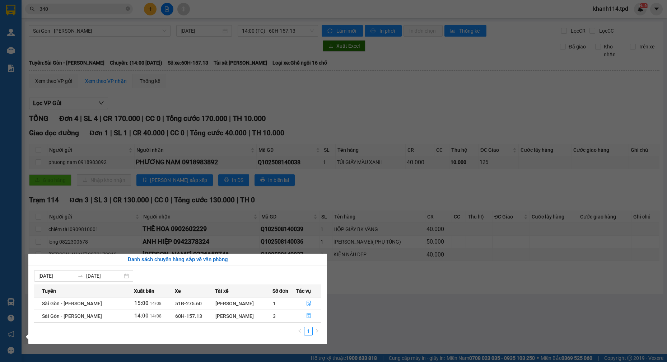
click at [307, 316] on icon "file-done" at bounding box center [308, 315] width 5 height 5
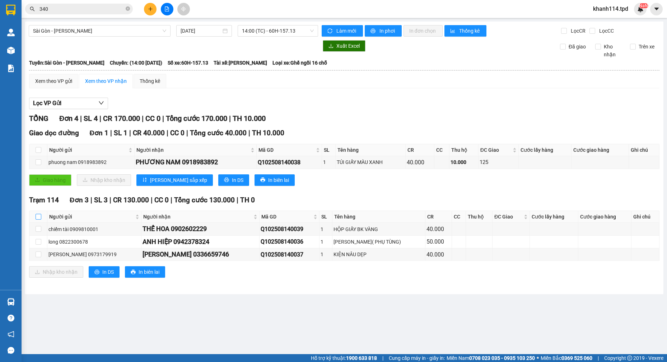
click at [38, 215] on input "checkbox" at bounding box center [39, 217] width 6 height 6
checkbox input "true"
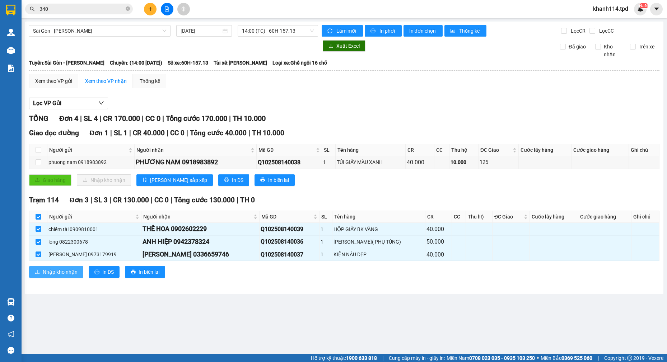
click at [62, 274] on span "Nhập kho nhận" at bounding box center [60, 272] width 35 height 8
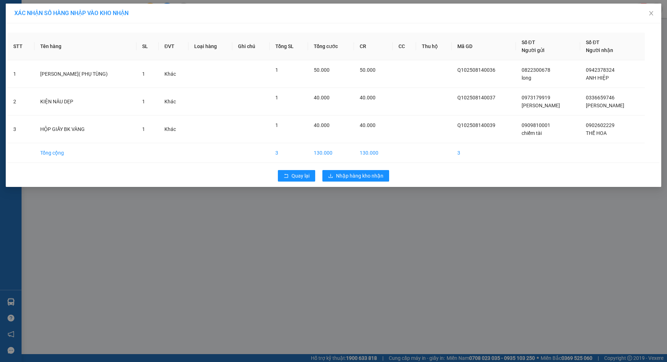
click at [357, 169] on div "Quay lại Nhập hàng kho nhận" at bounding box center [334, 176] width 652 height 19
click at [357, 173] on span "Nhập hàng kho nhận" at bounding box center [359, 176] width 47 height 8
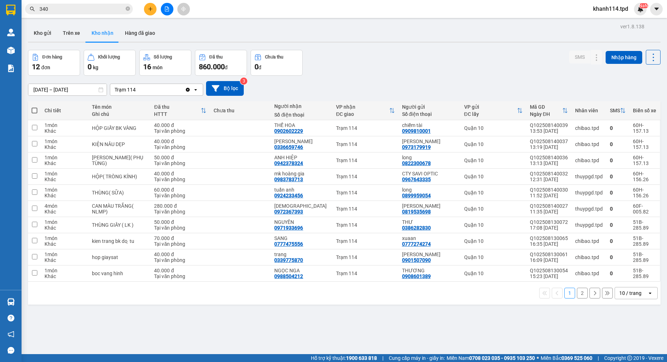
click at [89, 10] on input "340" at bounding box center [81, 9] width 85 height 8
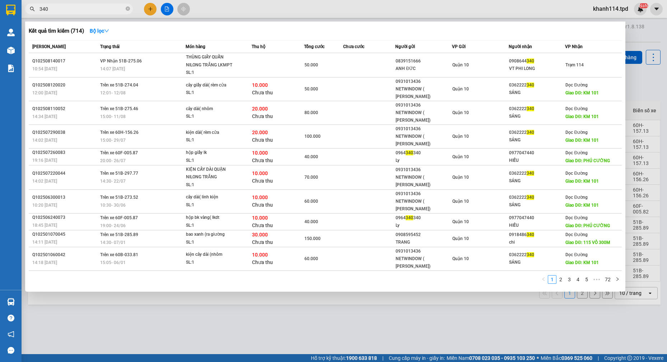
click at [89, 10] on input "340" at bounding box center [81, 9] width 85 height 8
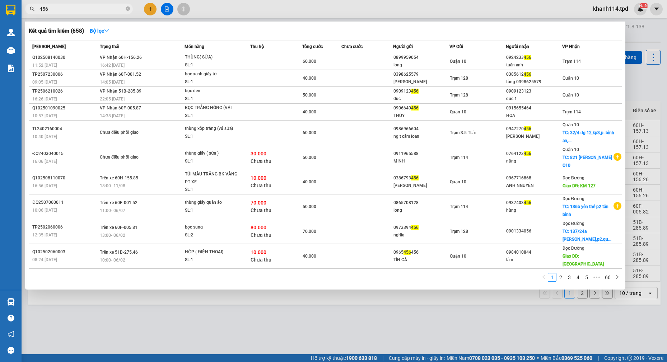
click at [81, 3] on div at bounding box center [333, 181] width 667 height 362
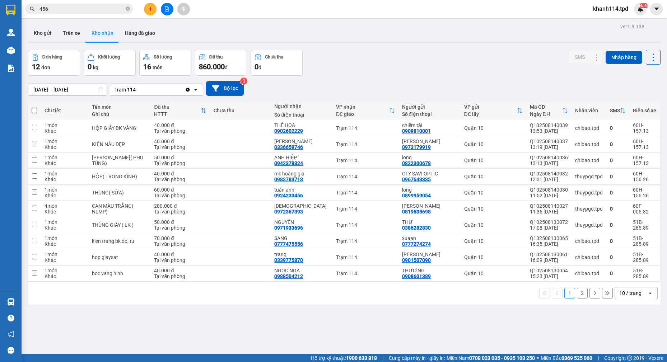
click at [81, 7] on input "456" at bounding box center [81, 9] width 85 height 8
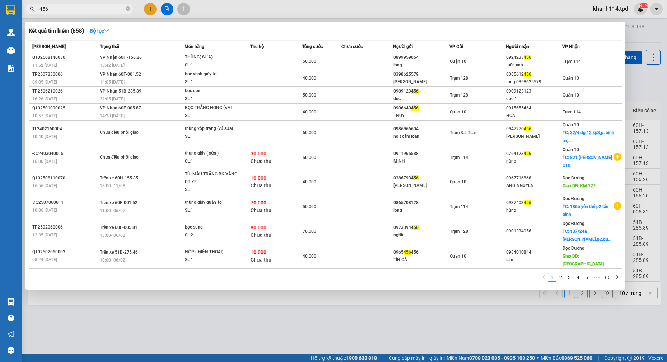
click at [81, 7] on input "456" at bounding box center [81, 9] width 85 height 8
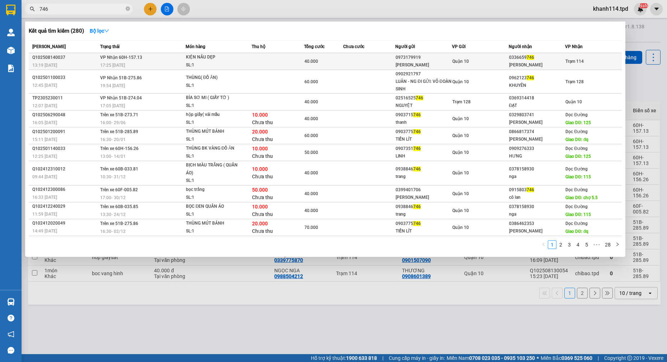
type input "746"
click at [441, 63] on div "[PERSON_NAME]" at bounding box center [424, 65] width 56 height 8
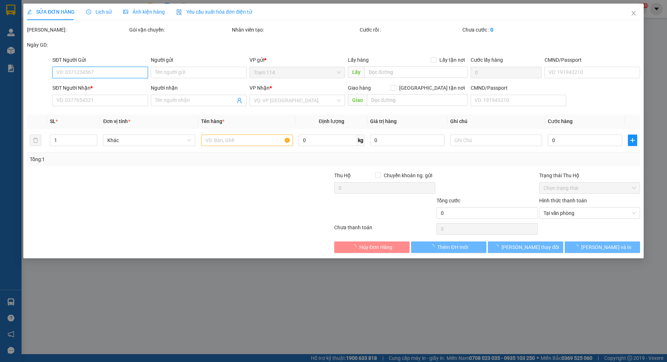
type input "0973179919"
type input "[PERSON_NAME]"
type input "074091000074"
type input "0336659746"
type input "[PERSON_NAME]"
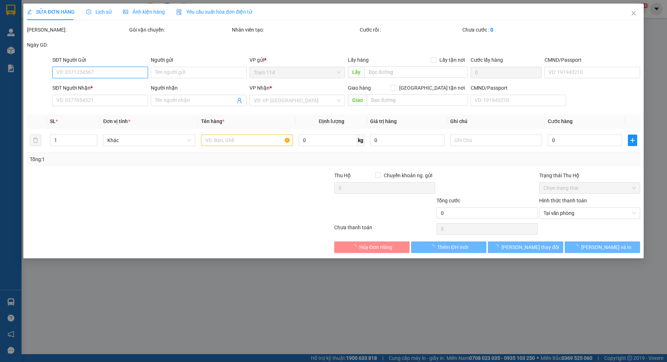
type input "40.000"
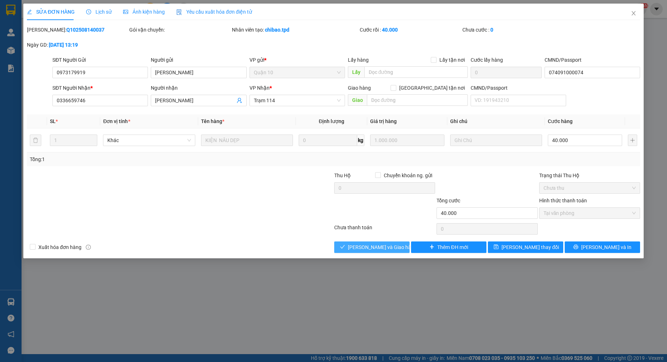
click at [376, 248] on span "[PERSON_NAME] và Giao hàng" at bounding box center [382, 247] width 69 height 8
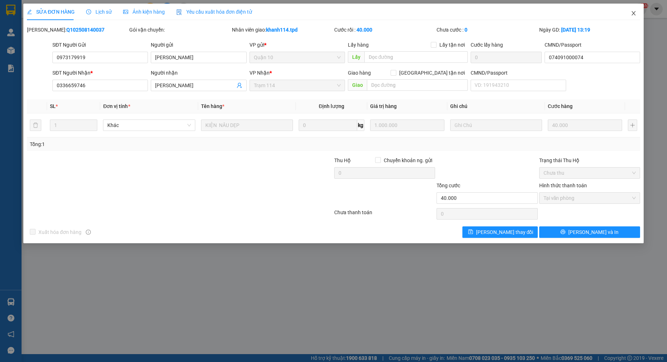
click at [632, 14] on icon "close" at bounding box center [634, 13] width 6 height 6
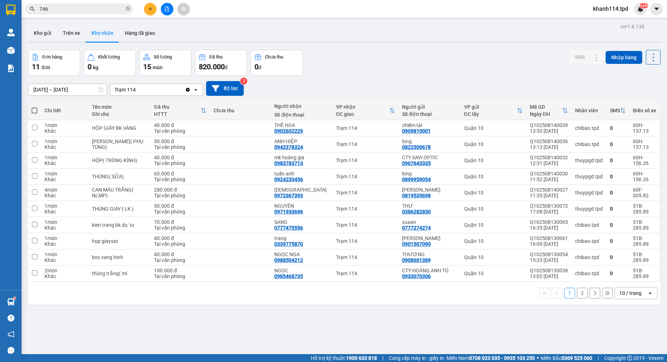
click at [111, 11] on input "746" at bounding box center [81, 9] width 85 height 8
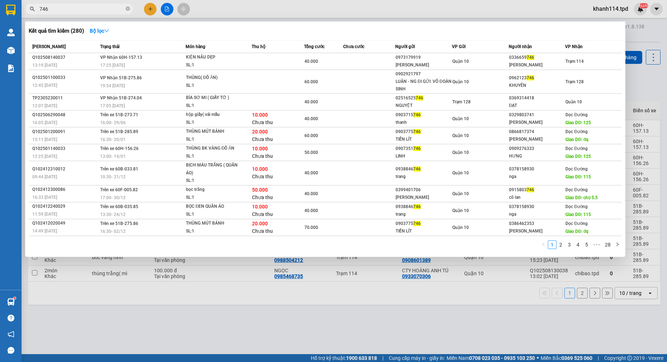
click at [111, 11] on input "746" at bounding box center [81, 9] width 85 height 8
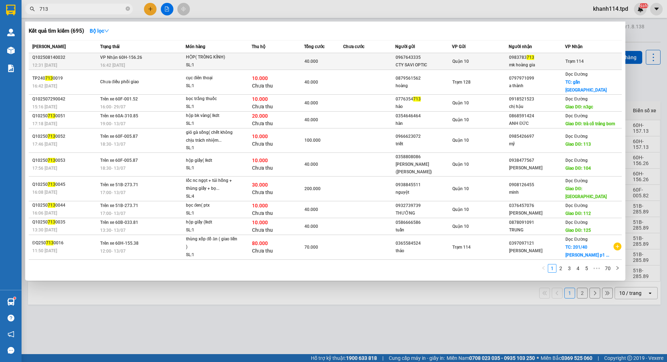
type input "713"
click at [451, 61] on div "0967643335" at bounding box center [424, 58] width 56 height 8
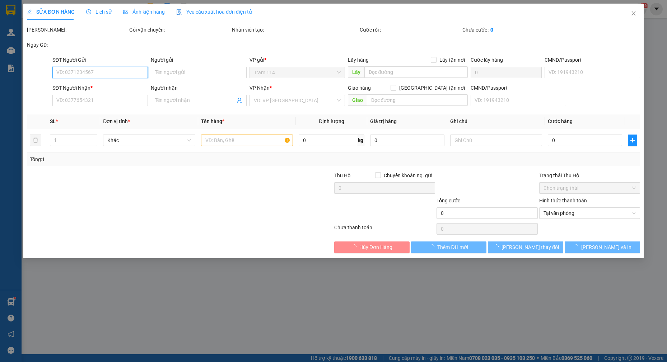
type input "0967643335"
type input "CTY SAVI OPTIC"
type input "082099000928"
type input "0983783713"
type input "mk hoàng gia"
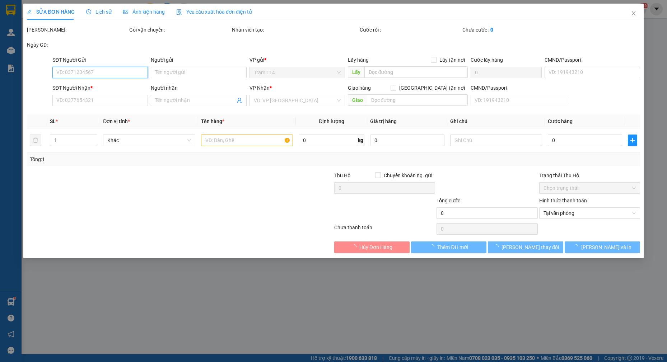
type input "40.000"
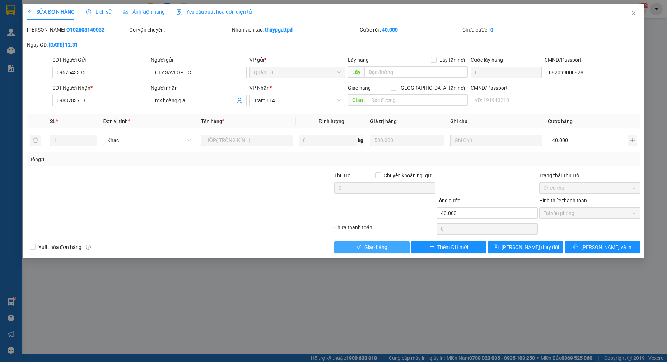
click at [377, 249] on span "Giao hàng" at bounding box center [375, 247] width 23 height 8
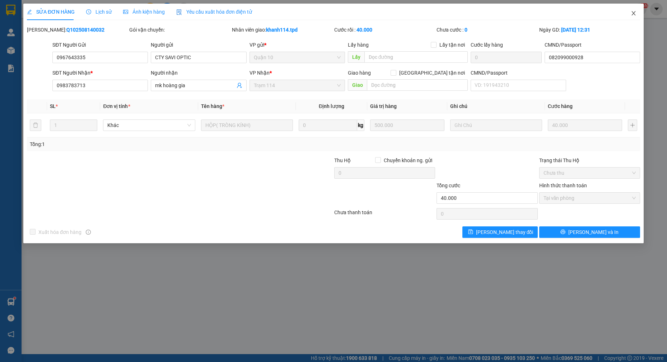
click at [630, 14] on span "Close" at bounding box center [634, 14] width 20 height 20
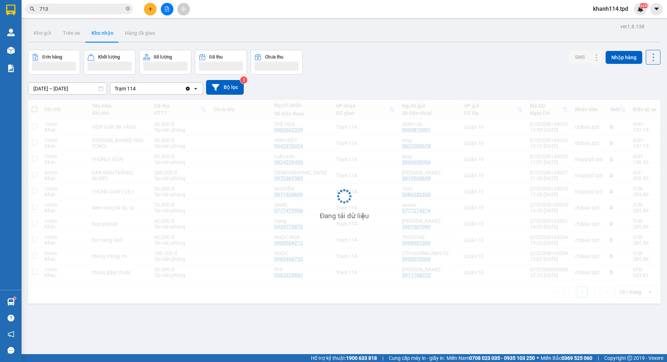
click at [90, 11] on input "713" at bounding box center [81, 9] width 85 height 8
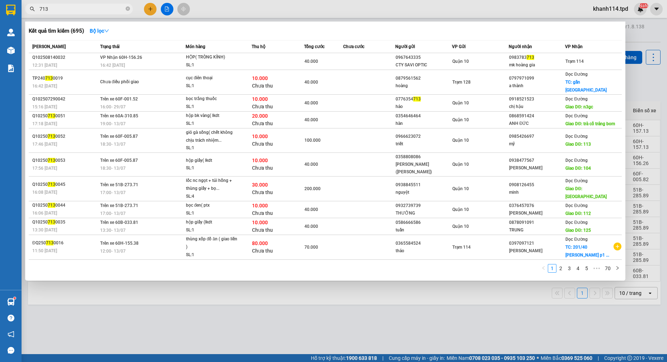
click at [91, 10] on input "713" at bounding box center [81, 9] width 85 height 8
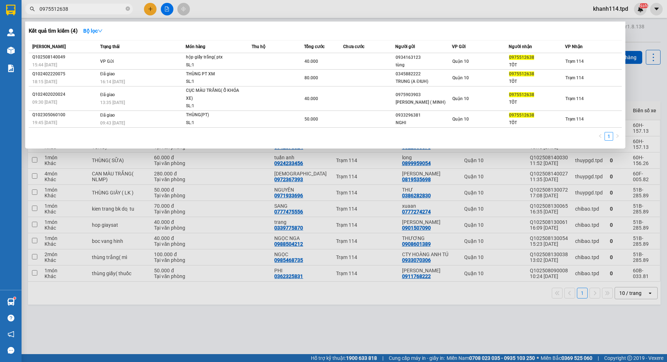
type input "0975512638"
click at [272, 301] on div at bounding box center [333, 181] width 667 height 362
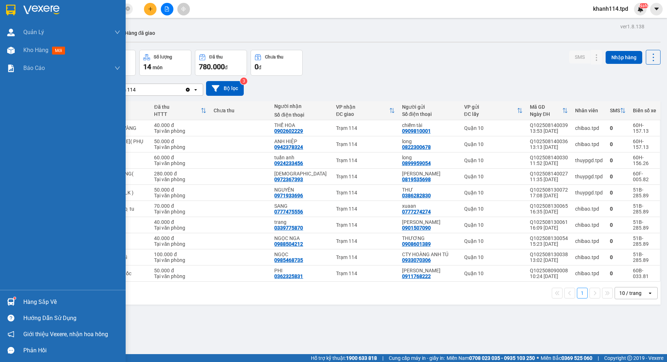
click at [56, 304] on div "Hàng sắp về" at bounding box center [71, 302] width 97 height 11
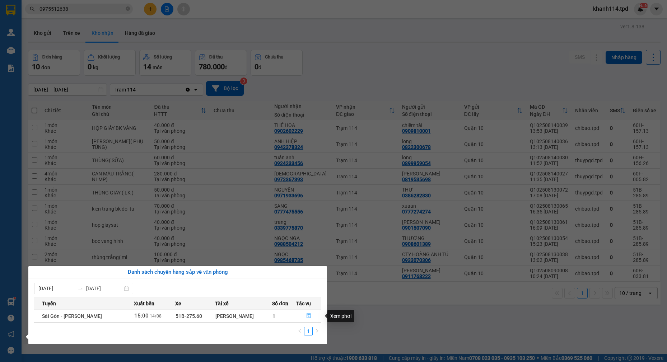
click at [307, 314] on icon "file-done" at bounding box center [308, 315] width 5 height 5
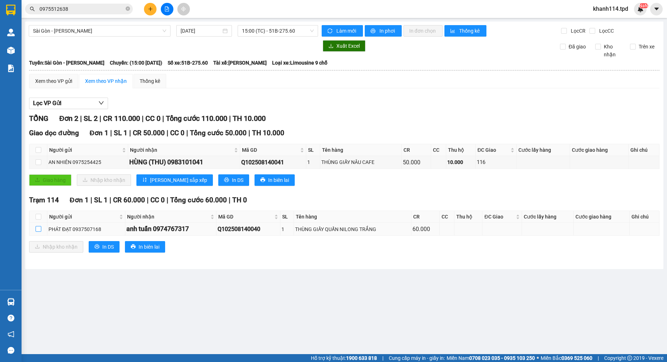
click at [39, 229] on input "checkbox" at bounding box center [39, 229] width 6 height 6
checkbox input "true"
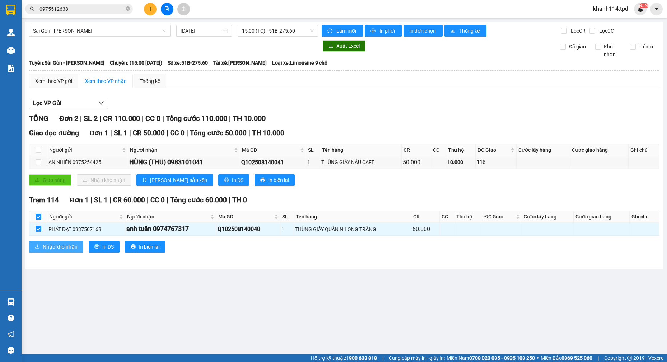
click at [56, 247] on span "Nhập kho nhận" at bounding box center [60, 247] width 35 height 8
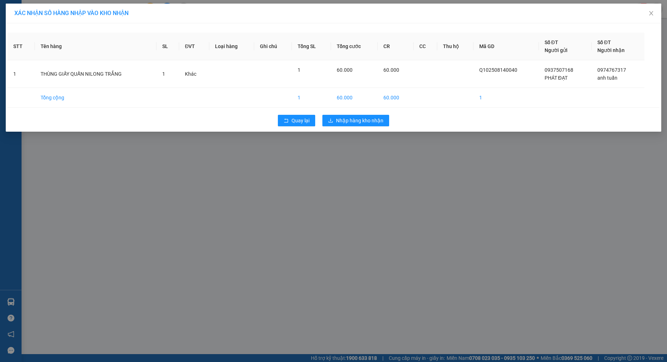
click at [354, 113] on div "Quay lại Nhập hàng kho nhận" at bounding box center [334, 120] width 652 height 19
click at [354, 120] on span "Nhập hàng kho nhận" at bounding box center [359, 121] width 47 height 8
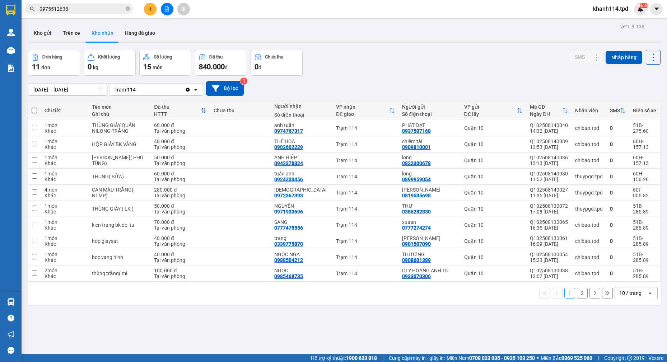
click at [89, 12] on input "0975512638" at bounding box center [81, 9] width 85 height 8
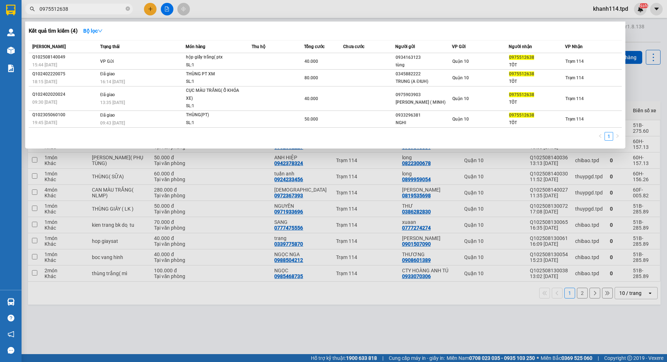
click at [89, 12] on input "0975512638" at bounding box center [81, 9] width 85 height 8
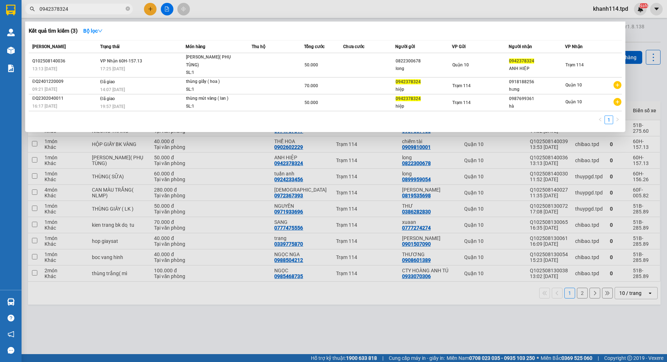
type input "0942378324"
click at [524, 311] on div at bounding box center [333, 181] width 667 height 362
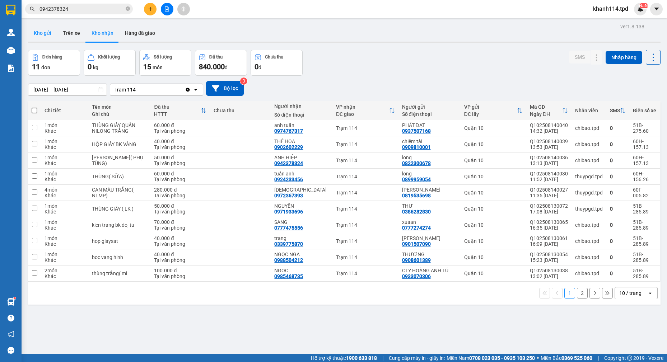
click at [39, 30] on button "Kho gửi" at bounding box center [42, 32] width 29 height 17
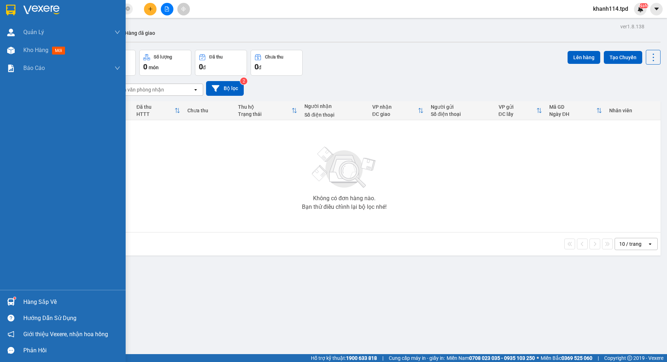
click at [37, 300] on div "Hàng sắp về" at bounding box center [71, 302] width 97 height 11
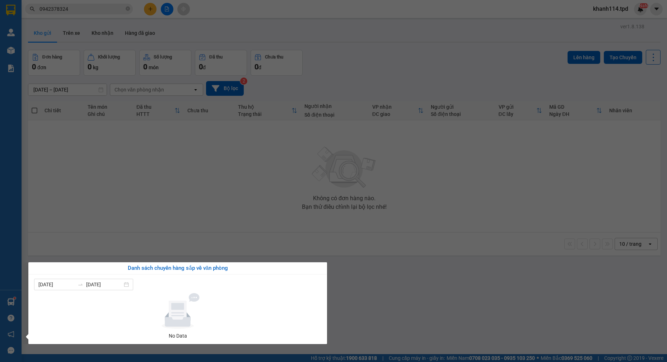
click at [420, 234] on section "Kết quả tìm kiếm ( 3 ) Bộ lọc Mã ĐH Trạng thái Món hàng Thu hộ Tổng cước Chưa c…" at bounding box center [333, 181] width 667 height 362
